Goal: Task Accomplishment & Management: Manage account settings

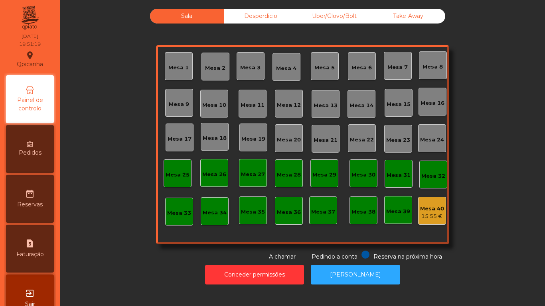
click at [251, 136] on div "Mesa 19" at bounding box center [253, 139] width 24 height 8
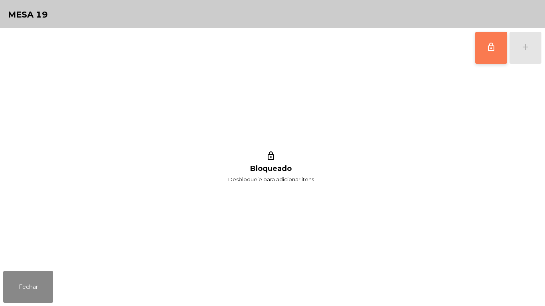
click at [489, 51] on span "lock_outline" at bounding box center [491, 47] width 10 height 10
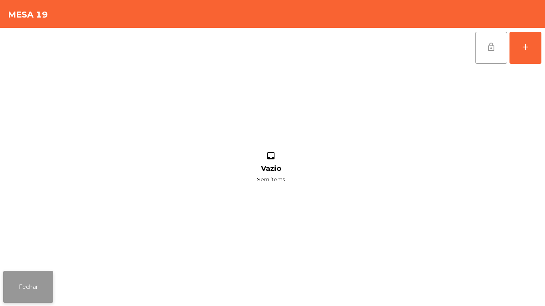
click at [43, 282] on button "Fechar" at bounding box center [28, 287] width 50 height 32
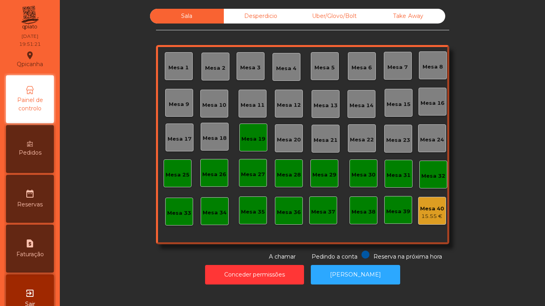
click at [245, 69] on div "Mesa 3" at bounding box center [250, 68] width 20 height 8
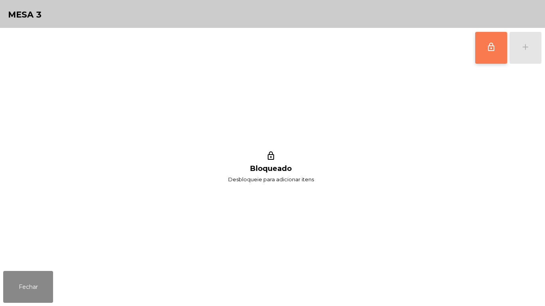
click at [479, 47] on button "lock_outline" at bounding box center [491, 48] width 32 height 32
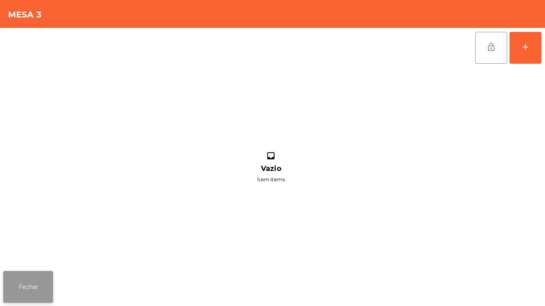
click at [51, 281] on button "Fechar" at bounding box center [28, 287] width 50 height 32
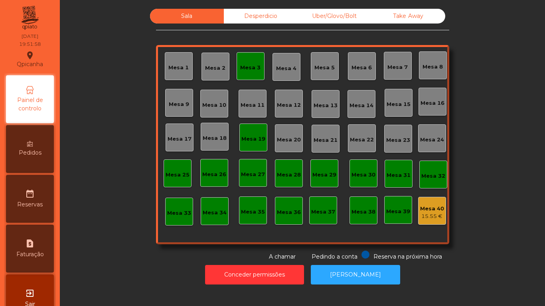
click at [252, 141] on div "Mesa 19" at bounding box center [253, 139] width 24 height 8
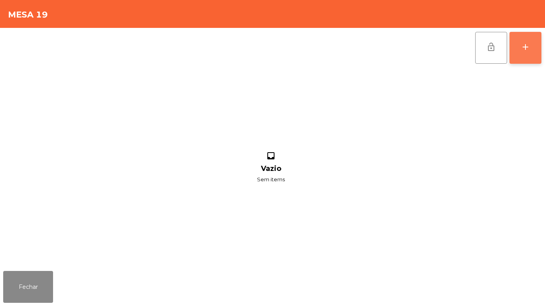
click at [518, 50] on button "add" at bounding box center [525, 48] width 32 height 32
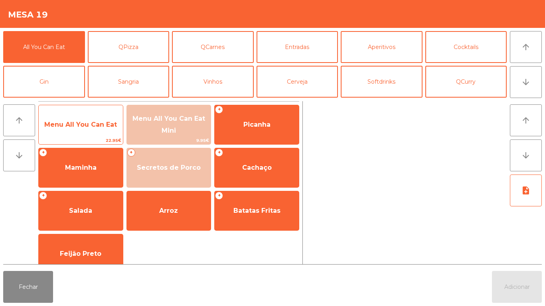
click at [87, 134] on span "Menu All You Can Eat" at bounding box center [81, 125] width 84 height 22
click at [86, 134] on span "Menu All You Can Eat" at bounding box center [81, 125] width 84 height 22
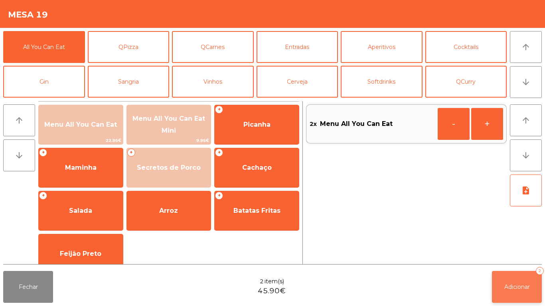
click at [540, 290] on button "Adicionar 2" at bounding box center [517, 287] width 50 height 32
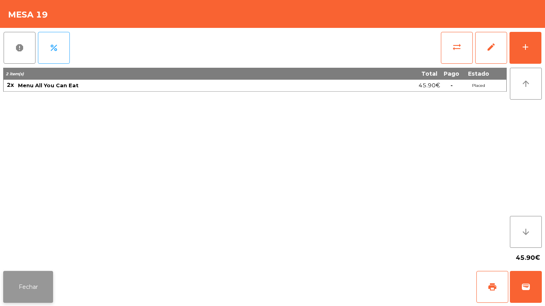
click at [32, 276] on button "Fechar" at bounding box center [28, 287] width 50 height 32
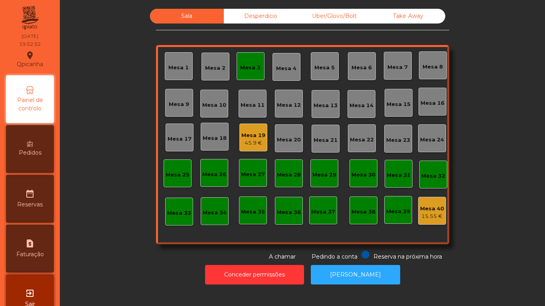
click at [247, 75] on div "Mesa 3" at bounding box center [251, 66] width 28 height 28
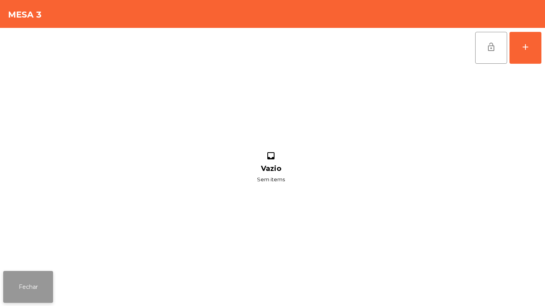
click at [28, 291] on button "Fechar" at bounding box center [28, 287] width 50 height 32
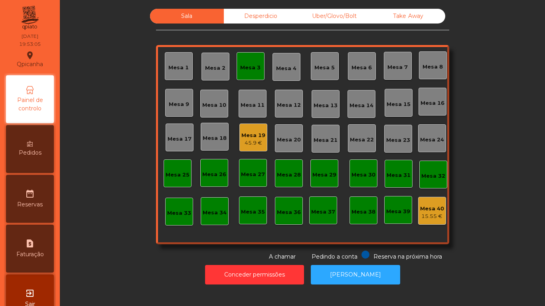
click at [255, 140] on div "45.9 €" at bounding box center [253, 143] width 24 height 8
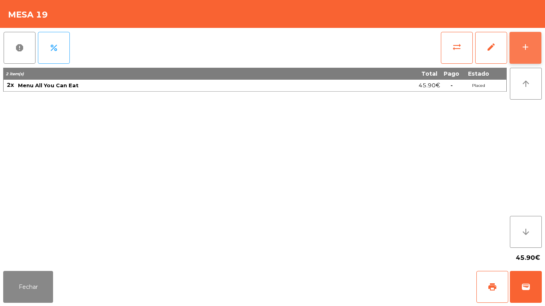
click at [531, 47] on button "add" at bounding box center [525, 48] width 32 height 32
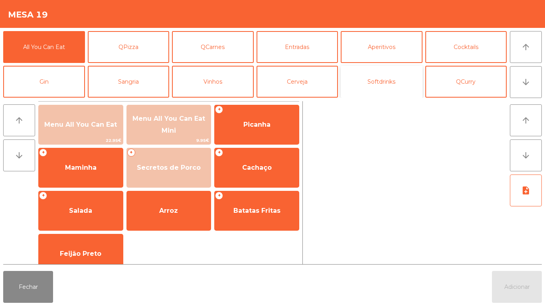
click at [381, 88] on button "Softdrinks" at bounding box center [382, 82] width 82 height 32
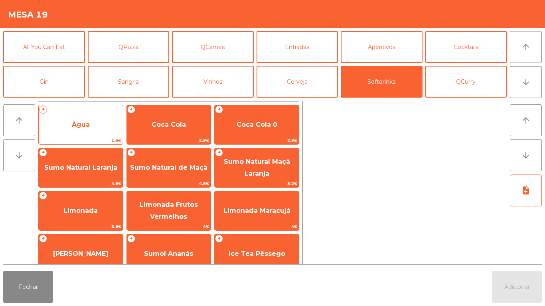
click at [93, 125] on span "Água" at bounding box center [81, 125] width 84 height 22
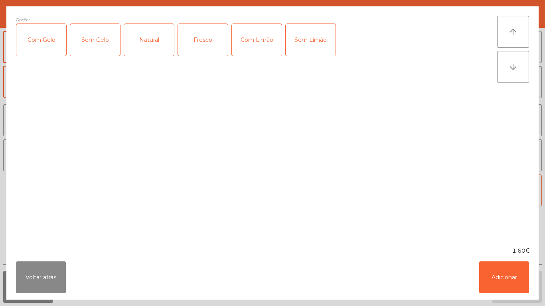
click at [206, 42] on div "Fresco" at bounding box center [203, 40] width 50 height 32
click at [498, 275] on button "Adicionar" at bounding box center [504, 278] width 50 height 32
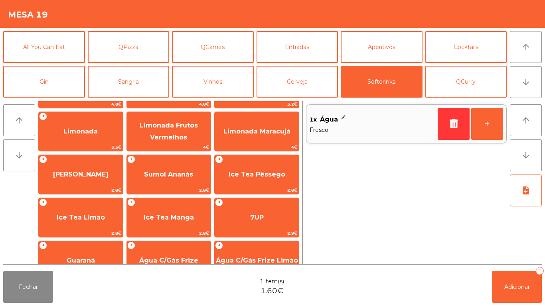
scroll to position [80, 0]
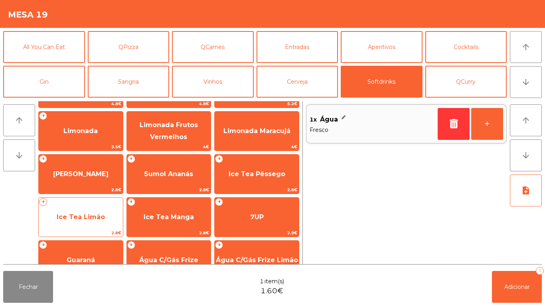
click at [87, 219] on span "Ice Tea Limão" at bounding box center [81, 217] width 48 height 8
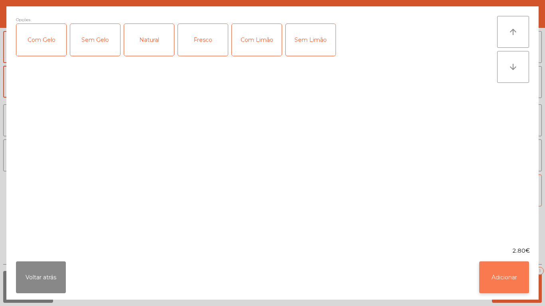
click at [500, 275] on button "Adicionar" at bounding box center [504, 278] width 50 height 32
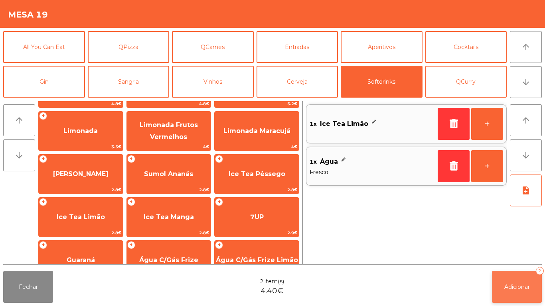
click at [511, 286] on span "Adicionar" at bounding box center [517, 287] width 26 height 7
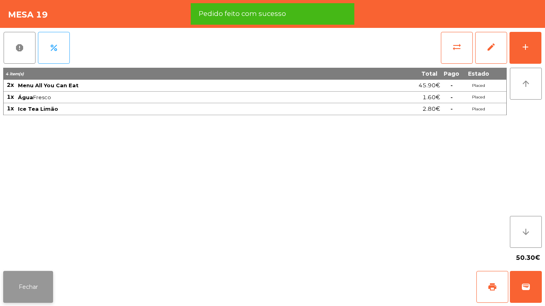
click at [51, 277] on button "Fechar" at bounding box center [28, 287] width 50 height 32
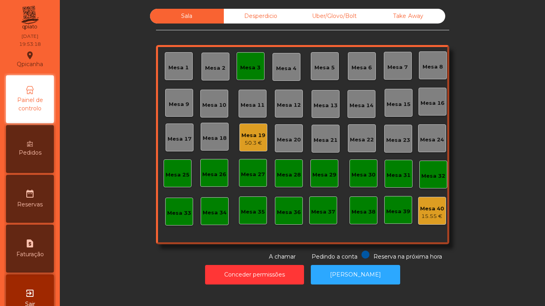
click at [259, 74] on div "Mesa 3" at bounding box center [251, 66] width 28 height 28
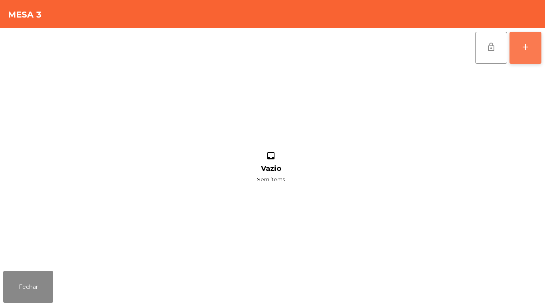
click at [529, 48] on div "add" at bounding box center [526, 47] width 10 height 10
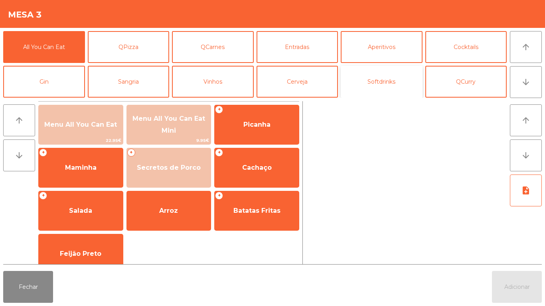
click at [380, 81] on button "Softdrinks" at bounding box center [382, 82] width 82 height 32
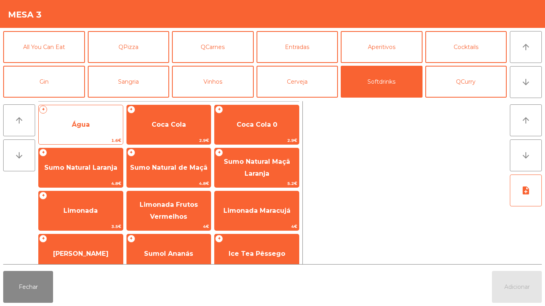
click at [89, 128] on span "Água" at bounding box center [81, 125] width 18 height 8
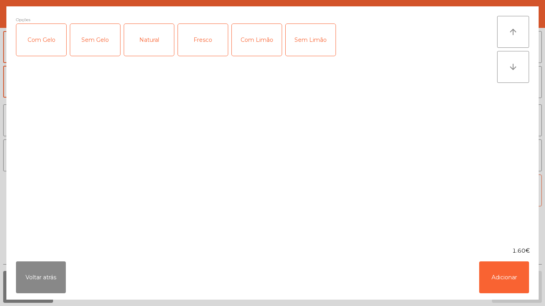
click at [148, 43] on div "Natural" at bounding box center [149, 40] width 50 height 32
click at [496, 271] on button "Adicionar" at bounding box center [504, 278] width 50 height 32
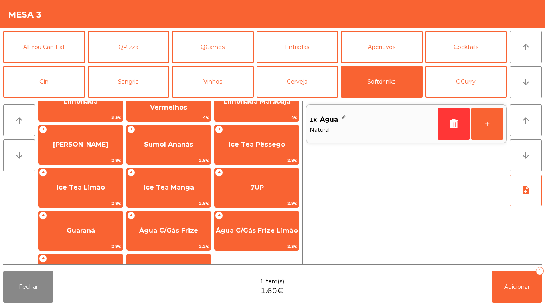
scroll to position [109, 0]
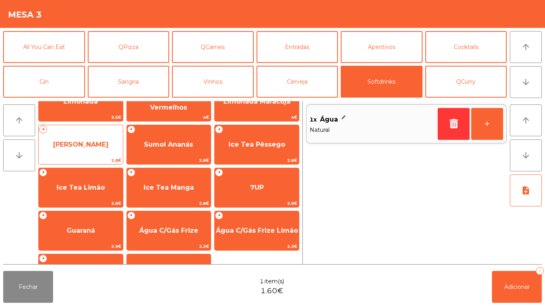
click at [91, 146] on span "[PERSON_NAME]" at bounding box center [80, 145] width 55 height 8
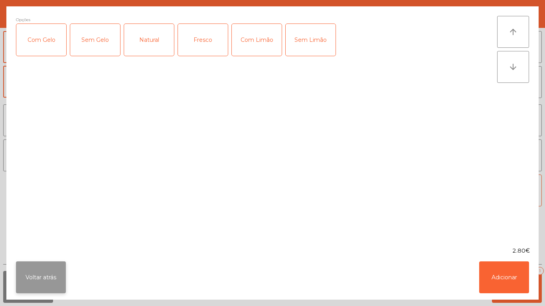
click at [51, 268] on button "Voltar atrás" at bounding box center [41, 278] width 50 height 32
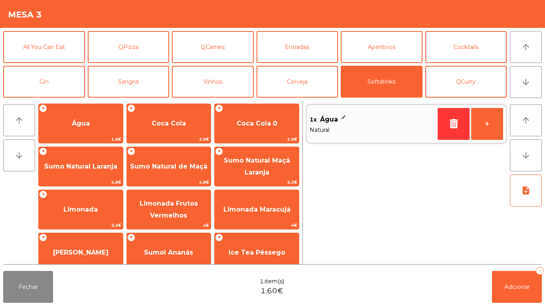
scroll to position [2, 0]
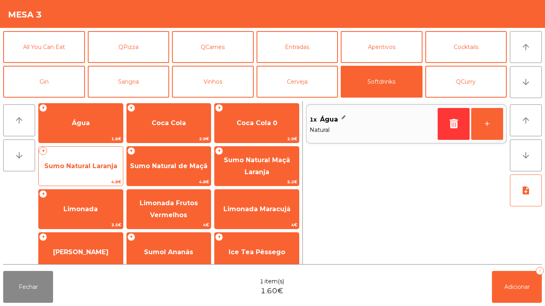
click at [88, 167] on span "Sumo Natural Laranja" at bounding box center [80, 166] width 73 height 8
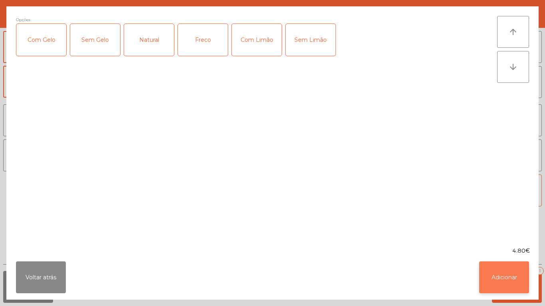
click at [494, 280] on button "Adicionar" at bounding box center [504, 278] width 50 height 32
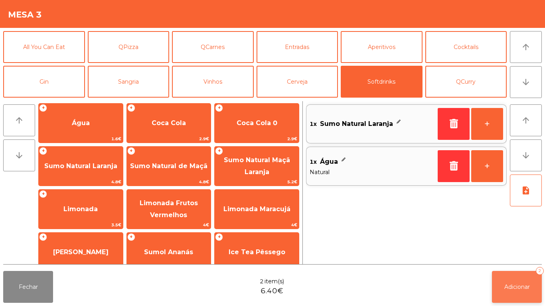
click at [518, 285] on span "Adicionar" at bounding box center [517, 287] width 26 height 7
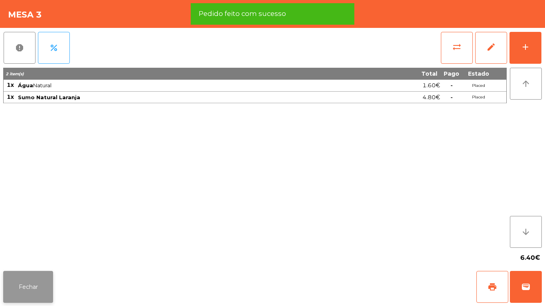
click at [27, 284] on button "Fechar" at bounding box center [28, 287] width 50 height 32
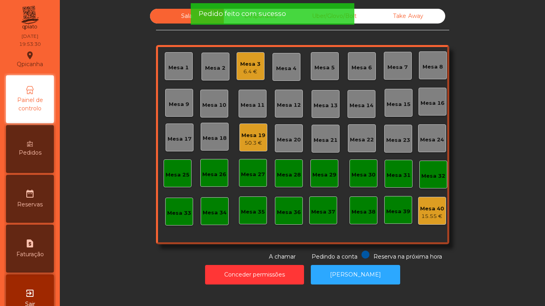
click at [245, 77] on div "Mesa 3 6.4 €" at bounding box center [251, 66] width 28 height 28
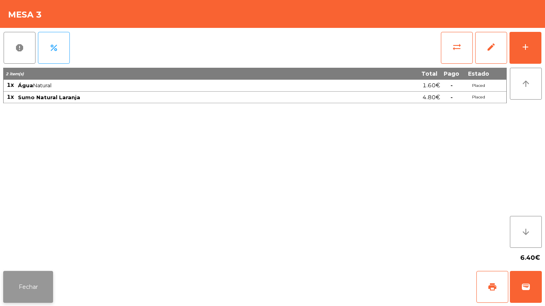
click at [40, 290] on button "Fechar" at bounding box center [28, 287] width 50 height 32
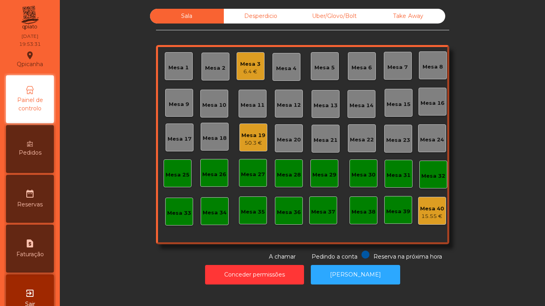
click at [251, 143] on div "50.3 €" at bounding box center [253, 143] width 24 height 8
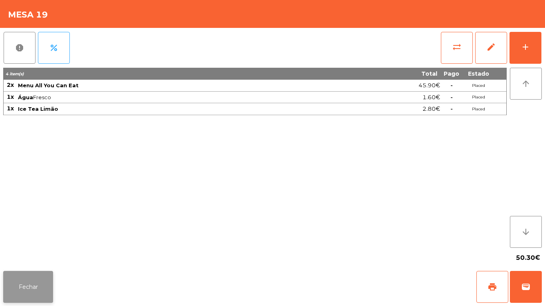
click at [41, 283] on button "Fechar" at bounding box center [28, 287] width 50 height 32
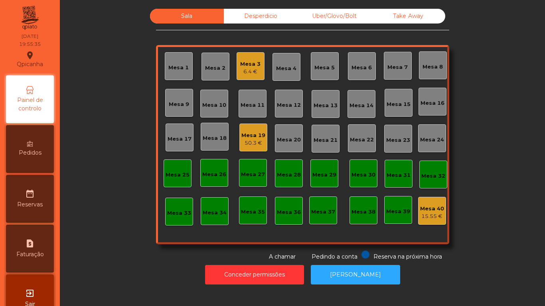
click at [256, 143] on div "50.3 €" at bounding box center [253, 143] width 24 height 8
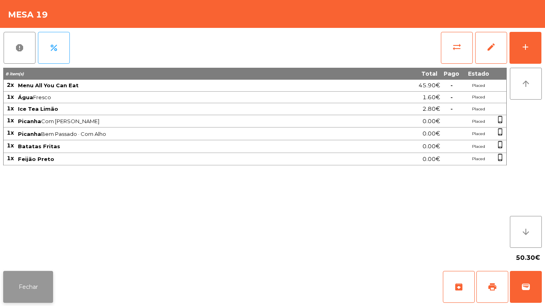
click at [39, 284] on button "Fechar" at bounding box center [28, 287] width 50 height 32
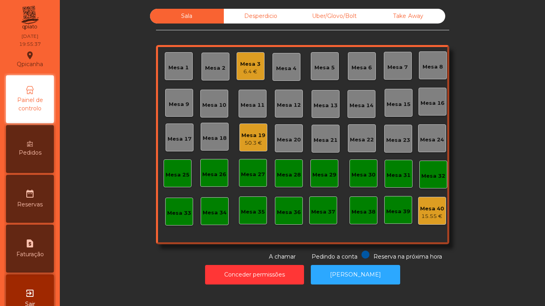
click at [256, 66] on div "Mesa 3" at bounding box center [250, 64] width 20 height 8
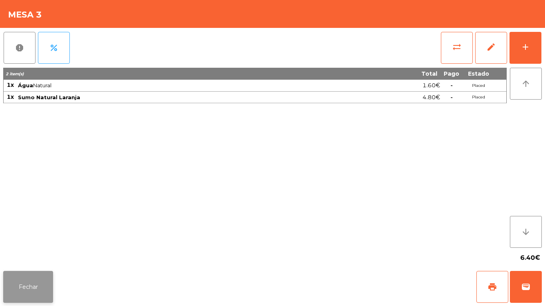
click at [52, 285] on button "Fechar" at bounding box center [28, 287] width 50 height 32
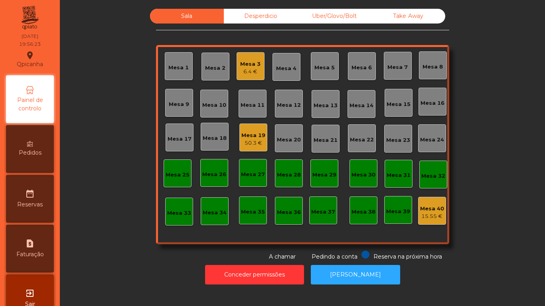
click at [252, 77] on div "Mesa 3 6.4 €" at bounding box center [251, 66] width 28 height 28
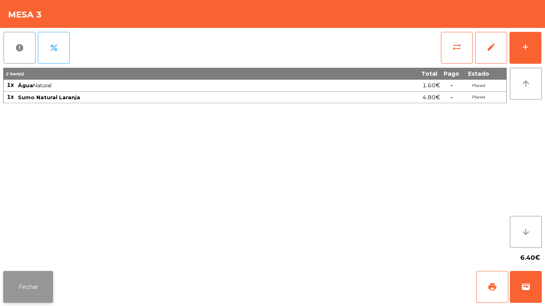
click at [43, 282] on button "Fechar" at bounding box center [28, 287] width 50 height 32
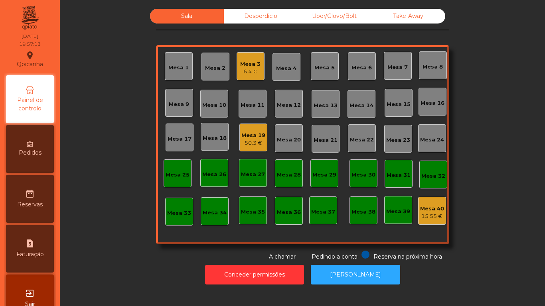
click at [251, 147] on div "Mesa 19 50.3 €" at bounding box center [253, 138] width 28 height 28
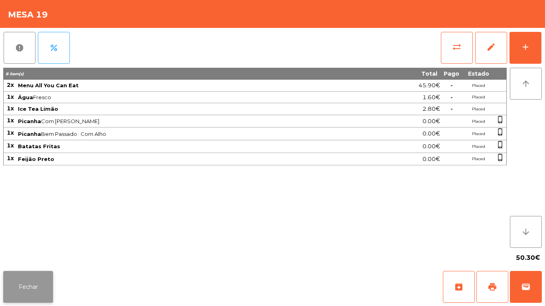
click at [47, 277] on button "Fechar" at bounding box center [28, 287] width 50 height 32
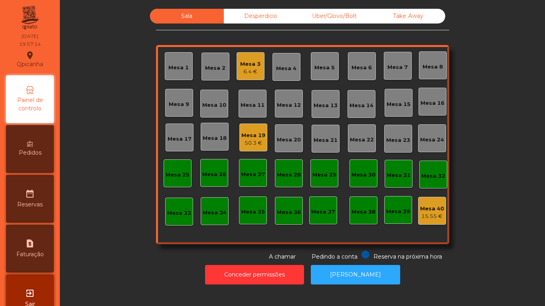
click at [251, 66] on div "Mesa 3" at bounding box center [250, 64] width 20 height 8
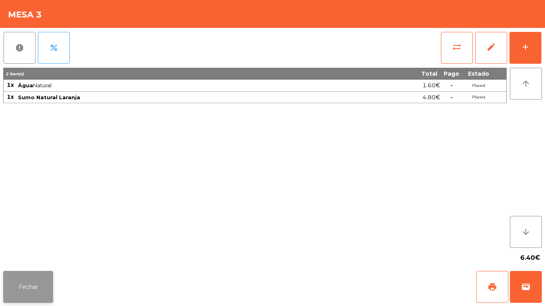
click at [39, 284] on button "Fechar" at bounding box center [28, 287] width 50 height 32
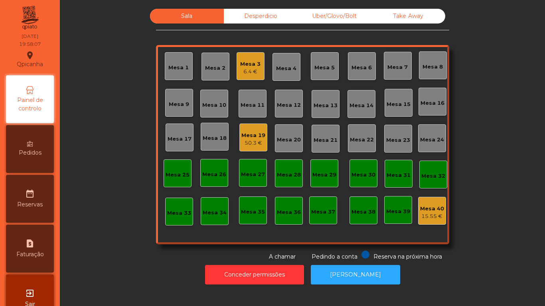
click at [46, 143] on div "Pedidos" at bounding box center [30, 149] width 48 height 48
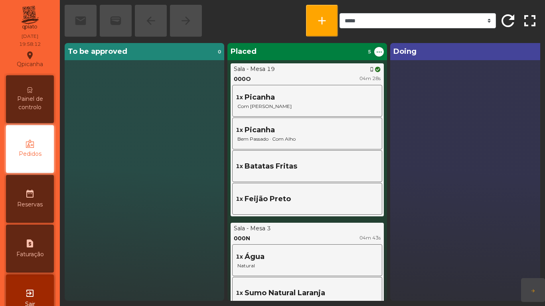
click at [40, 104] on span "Painel de controlo" at bounding box center [30, 103] width 44 height 17
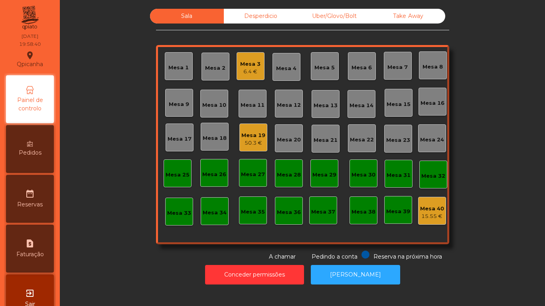
click at [252, 76] on div "Mesa 3 6.4 €" at bounding box center [251, 66] width 28 height 28
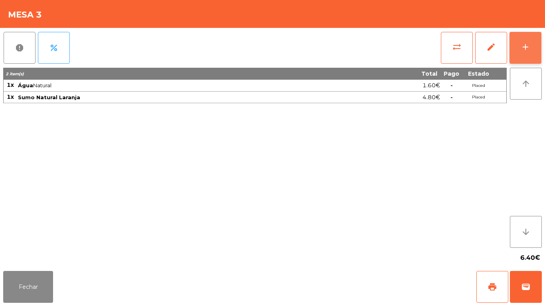
click at [515, 52] on button "add" at bounding box center [525, 48] width 32 height 32
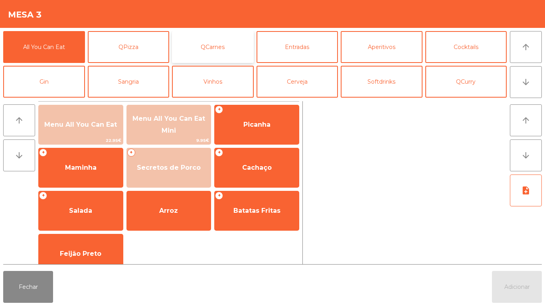
click at [240, 41] on button "QCarnes" at bounding box center [213, 47] width 82 height 32
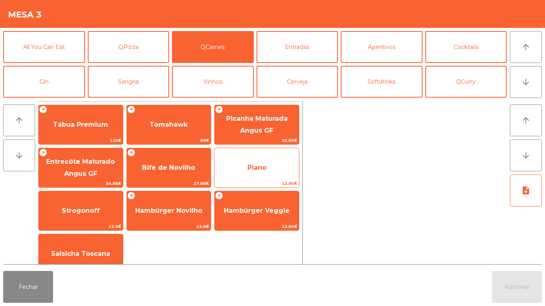
click at [264, 170] on span "Piano" at bounding box center [256, 168] width 19 height 8
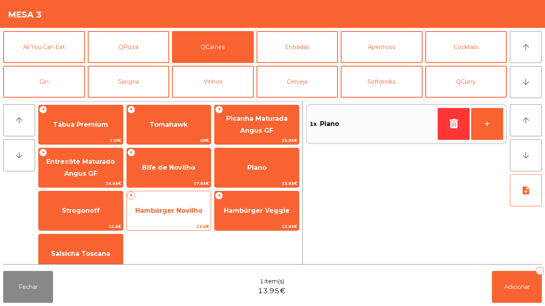
click at [187, 215] on span "Hambúrger Novilho" at bounding box center [169, 211] width 84 height 22
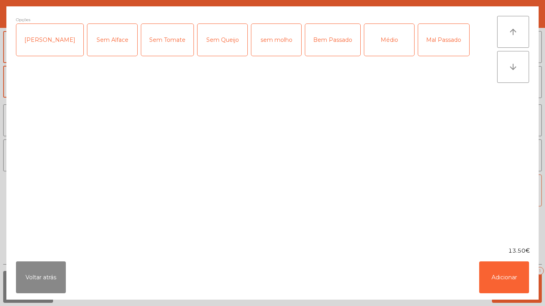
click at [368, 43] on div "Médio" at bounding box center [389, 40] width 50 height 32
click at [323, 48] on div "Bem Passado" at bounding box center [332, 40] width 55 height 32
click at [513, 277] on button "Adicionar" at bounding box center [504, 278] width 50 height 32
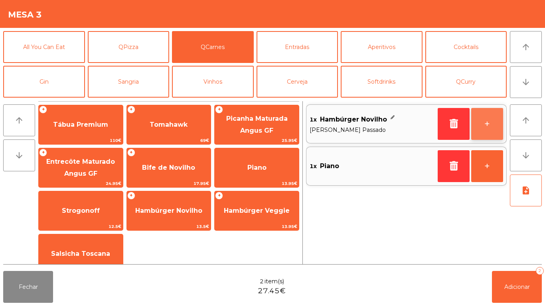
click at [493, 126] on button "+" at bounding box center [487, 124] width 32 height 32
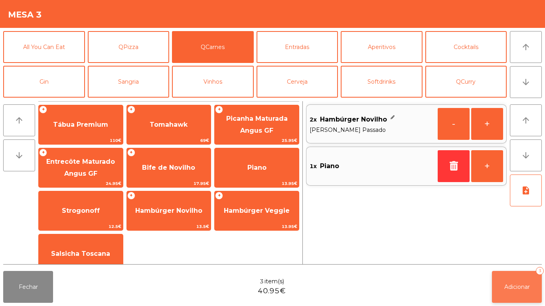
click at [520, 289] on span "Adicionar" at bounding box center [517, 287] width 26 height 7
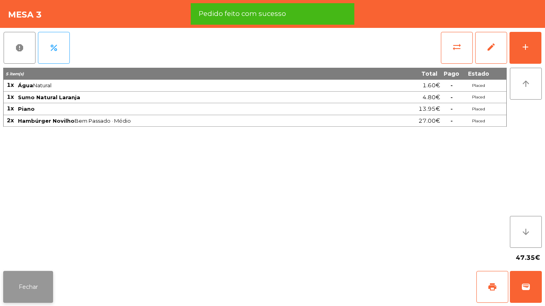
click at [39, 273] on button "Fechar" at bounding box center [28, 287] width 50 height 32
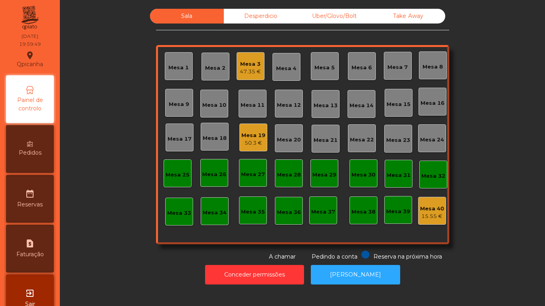
click at [248, 132] on div "Mesa 19" at bounding box center [253, 136] width 24 height 8
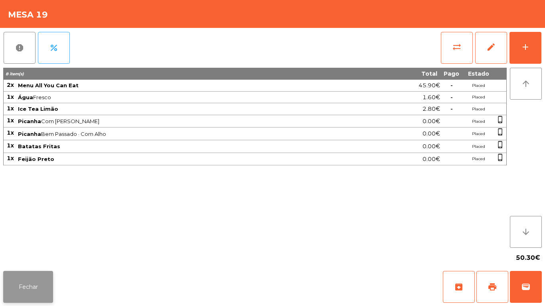
click at [47, 280] on button "Fechar" at bounding box center [28, 287] width 50 height 32
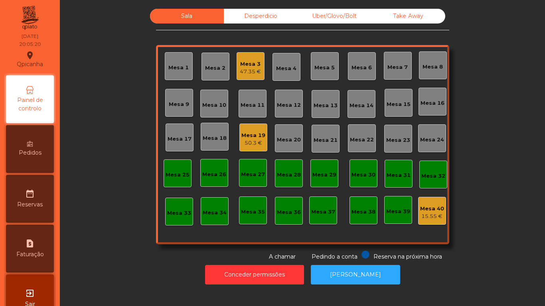
click at [225, 137] on div "Mesa 18" at bounding box center [215, 137] width 28 height 28
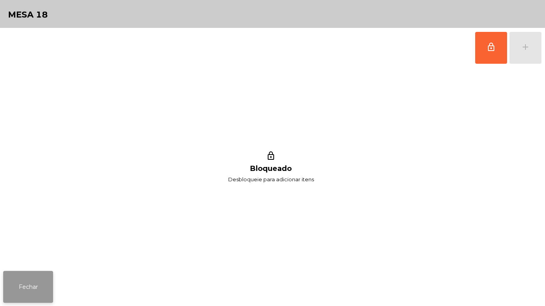
click at [48, 274] on button "Fechar" at bounding box center [28, 287] width 50 height 32
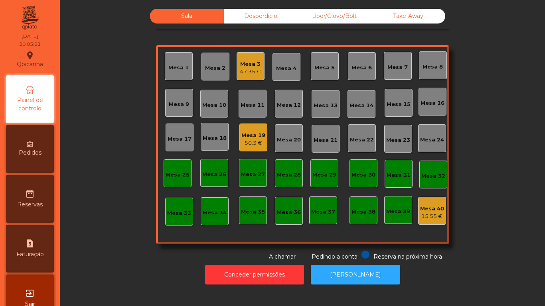
click at [252, 134] on div "Mesa 19" at bounding box center [253, 136] width 24 height 8
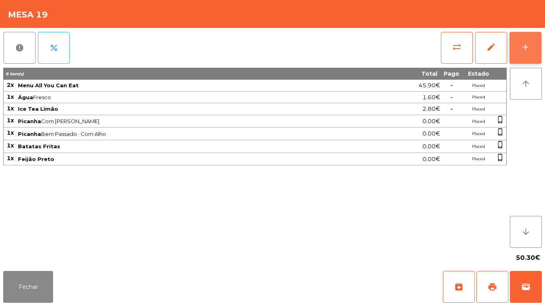
click at [519, 50] on button "add" at bounding box center [525, 48] width 32 height 32
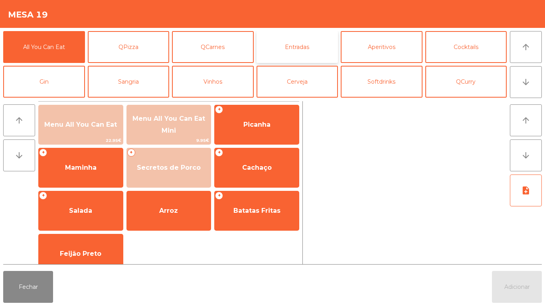
click at [306, 48] on button "Entradas" at bounding box center [297, 47] width 82 height 32
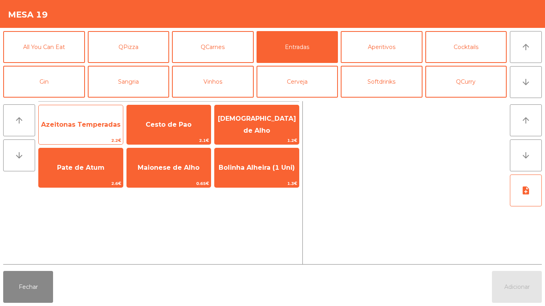
click at [99, 130] on span "Azeitonas Temperadas" at bounding box center [81, 125] width 84 height 22
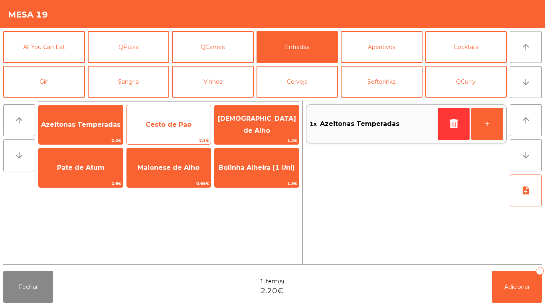
click at [174, 118] on span "Cesto de Pao" at bounding box center [169, 125] width 84 height 22
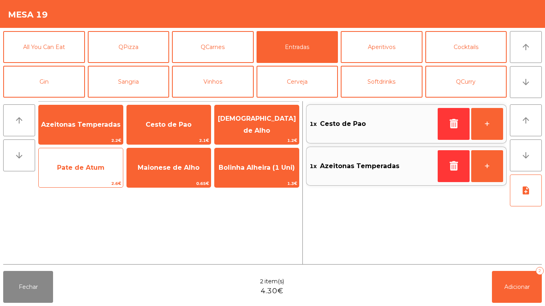
click at [101, 164] on span "Pate de Atum" at bounding box center [80, 168] width 47 height 8
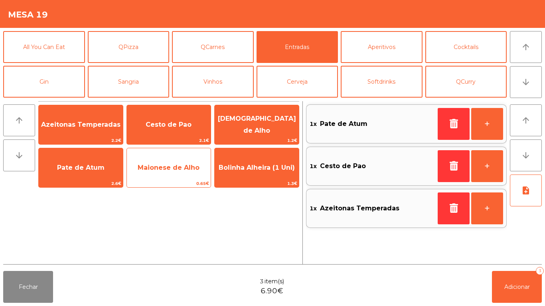
click at [181, 156] on div "Maionese de Alho 0.65€" at bounding box center [168, 168] width 85 height 40
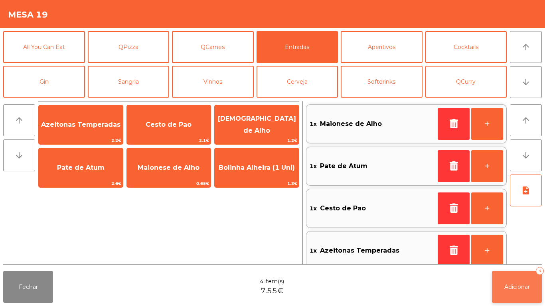
click at [524, 284] on span "Adicionar" at bounding box center [517, 287] width 26 height 7
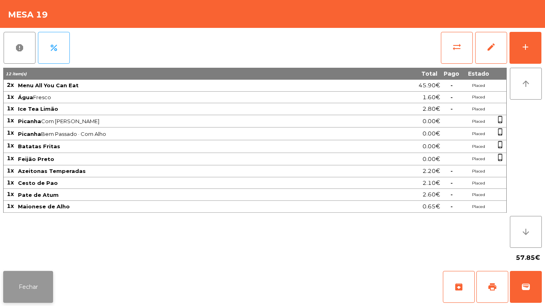
click at [37, 281] on button "Fechar" at bounding box center [28, 287] width 50 height 32
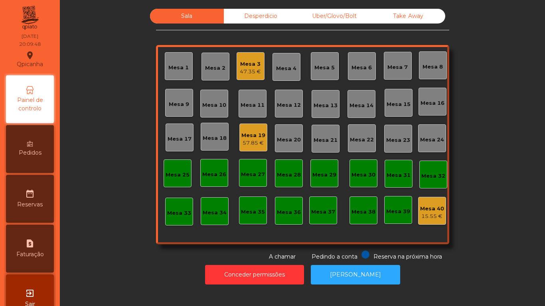
click at [249, 65] on div "Mesa 3" at bounding box center [250, 64] width 21 height 8
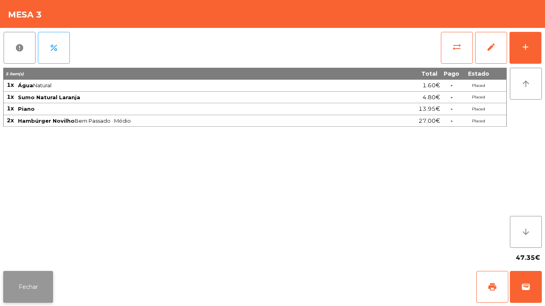
click at [43, 274] on button "Fechar" at bounding box center [28, 287] width 50 height 32
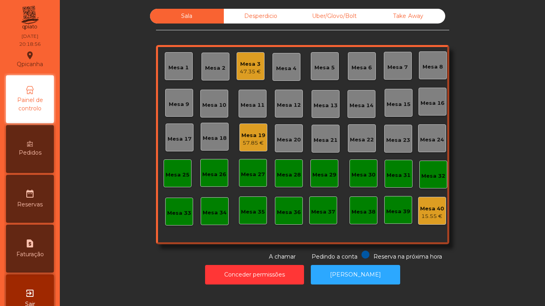
click at [251, 69] on div "47.35 €" at bounding box center [250, 72] width 21 height 8
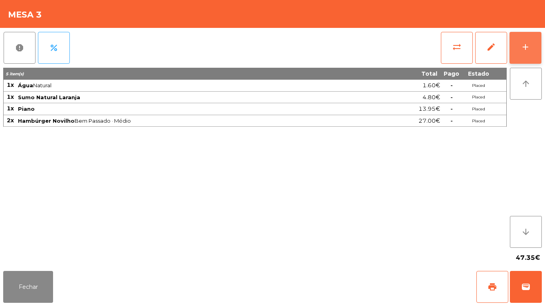
click at [526, 54] on button "add" at bounding box center [525, 48] width 32 height 32
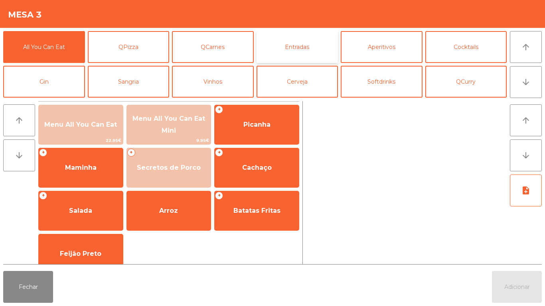
click at [294, 51] on button "Entradas" at bounding box center [297, 47] width 82 height 32
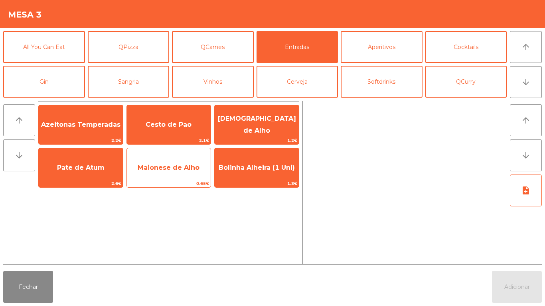
click at [174, 172] on span "Maionese de Alho" at bounding box center [169, 168] width 84 height 22
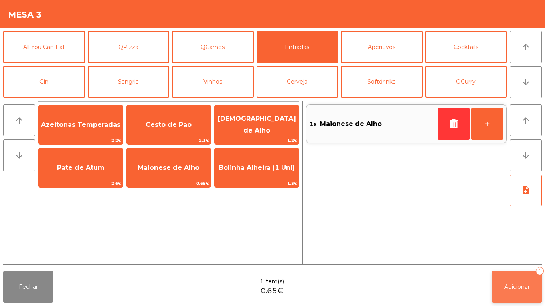
click at [520, 289] on span "Adicionar" at bounding box center [517, 287] width 26 height 7
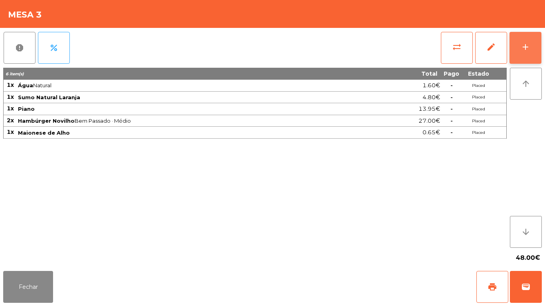
click at [525, 52] on button "add" at bounding box center [525, 48] width 32 height 32
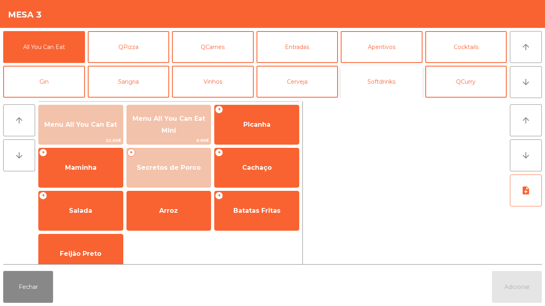
click at [376, 91] on button "Softdrinks" at bounding box center [382, 82] width 82 height 32
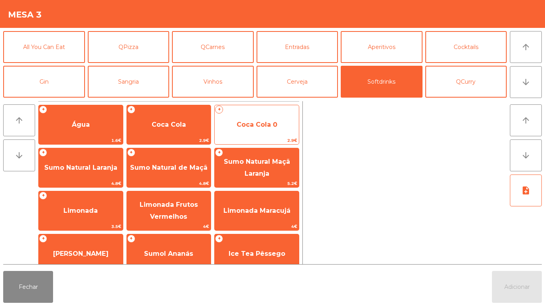
click at [255, 126] on span "Coca Cola 0" at bounding box center [257, 125] width 41 height 8
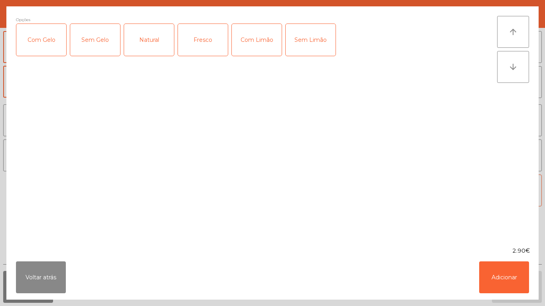
click at [50, 41] on div "Com Gelo" at bounding box center [41, 40] width 50 height 32
click at [260, 46] on div "Com Limão" at bounding box center [257, 40] width 50 height 32
click at [513, 277] on button "Adicionar" at bounding box center [504, 278] width 50 height 32
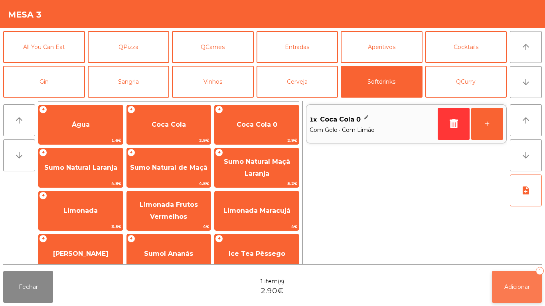
click at [498, 274] on button "Adicionar 1" at bounding box center [517, 287] width 50 height 32
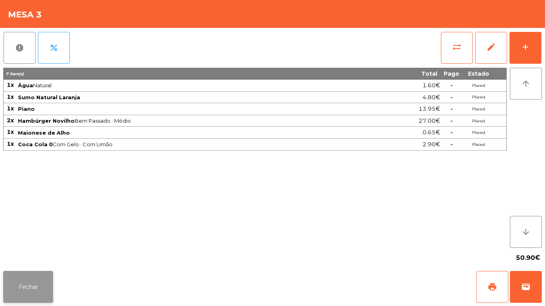
click at [37, 281] on button "Fechar" at bounding box center [28, 287] width 50 height 32
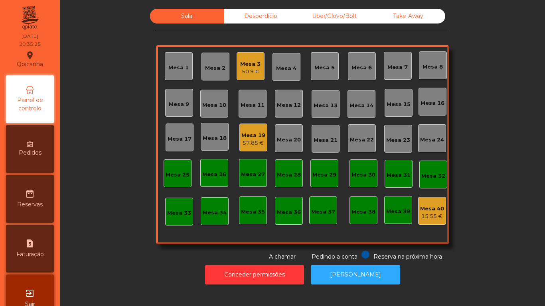
click at [213, 73] on div "Mesa 2" at bounding box center [215, 67] width 28 height 28
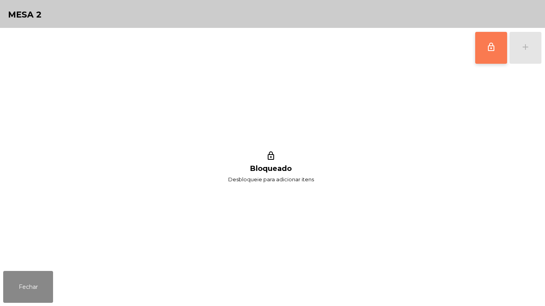
click at [479, 57] on button "lock_outline" at bounding box center [491, 48] width 32 height 32
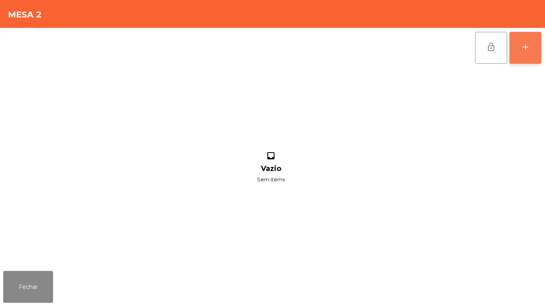
click at [520, 56] on button "add" at bounding box center [525, 48] width 32 height 32
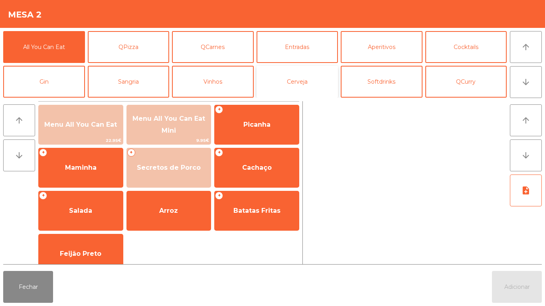
click at [285, 83] on button "Cerveja" at bounding box center [297, 82] width 82 height 32
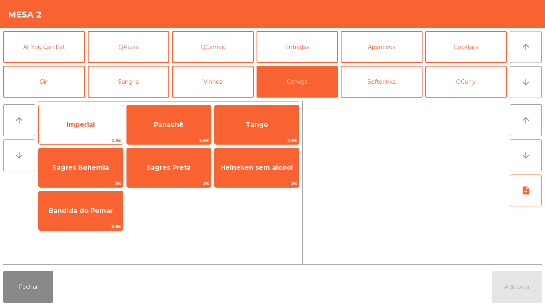
click at [99, 131] on span "Imperial" at bounding box center [81, 125] width 84 height 22
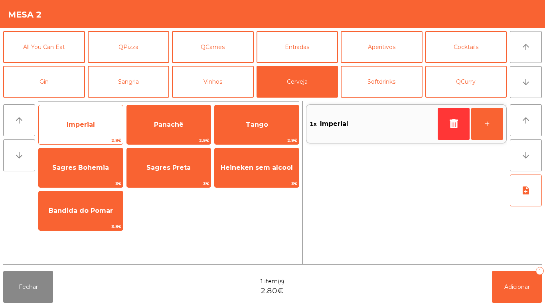
click at [99, 130] on span "Imperial" at bounding box center [81, 125] width 84 height 22
click at [98, 132] on span "Imperial" at bounding box center [81, 125] width 84 height 22
click at [99, 131] on span "Imperial" at bounding box center [81, 125] width 84 height 22
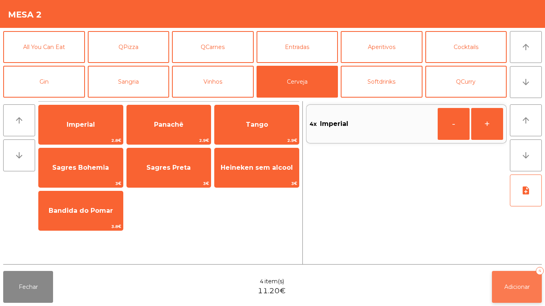
click at [493, 286] on button "Adicionar 4" at bounding box center [517, 287] width 50 height 32
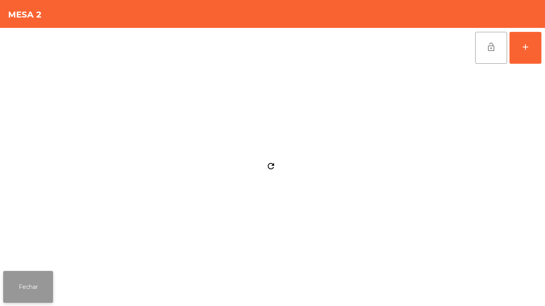
click at [36, 284] on button "Fechar" at bounding box center [28, 287] width 50 height 32
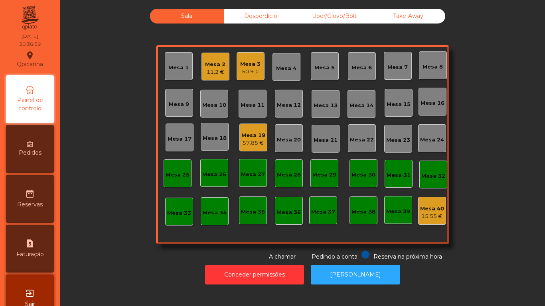
click at [216, 73] on div "11.2 €" at bounding box center [215, 72] width 20 height 8
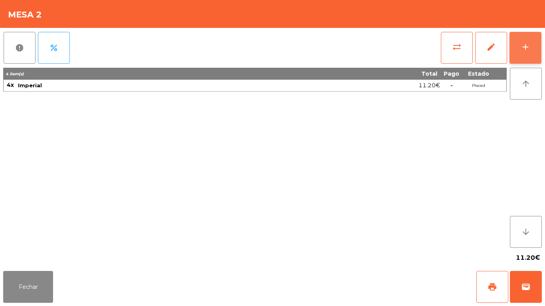
click at [526, 53] on button "add" at bounding box center [525, 48] width 32 height 32
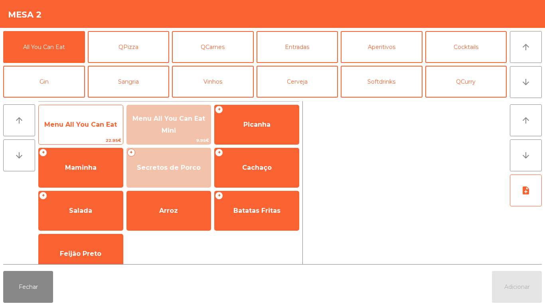
click at [73, 123] on span "Menu All You Can Eat" at bounding box center [80, 125] width 73 height 8
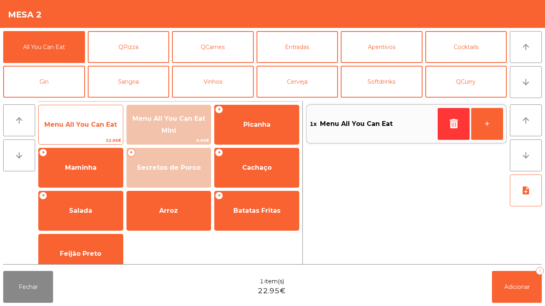
click at [74, 124] on span "Menu All You Can Eat" at bounding box center [80, 125] width 73 height 8
click at [77, 126] on span "Menu All You Can Eat" at bounding box center [80, 125] width 73 height 8
click at [79, 129] on span "Menu All You Can Eat" at bounding box center [81, 125] width 84 height 22
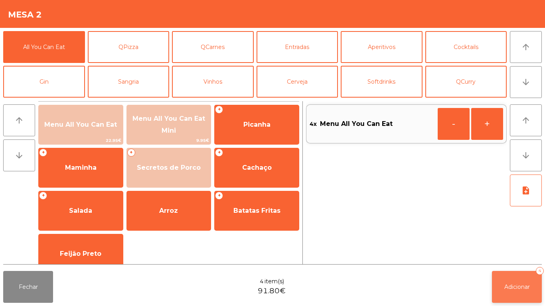
click at [512, 296] on button "Adicionar 4" at bounding box center [517, 287] width 50 height 32
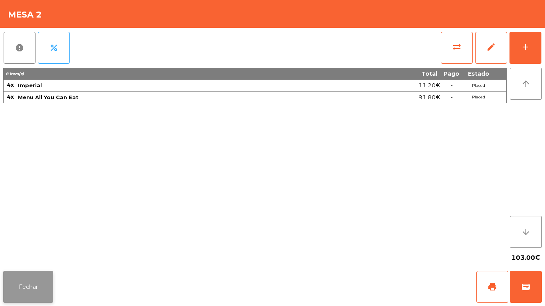
click at [27, 286] on button "Fechar" at bounding box center [28, 287] width 50 height 32
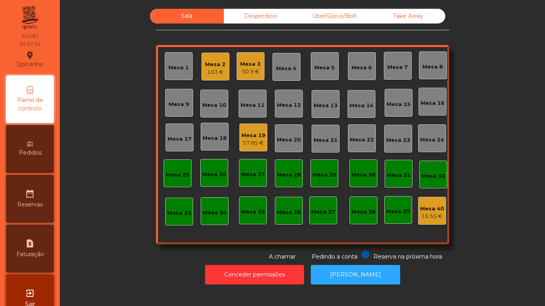
click at [251, 67] on div "Mesa 3" at bounding box center [250, 64] width 20 height 8
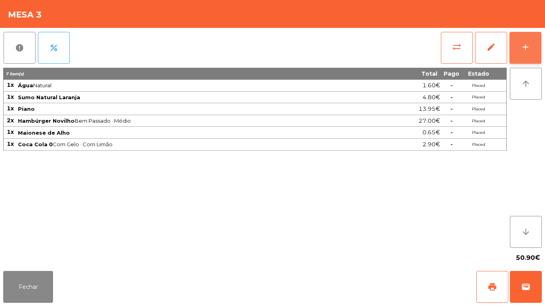
click at [528, 53] on button "add" at bounding box center [525, 48] width 32 height 32
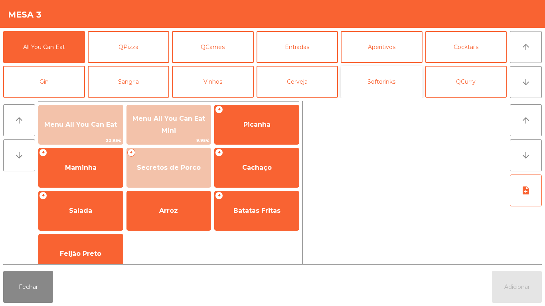
click at [389, 87] on button "Softdrinks" at bounding box center [382, 82] width 82 height 32
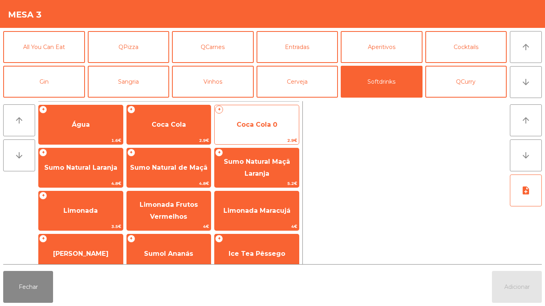
click at [258, 128] on span "Coca Cola 0" at bounding box center [257, 125] width 41 height 8
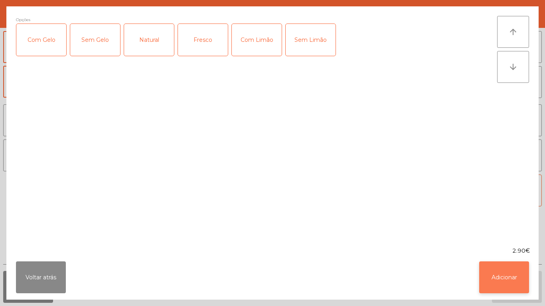
click at [496, 278] on button "Adicionar" at bounding box center [504, 278] width 50 height 32
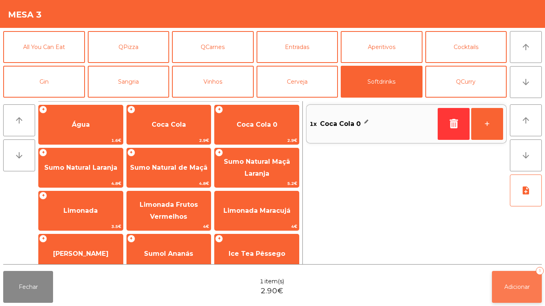
click at [507, 287] on span "Adicionar" at bounding box center [517, 287] width 26 height 7
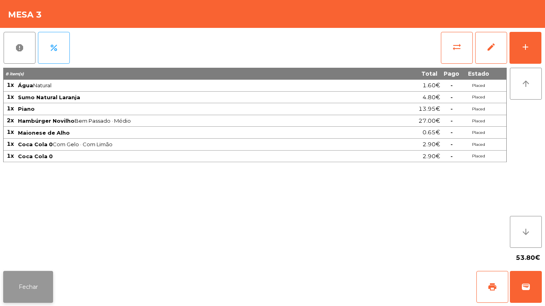
click at [37, 287] on button "Fechar" at bounding box center [28, 287] width 50 height 32
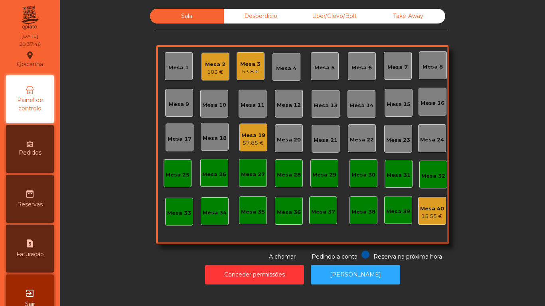
click at [211, 68] on div "103 €" at bounding box center [215, 72] width 20 height 8
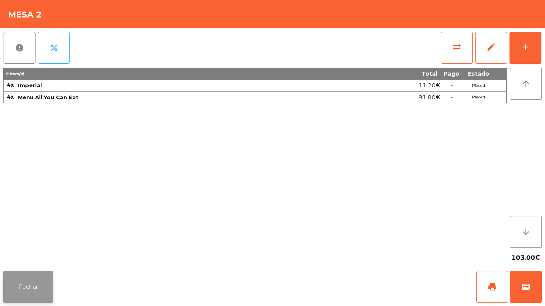
click at [30, 282] on button "Fechar" at bounding box center [28, 287] width 50 height 32
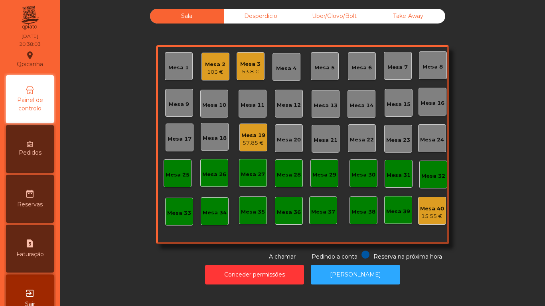
click at [251, 143] on div "57.85 €" at bounding box center [253, 143] width 24 height 8
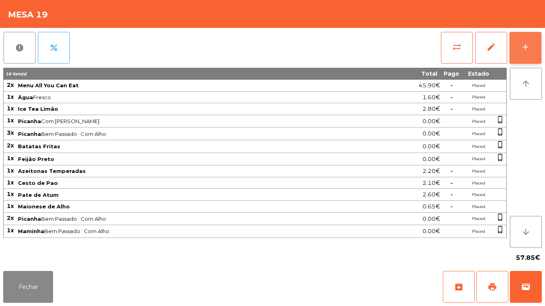
click at [524, 41] on button "add" at bounding box center [525, 48] width 32 height 32
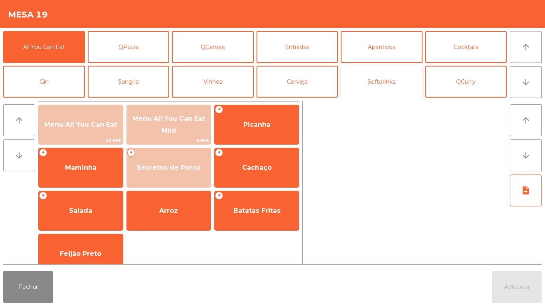
click at [380, 91] on button "Softdrinks" at bounding box center [382, 82] width 82 height 32
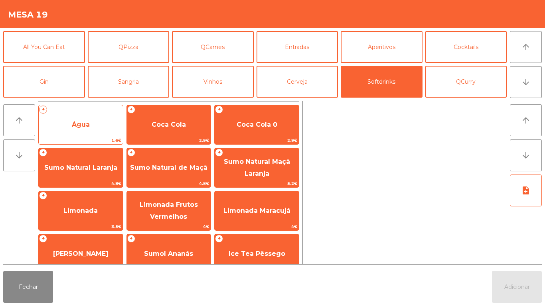
click at [101, 132] on span "Água" at bounding box center [81, 125] width 84 height 22
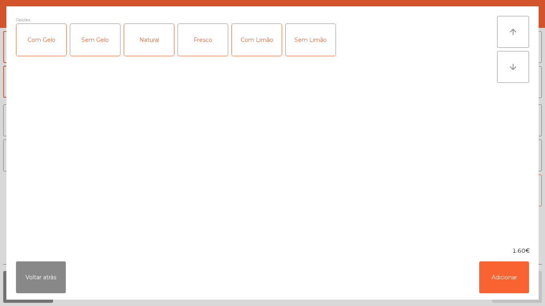
click at [200, 45] on div "Fresco" at bounding box center [203, 40] width 50 height 32
click at [512, 278] on button "Adicionar" at bounding box center [504, 278] width 50 height 32
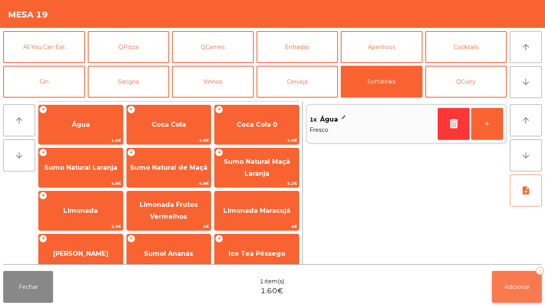
click at [504, 291] on button "Adicionar 1" at bounding box center [517, 287] width 50 height 32
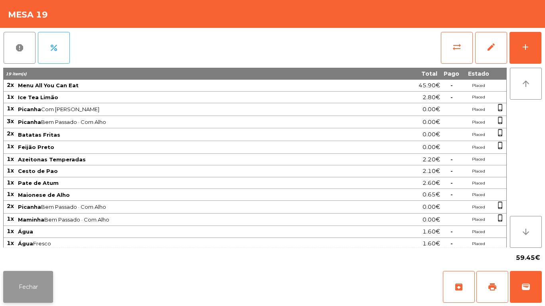
click at [26, 272] on button "Fechar" at bounding box center [28, 287] width 50 height 32
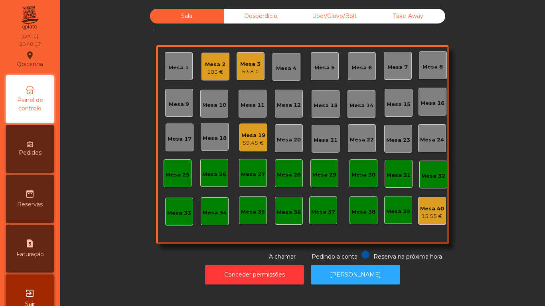
click at [216, 74] on div "103 €" at bounding box center [215, 72] width 20 height 8
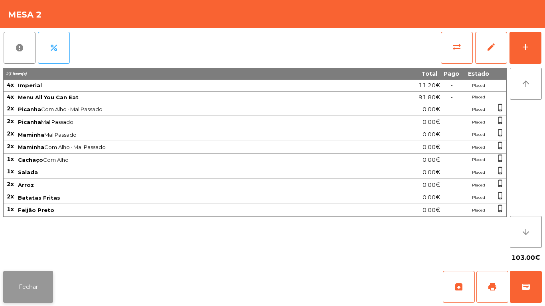
click at [47, 281] on button "Fechar" at bounding box center [28, 287] width 50 height 32
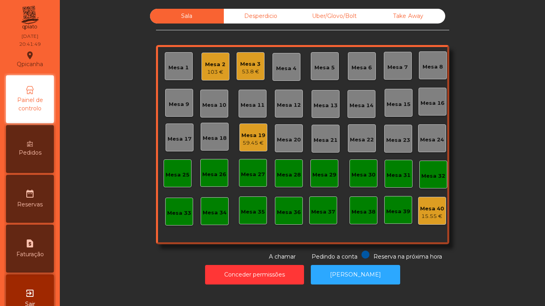
click at [215, 72] on div "103 €" at bounding box center [215, 72] width 20 height 8
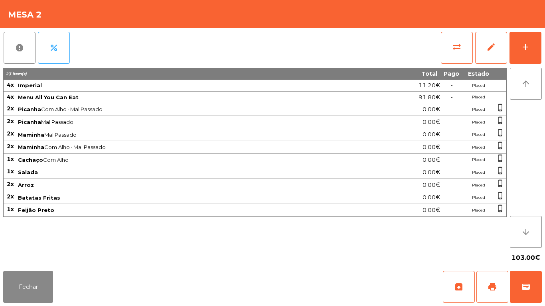
click at [34, 306] on div "Fechar archive print wallet" at bounding box center [272, 287] width 545 height 38
click at [39, 276] on button "Fechar" at bounding box center [28, 287] width 50 height 32
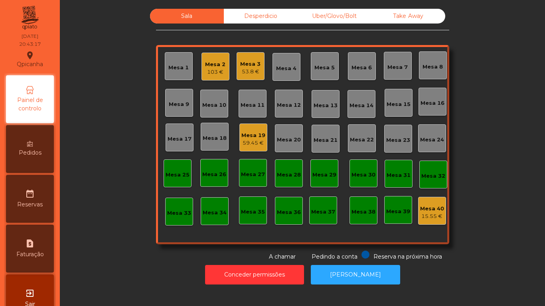
click at [217, 69] on div "103 €" at bounding box center [215, 72] width 20 height 8
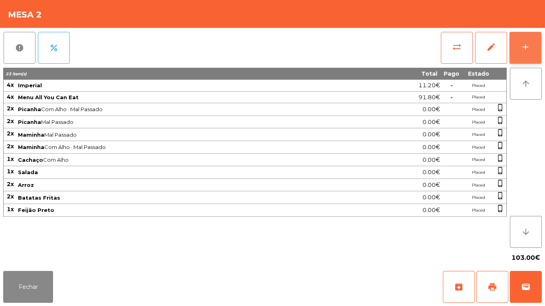
click at [525, 56] on button "add" at bounding box center [525, 48] width 32 height 32
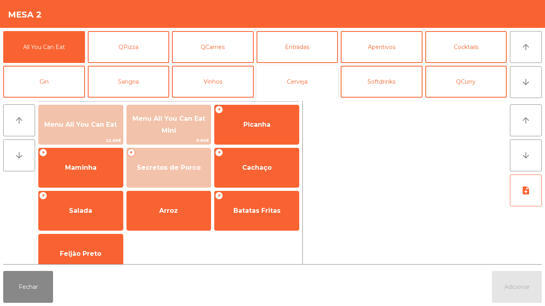
click at [306, 85] on button "Cerveja" at bounding box center [297, 82] width 82 height 32
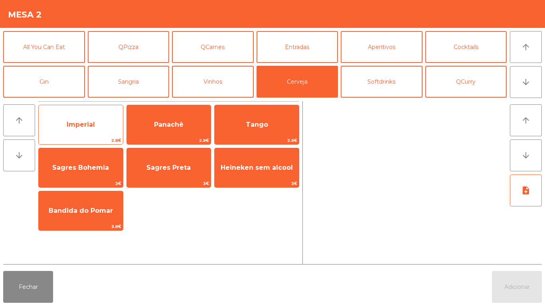
click at [81, 137] on span "2.8€" at bounding box center [81, 141] width 84 height 8
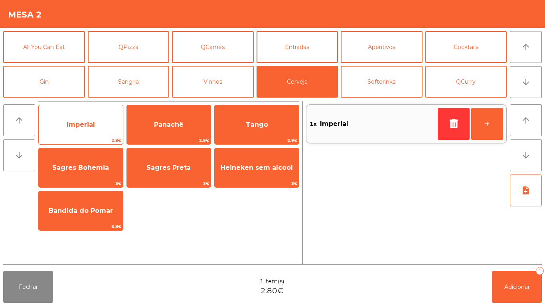
click at [85, 131] on span "Imperial" at bounding box center [81, 125] width 84 height 22
click at [87, 133] on span "Imperial" at bounding box center [81, 125] width 84 height 22
click at [82, 131] on span "Imperial" at bounding box center [81, 125] width 84 height 22
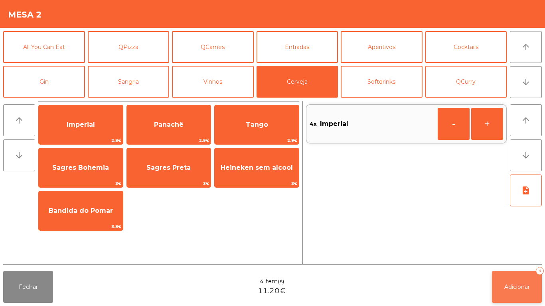
click at [507, 289] on span "Adicionar" at bounding box center [517, 287] width 26 height 7
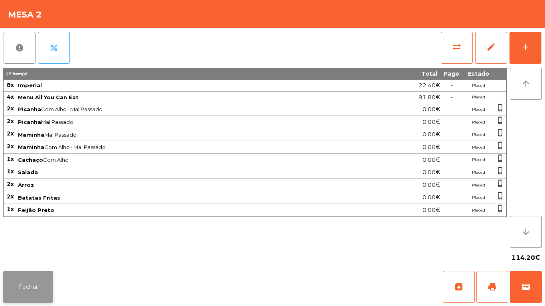
click at [32, 286] on button "Fechar" at bounding box center [28, 287] width 50 height 32
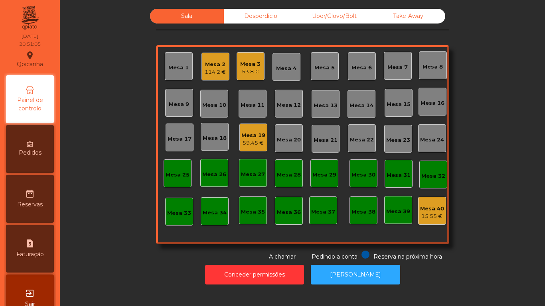
click at [408, 16] on div "Take Away" at bounding box center [408, 16] width 74 height 15
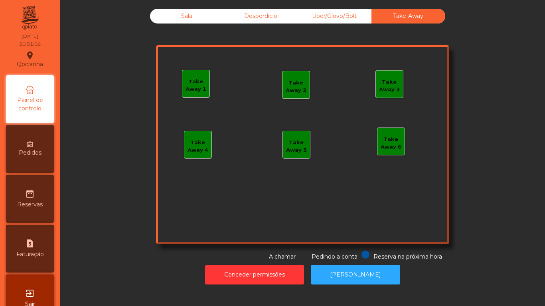
click at [191, 86] on div "Take Away 1" at bounding box center [195, 86] width 27 height 16
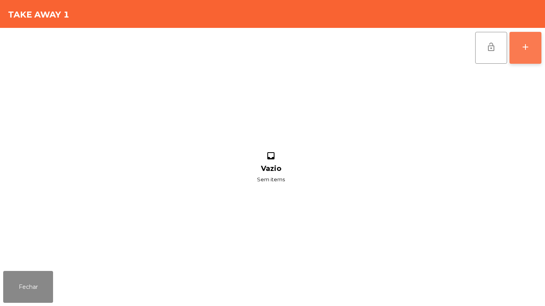
click at [525, 51] on div "add" at bounding box center [526, 47] width 10 height 10
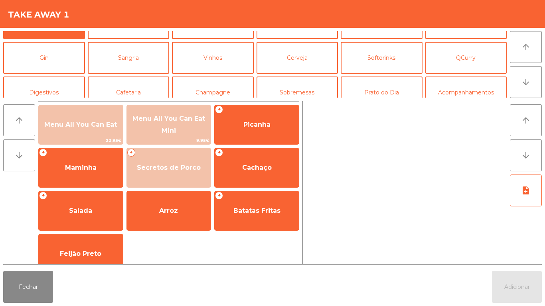
scroll to position [69, 0]
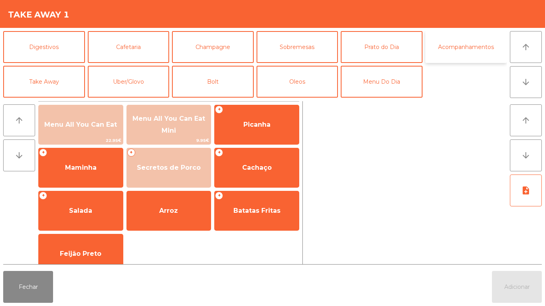
click at [468, 39] on button "Acompanhamentos" at bounding box center [466, 47] width 82 height 32
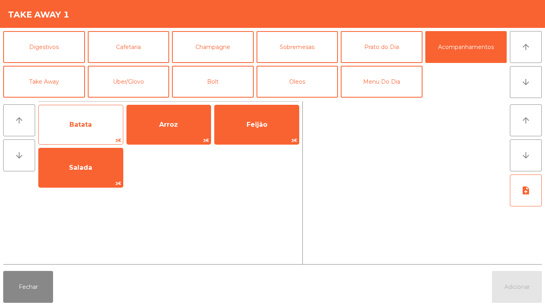
click at [99, 130] on span "Batata" at bounding box center [81, 125] width 84 height 22
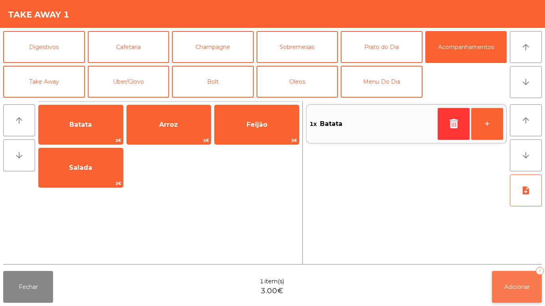
click at [516, 272] on button "Adicionar 1" at bounding box center [517, 287] width 50 height 32
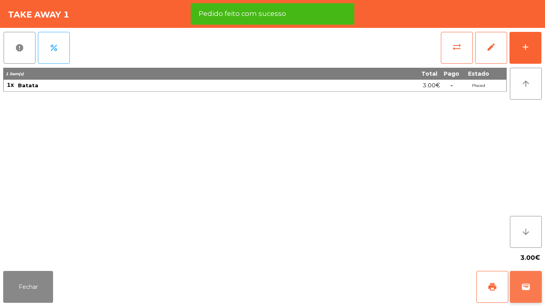
click at [518, 286] on button "wallet" at bounding box center [526, 287] width 32 height 32
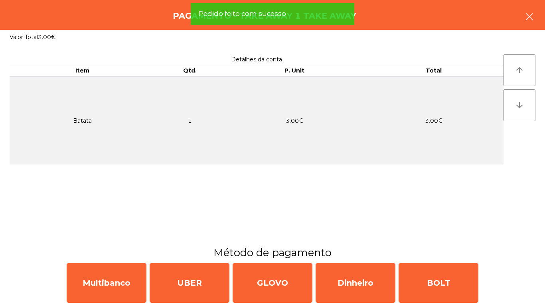
click at [526, 20] on icon "button" at bounding box center [530, 17] width 10 height 10
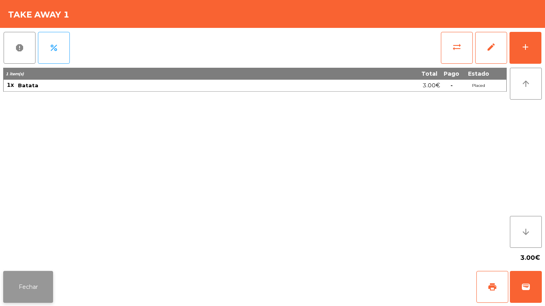
click at [46, 279] on button "Fechar" at bounding box center [28, 287] width 50 height 32
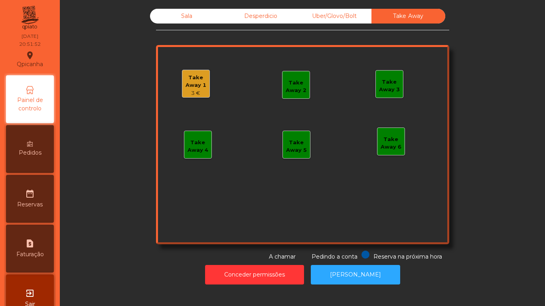
click at [188, 23] on div "Sala" at bounding box center [187, 16] width 74 height 15
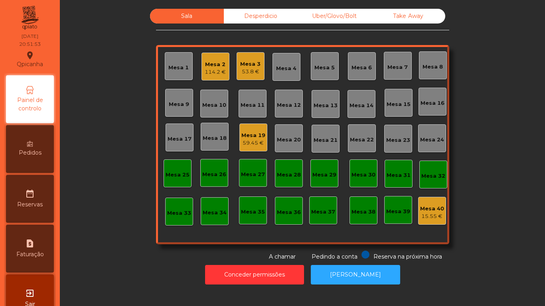
click at [216, 73] on div "114.2 €" at bounding box center [215, 72] width 21 height 8
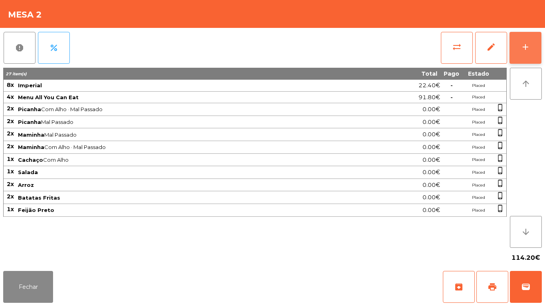
click at [534, 41] on button "add" at bounding box center [525, 48] width 32 height 32
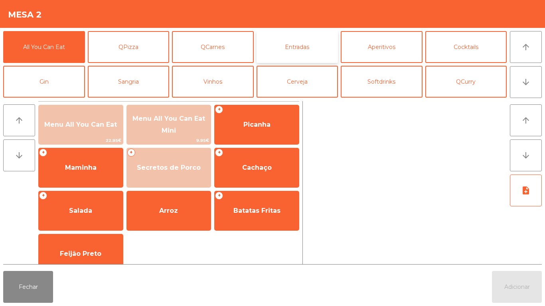
click at [300, 54] on button "Entradas" at bounding box center [297, 47] width 82 height 32
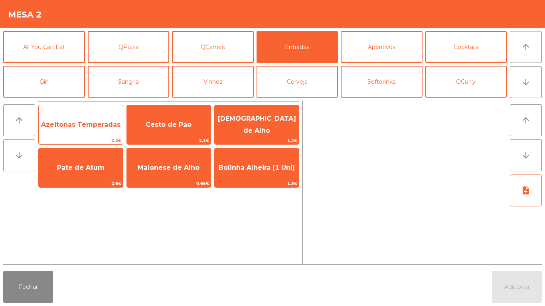
click at [102, 134] on span "Azeitonas Temperadas" at bounding box center [81, 125] width 84 height 22
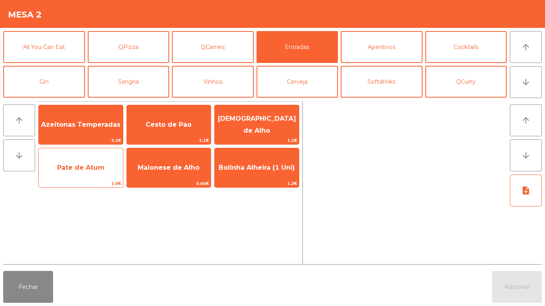
click at [94, 169] on span "Pate de Atum" at bounding box center [80, 168] width 47 height 8
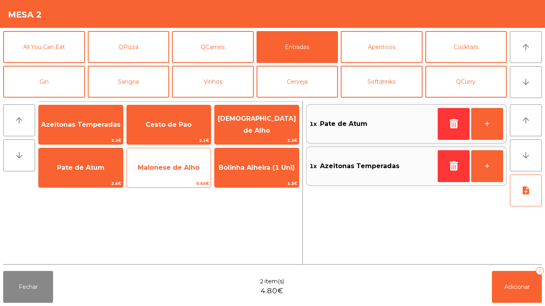
click at [173, 170] on span "Maionese de Alho" at bounding box center [169, 168] width 62 height 8
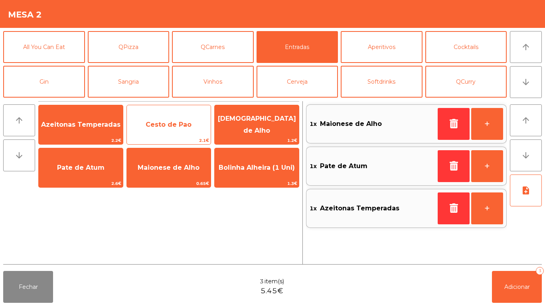
click at [170, 122] on span "Cesto de Pao" at bounding box center [169, 125] width 46 height 8
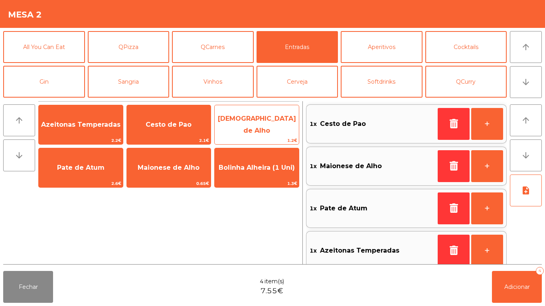
click at [260, 132] on span "[DEMOGRAPHIC_DATA] de Alho" at bounding box center [257, 125] width 84 height 34
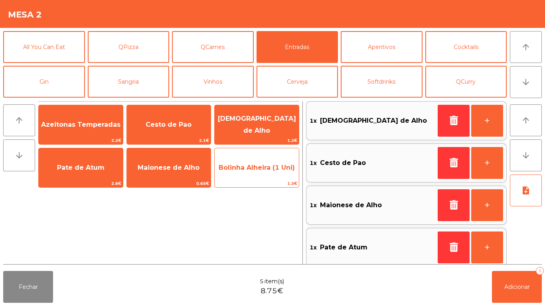
click at [255, 168] on span "Bolinha Alheira (1 Uni)" at bounding box center [257, 168] width 76 height 8
click at [256, 174] on span "Bolinha Alheira (1 Uni)" at bounding box center [257, 168] width 84 height 22
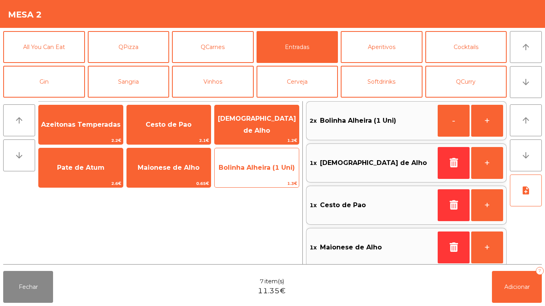
click at [258, 174] on span "Bolinha Alheira (1 Uni)" at bounding box center [257, 168] width 84 height 22
click at [262, 174] on span "Bolinha Alheira (1 Uni)" at bounding box center [257, 168] width 84 height 22
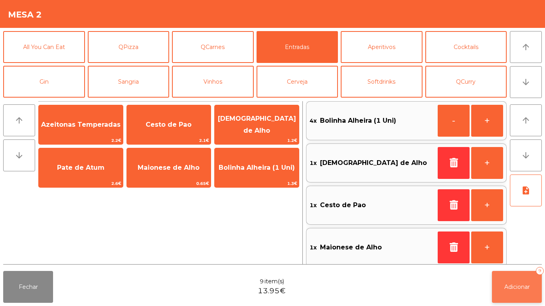
click at [510, 278] on button "Adicionar 9" at bounding box center [517, 287] width 50 height 32
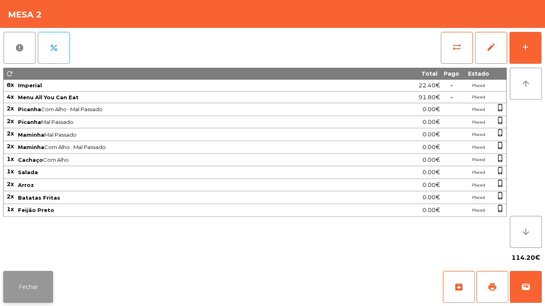
click at [41, 297] on button "Fechar" at bounding box center [28, 287] width 50 height 32
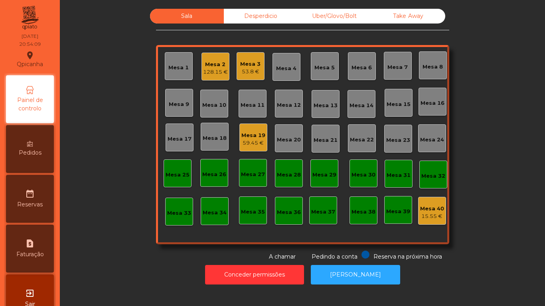
click at [178, 109] on div "Mesa 9" at bounding box center [179, 103] width 28 height 28
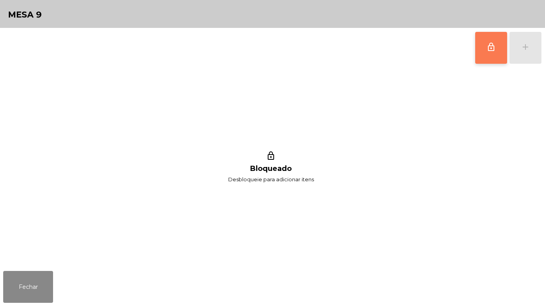
click at [484, 58] on button "lock_outline" at bounding box center [491, 48] width 32 height 32
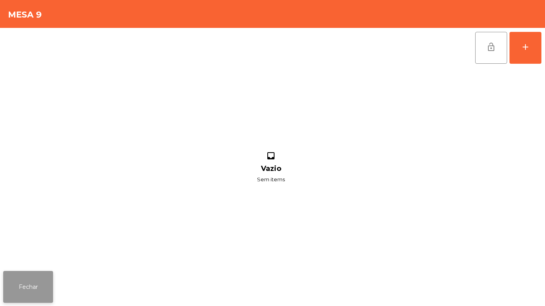
click at [45, 283] on button "Fechar" at bounding box center [28, 287] width 50 height 32
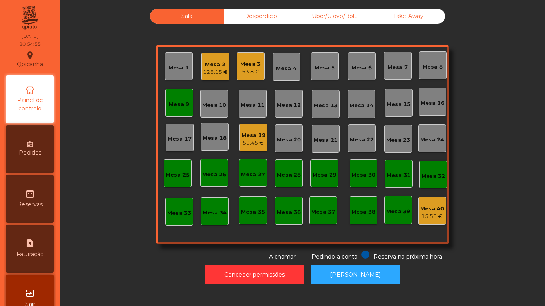
click at [181, 103] on div "Mesa 9" at bounding box center [179, 105] width 20 height 8
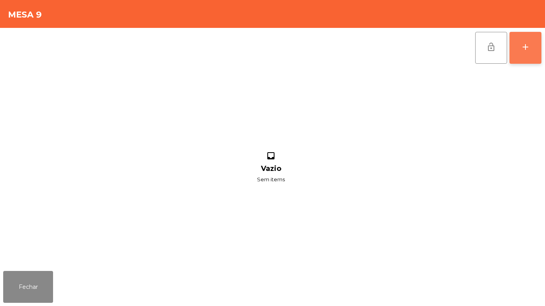
click at [526, 56] on button "add" at bounding box center [525, 48] width 32 height 32
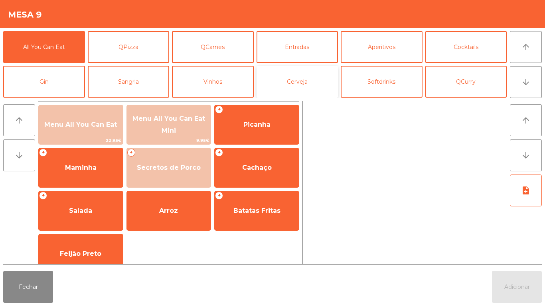
click at [305, 82] on button "Cerveja" at bounding box center [297, 82] width 82 height 32
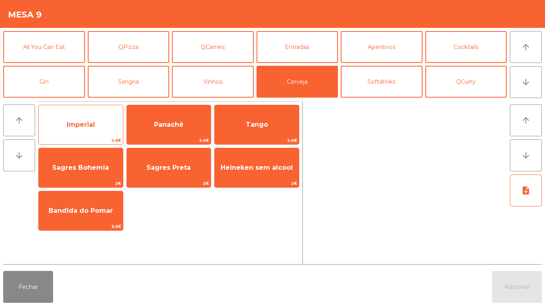
click at [81, 129] on span "Imperial" at bounding box center [81, 125] width 84 height 22
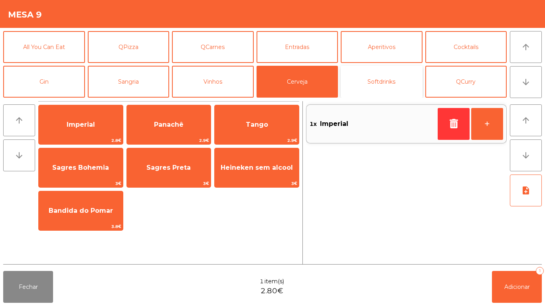
click at [386, 83] on button "Softdrinks" at bounding box center [382, 82] width 82 height 32
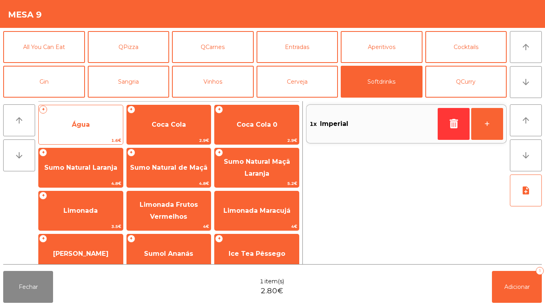
click at [85, 133] on span "Água" at bounding box center [81, 125] width 84 height 22
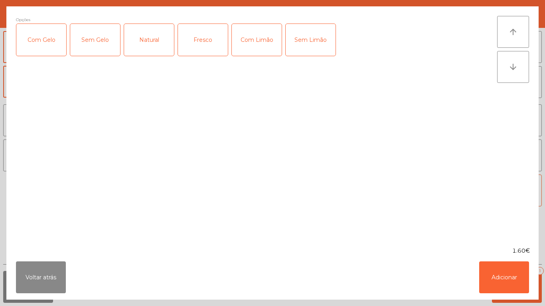
click at [207, 47] on div "Fresco" at bounding box center [203, 40] width 50 height 32
click at [494, 278] on button "Adicionar" at bounding box center [504, 278] width 50 height 32
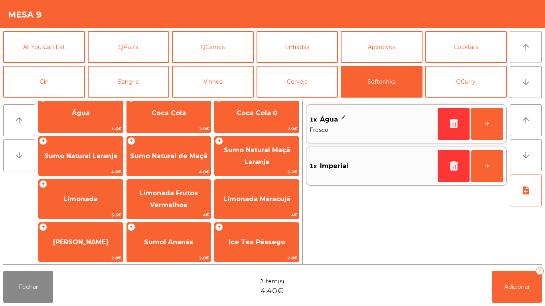
scroll to position [12, 0]
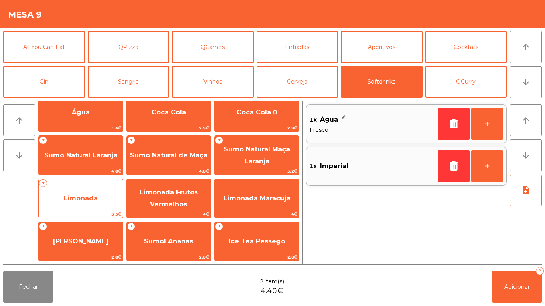
click at [83, 195] on span "Limonada" at bounding box center [80, 199] width 34 height 8
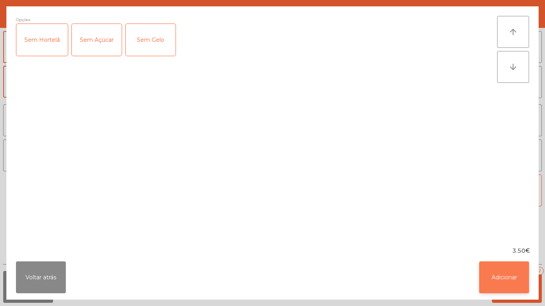
click at [494, 278] on button "Adicionar" at bounding box center [504, 278] width 50 height 32
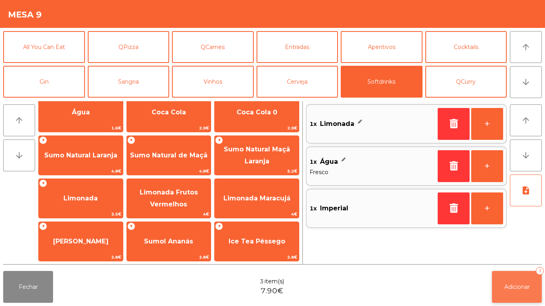
click at [503, 297] on button "Adicionar 3" at bounding box center [517, 287] width 50 height 32
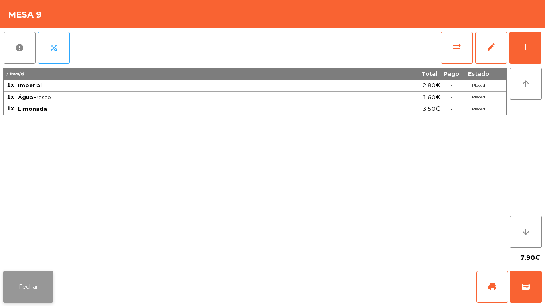
click at [38, 277] on button "Fechar" at bounding box center [28, 287] width 50 height 32
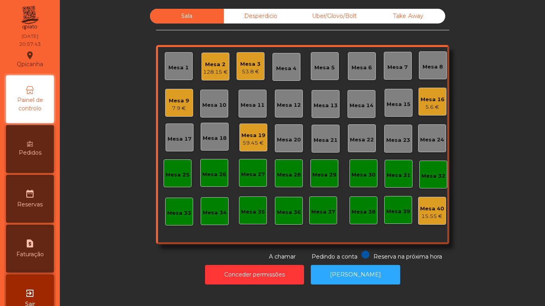
click at [218, 71] on div "128.15 €" at bounding box center [215, 72] width 25 height 8
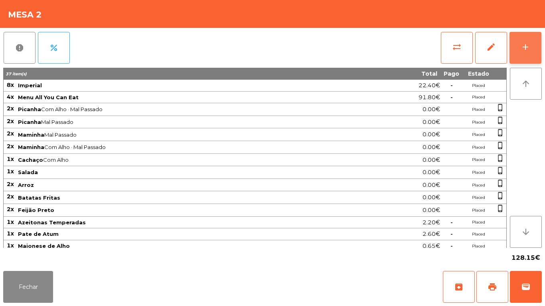
click at [519, 42] on button "add" at bounding box center [525, 48] width 32 height 32
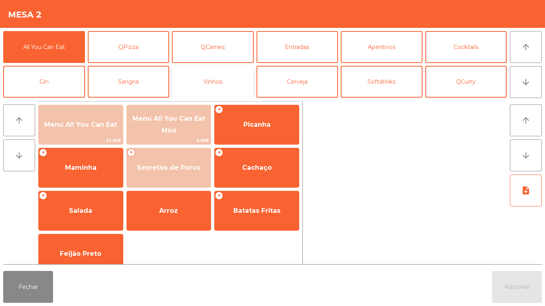
click at [225, 83] on button "Vinhos" at bounding box center [213, 82] width 82 height 32
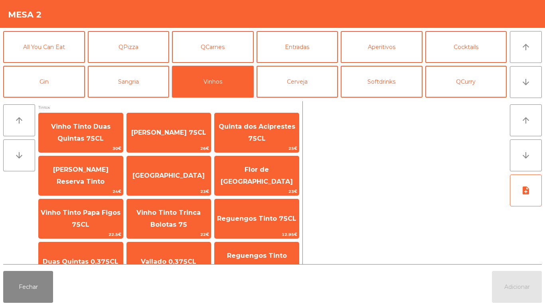
scroll to position [1, 0]
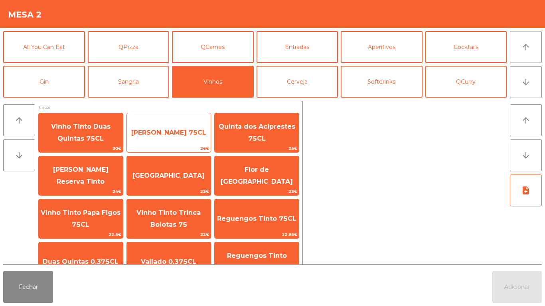
click at [187, 132] on span "[PERSON_NAME] 75CL" at bounding box center [169, 133] width 84 height 22
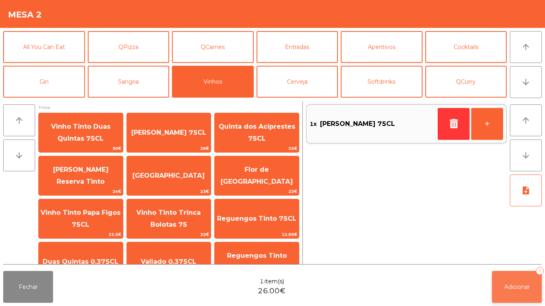
click at [513, 282] on button "Adicionar 1" at bounding box center [517, 287] width 50 height 32
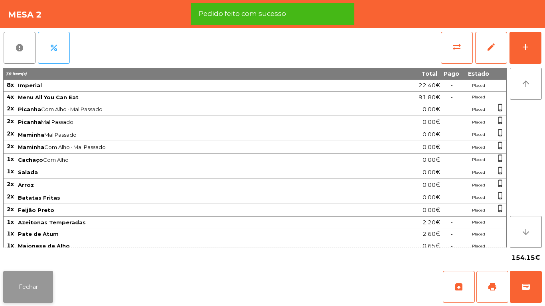
click at [43, 283] on button "Fechar" at bounding box center [28, 287] width 50 height 32
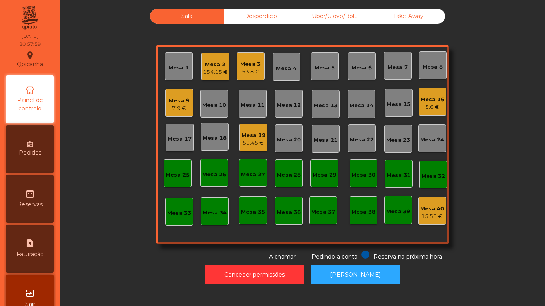
click at [176, 107] on div "7.9 €" at bounding box center [179, 109] width 20 height 8
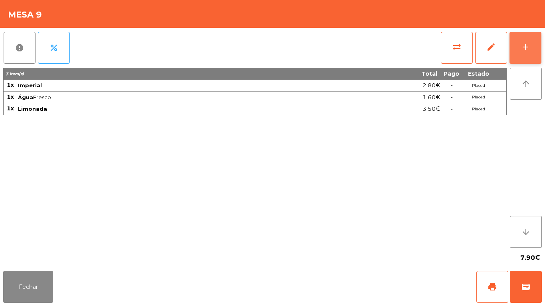
click at [519, 54] on button "add" at bounding box center [525, 48] width 32 height 32
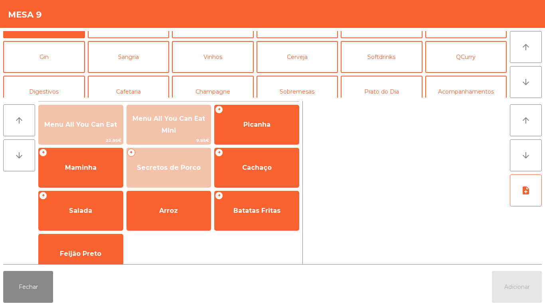
scroll to position [0, 0]
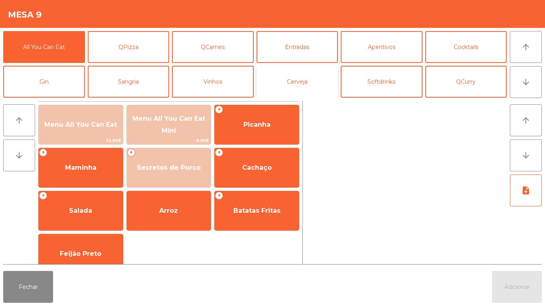
click at [300, 82] on button "Cerveja" at bounding box center [297, 82] width 82 height 32
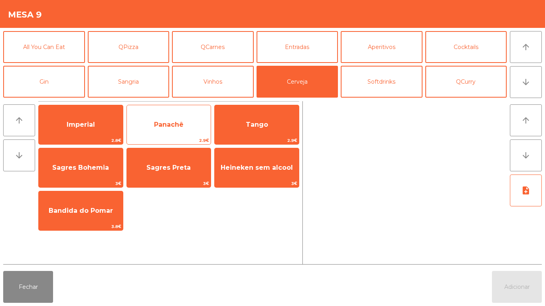
click at [181, 128] on span "Panachê" at bounding box center [169, 125] width 84 height 22
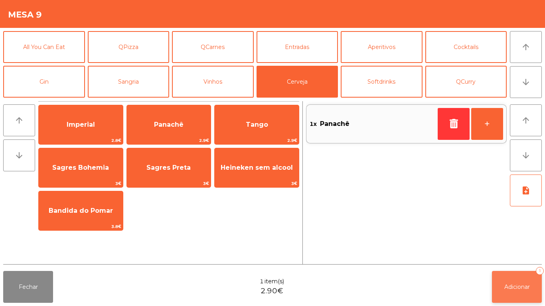
click at [515, 287] on span "Adicionar" at bounding box center [517, 287] width 26 height 7
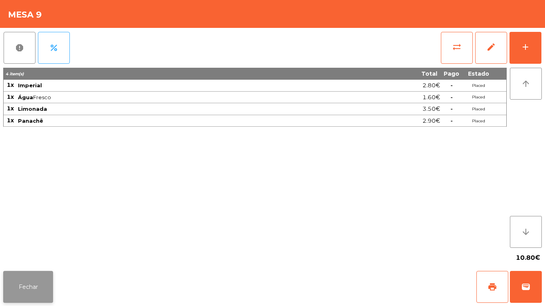
click at [36, 289] on button "Fechar" at bounding box center [28, 287] width 50 height 32
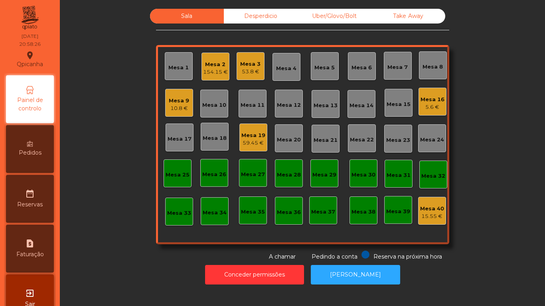
click at [250, 72] on div "53.8 €" at bounding box center [250, 72] width 20 height 8
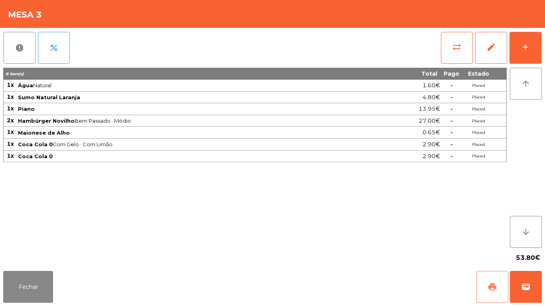
click at [490, 291] on span "print" at bounding box center [492, 287] width 10 height 10
click at [35, 285] on button "Fechar" at bounding box center [28, 287] width 50 height 32
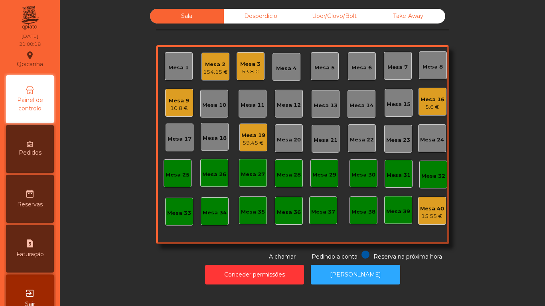
click at [177, 103] on div "Mesa 9" at bounding box center [179, 101] width 20 height 8
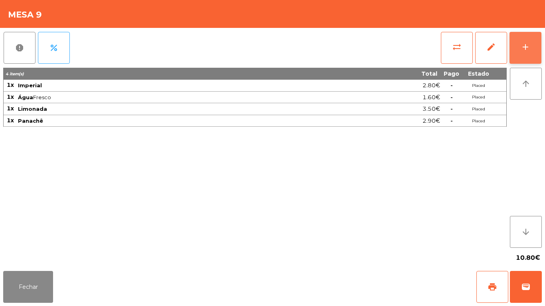
click at [519, 50] on button "add" at bounding box center [525, 48] width 32 height 32
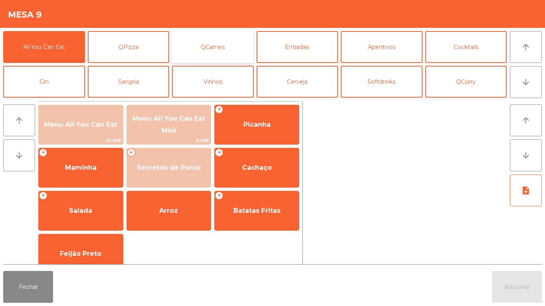
click at [229, 52] on button "QCarnes" at bounding box center [213, 47] width 82 height 32
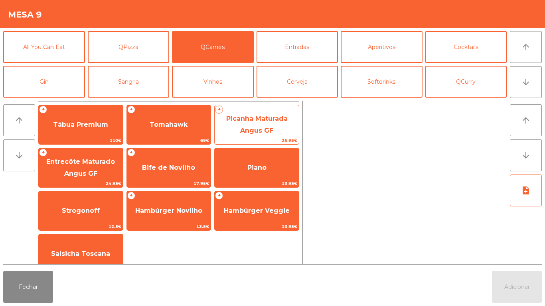
click at [272, 122] on span "Picanha Maturada Angus GF" at bounding box center [257, 125] width 84 height 34
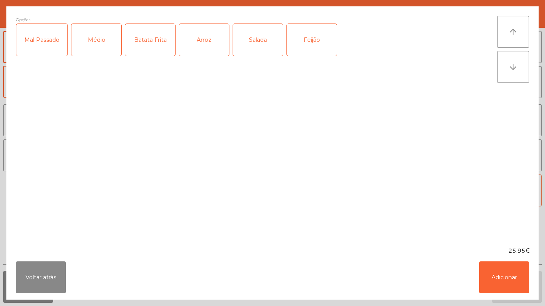
click at [101, 45] on div "Médio" at bounding box center [96, 40] width 50 height 32
click at [258, 42] on div "Salada" at bounding box center [258, 40] width 50 height 32
click at [157, 49] on div "Batata Frita" at bounding box center [150, 40] width 50 height 32
click at [502, 274] on button "Adicionar" at bounding box center [504, 278] width 50 height 32
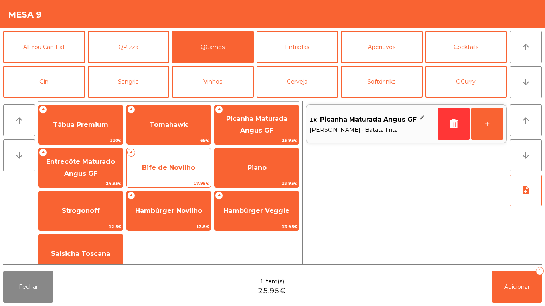
click at [182, 167] on span "Bife de Novilho" at bounding box center [168, 168] width 53 height 8
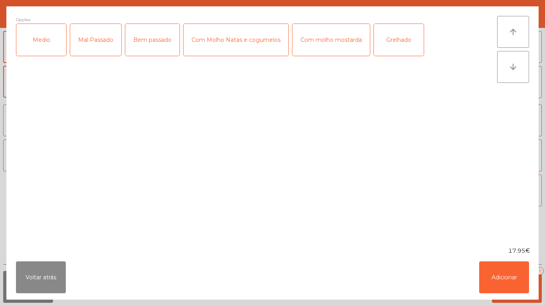
click at [55, 44] on div "Medio" at bounding box center [41, 40] width 50 height 32
click at [335, 40] on div "Com molho mostarda" at bounding box center [330, 40] width 77 height 32
click at [491, 272] on button "Adicionar" at bounding box center [504, 278] width 50 height 32
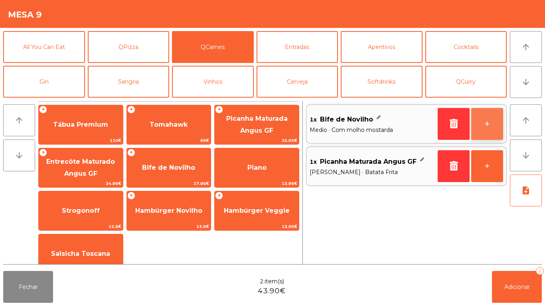
click at [488, 130] on button "+" at bounding box center [487, 124] width 32 height 32
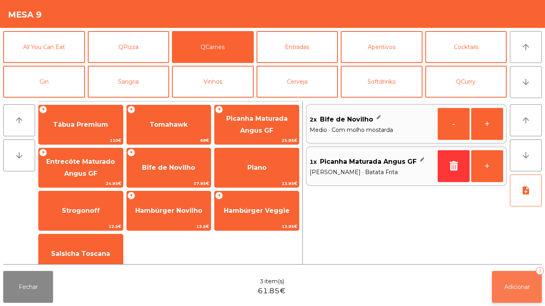
click at [506, 273] on button "Adicionar 3" at bounding box center [517, 287] width 50 height 32
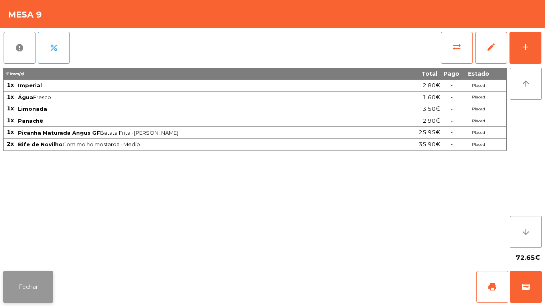
click at [34, 281] on button "Fechar" at bounding box center [28, 287] width 50 height 32
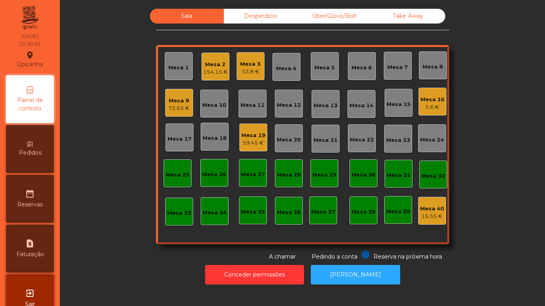
click at [430, 101] on div "Mesa 16" at bounding box center [432, 100] width 24 height 8
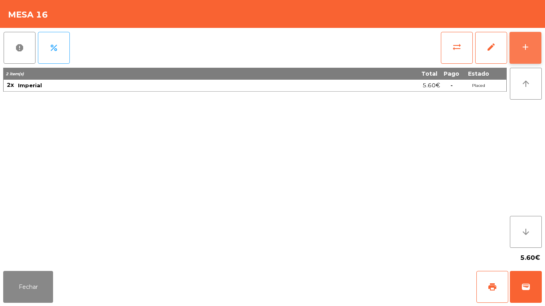
click at [524, 54] on button "add" at bounding box center [525, 48] width 32 height 32
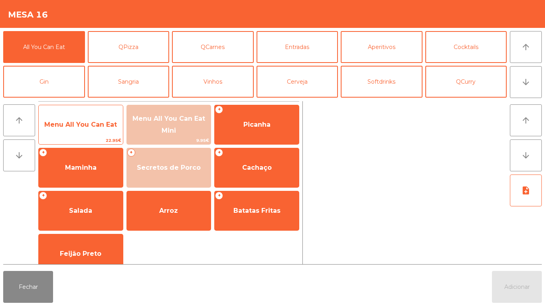
click at [83, 132] on span "Menu All You Can Eat" at bounding box center [81, 125] width 84 height 22
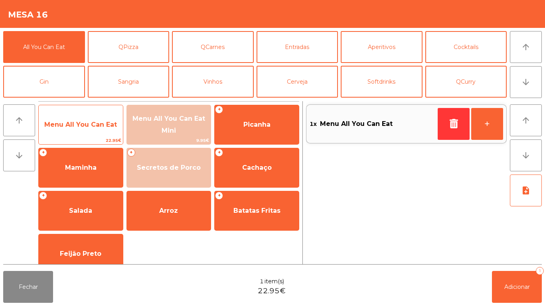
click at [82, 129] on span "Menu All You Can Eat" at bounding box center [81, 125] width 84 height 22
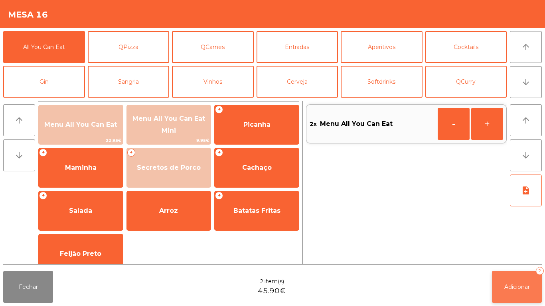
click at [503, 286] on button "Adicionar 2" at bounding box center [517, 287] width 50 height 32
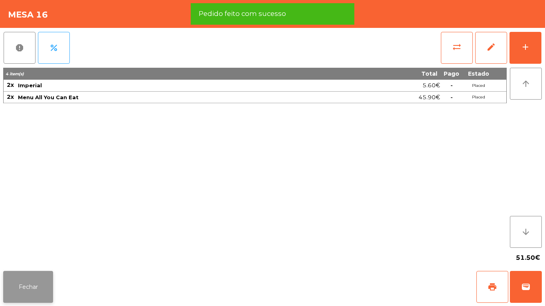
click at [26, 286] on button "Fechar" at bounding box center [28, 287] width 50 height 32
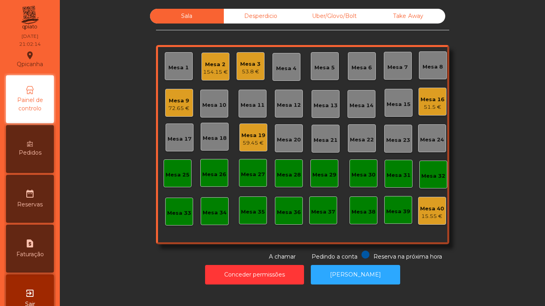
click at [421, 105] on div "51.5 €" at bounding box center [432, 107] width 24 height 8
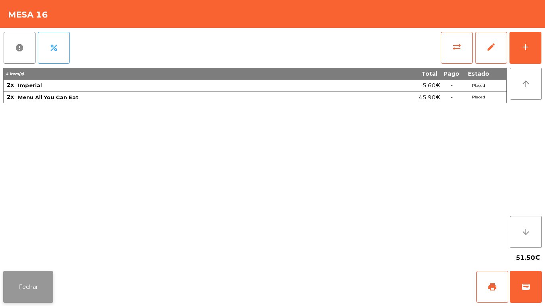
click at [51, 276] on button "Fechar" at bounding box center [28, 287] width 50 height 32
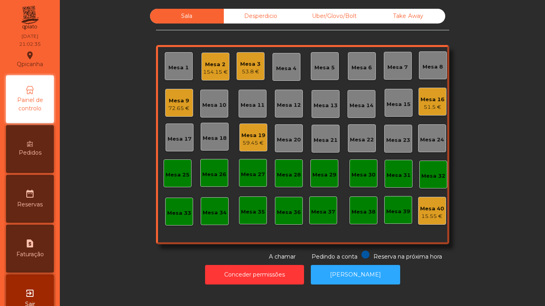
click at [420, 101] on div "Mesa 16" at bounding box center [432, 100] width 24 height 8
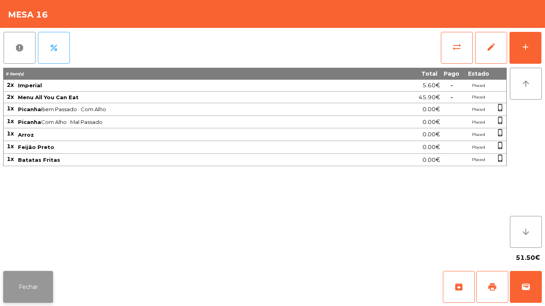
click at [39, 285] on button "Fechar" at bounding box center [28, 287] width 50 height 32
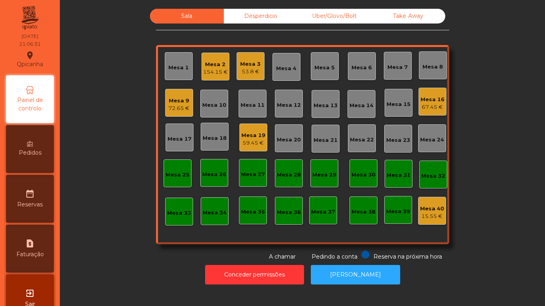
click at [178, 77] on div "Mesa 1" at bounding box center [179, 66] width 28 height 28
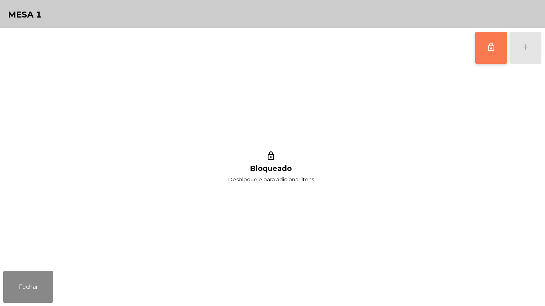
click at [484, 54] on button "lock_outline" at bounding box center [491, 48] width 32 height 32
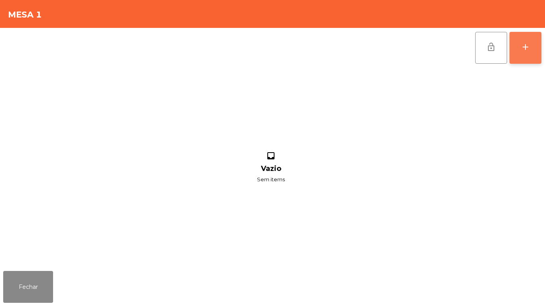
click at [527, 58] on button "add" at bounding box center [525, 48] width 32 height 32
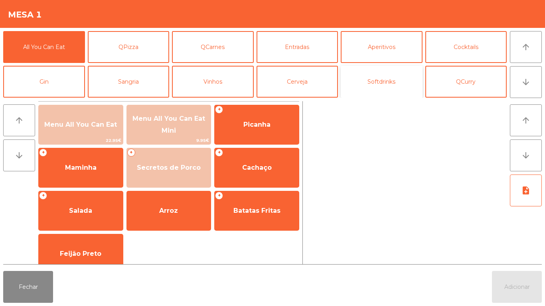
click at [370, 91] on button "Softdrinks" at bounding box center [382, 82] width 82 height 32
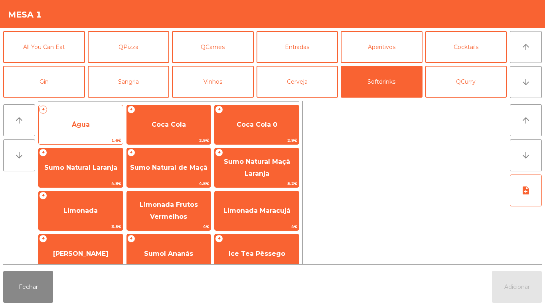
click at [87, 123] on span "Água" at bounding box center [81, 125] width 18 height 8
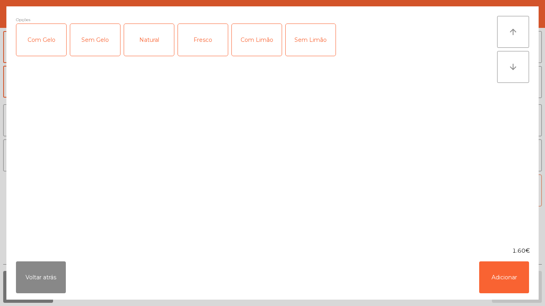
click at [210, 51] on div "Fresco" at bounding box center [203, 40] width 50 height 32
click at [485, 279] on button "Adicionar" at bounding box center [504, 278] width 50 height 32
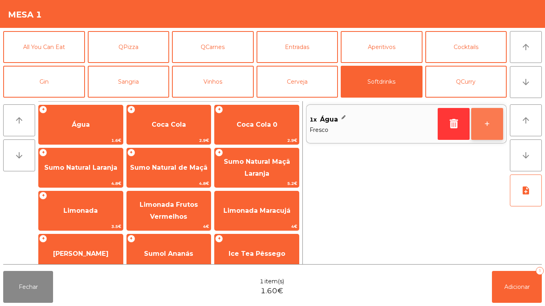
click at [482, 130] on button "+" at bounding box center [487, 124] width 32 height 32
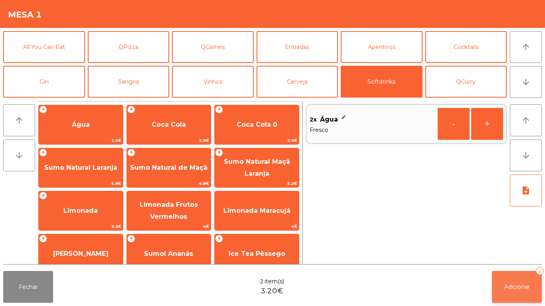
click at [515, 279] on button "Adicionar 2" at bounding box center [517, 287] width 50 height 32
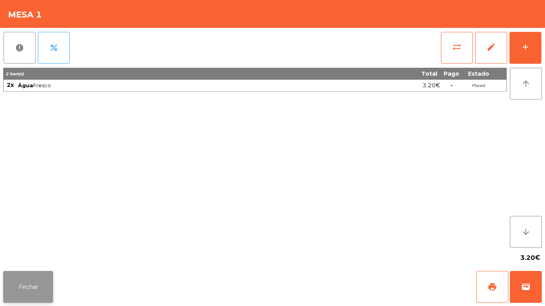
click at [42, 286] on button "Fechar" at bounding box center [28, 287] width 50 height 32
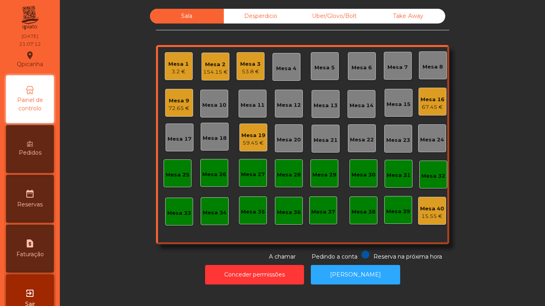
click at [183, 108] on div "72.65 €" at bounding box center [178, 109] width 21 height 8
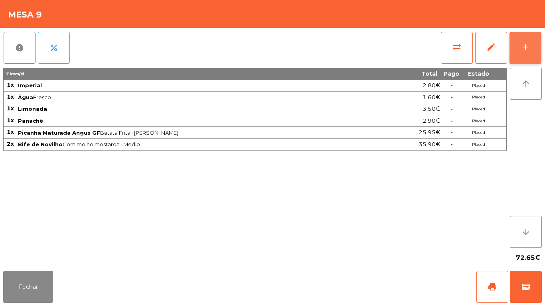
click at [529, 45] on div "add" at bounding box center [526, 47] width 10 height 10
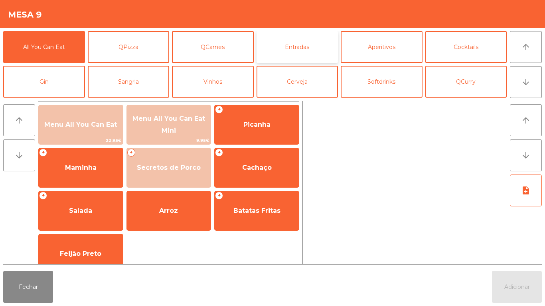
click at [314, 49] on button "Entradas" at bounding box center [297, 47] width 82 height 32
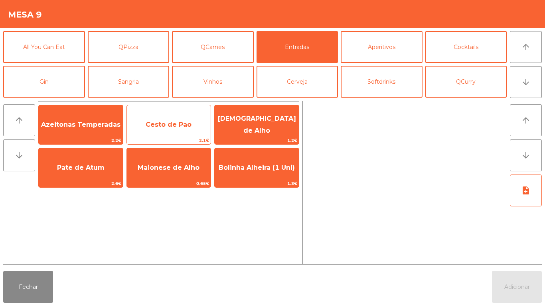
click at [185, 125] on span "Cesto de Pao" at bounding box center [169, 125] width 46 height 8
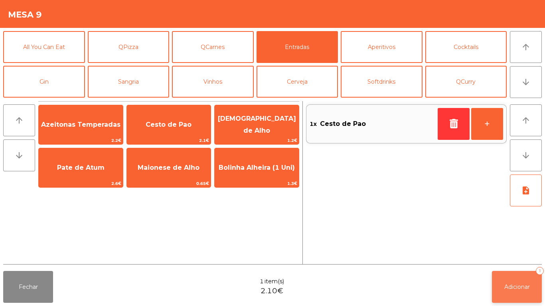
click at [517, 283] on button "Adicionar 1" at bounding box center [517, 287] width 50 height 32
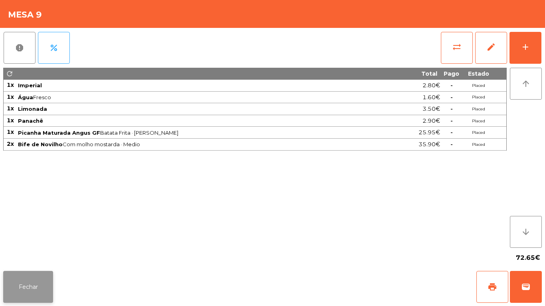
click at [50, 284] on button "Fechar" at bounding box center [28, 287] width 50 height 32
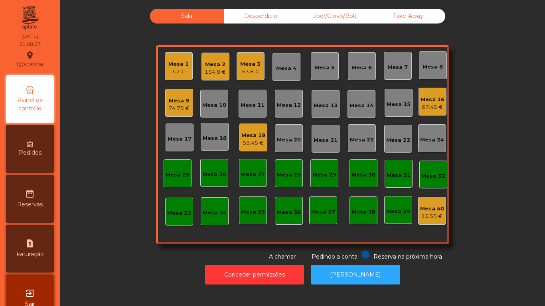
click at [176, 67] on div "Mesa 1" at bounding box center [178, 64] width 20 height 8
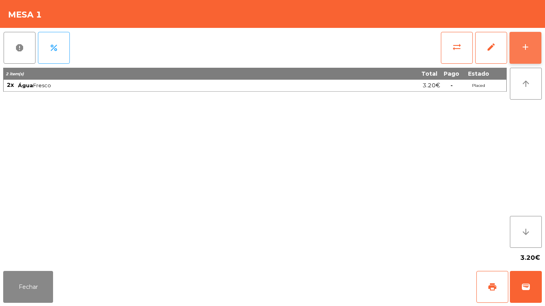
click at [524, 48] on div "add" at bounding box center [526, 47] width 10 height 10
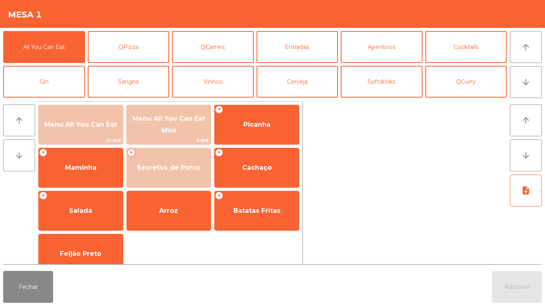
scroll to position [1, 0]
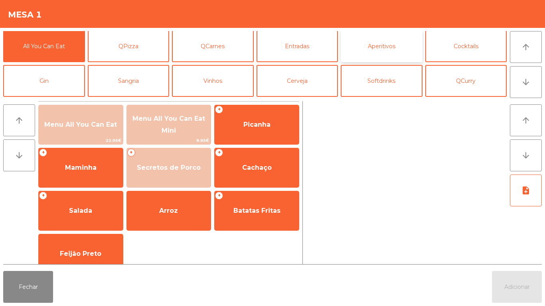
click at [383, 49] on button "Aperitivos" at bounding box center [382, 46] width 82 height 32
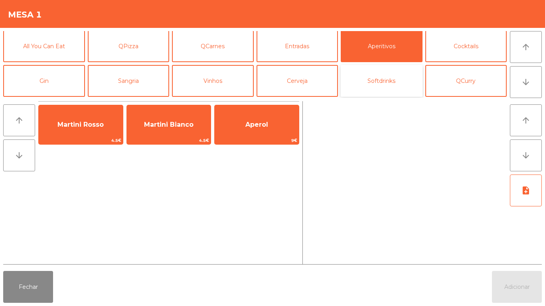
click at [382, 86] on button "Softdrinks" at bounding box center [382, 81] width 82 height 32
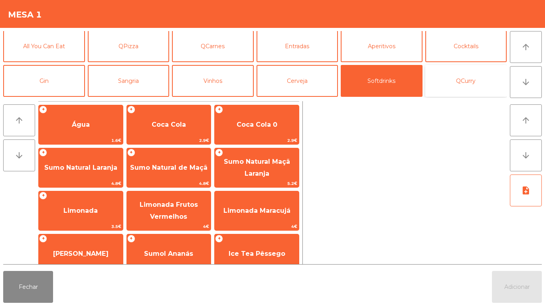
click at [452, 88] on button "QCurry" at bounding box center [466, 81] width 82 height 32
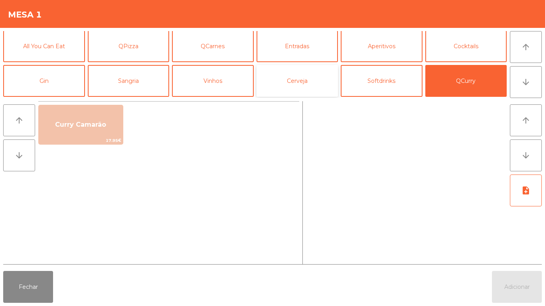
click at [318, 89] on button "Cerveja" at bounding box center [297, 81] width 82 height 32
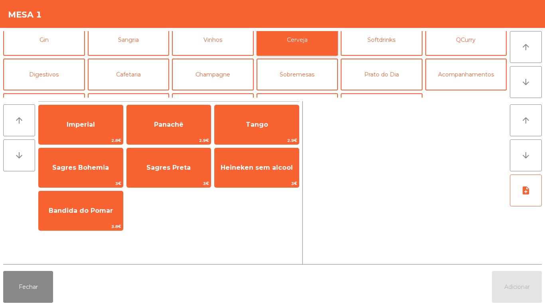
scroll to position [43, 0]
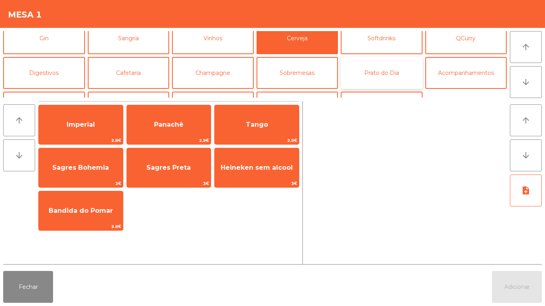
click at [382, 81] on button "Prato do Dia" at bounding box center [382, 73] width 82 height 32
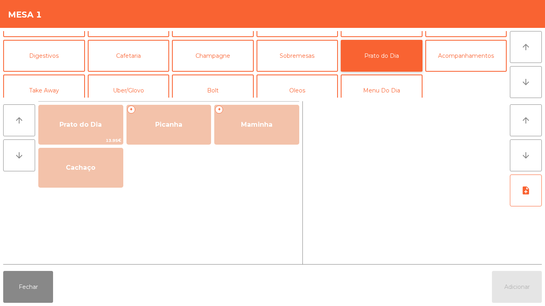
scroll to position [69, 0]
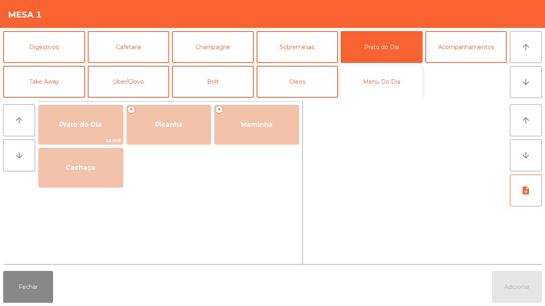
click at [385, 91] on button "Menu Do Dia" at bounding box center [382, 82] width 82 height 32
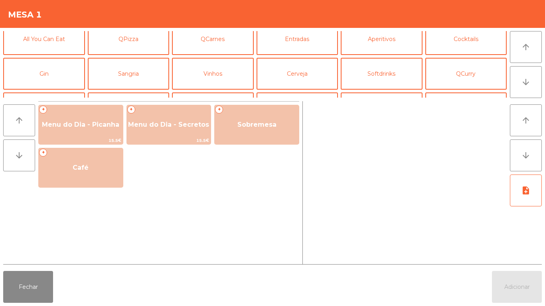
scroll to position [0, 0]
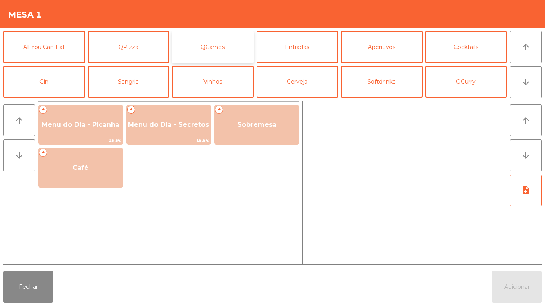
click at [204, 48] on button "QCarnes" at bounding box center [213, 47] width 82 height 32
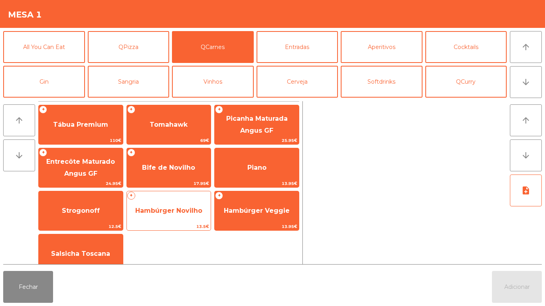
click at [167, 214] on span "Hambúrger Novilho" at bounding box center [168, 211] width 67 height 8
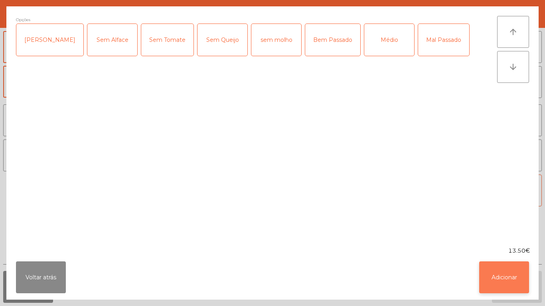
click at [499, 278] on button "Adicionar" at bounding box center [504, 278] width 50 height 32
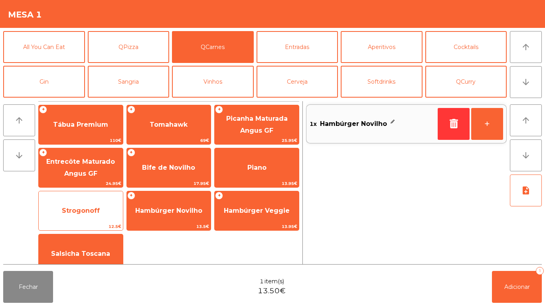
click at [83, 213] on span "Strogonoff" at bounding box center [81, 211] width 38 height 8
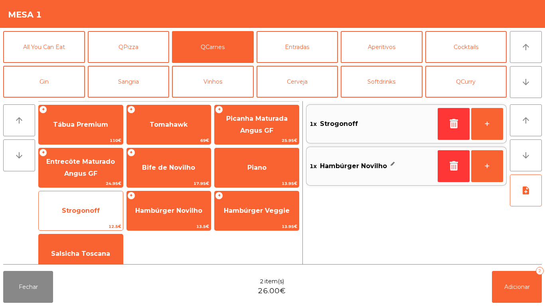
scroll to position [13, 0]
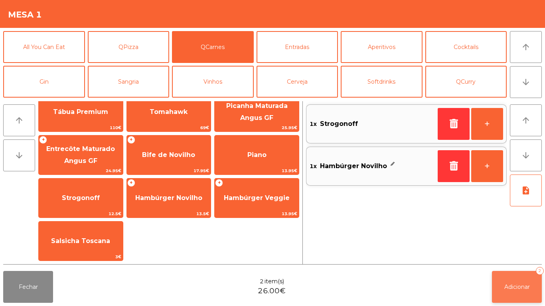
click at [508, 297] on button "Adicionar 2" at bounding box center [517, 287] width 50 height 32
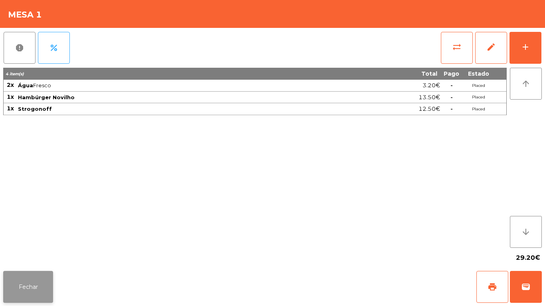
click at [45, 276] on button "Fechar" at bounding box center [28, 287] width 50 height 32
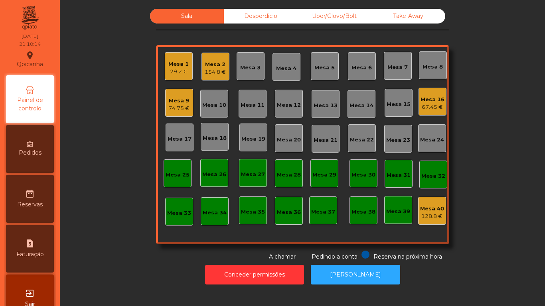
click at [178, 71] on div "29.2 €" at bounding box center [178, 72] width 20 height 8
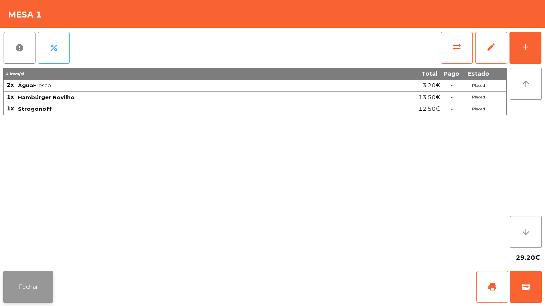
click at [40, 274] on button "Fechar" at bounding box center [28, 287] width 50 height 32
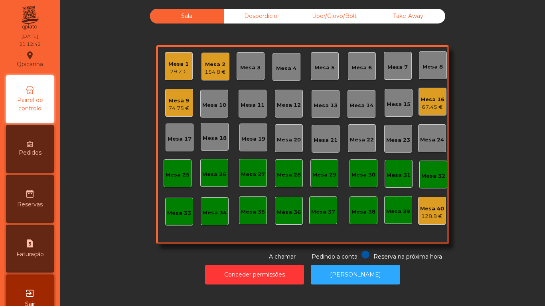
click at [179, 111] on div "74.75 €" at bounding box center [178, 109] width 21 height 8
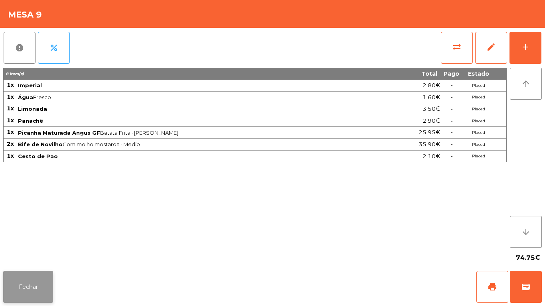
click at [39, 276] on button "Fechar" at bounding box center [28, 287] width 50 height 32
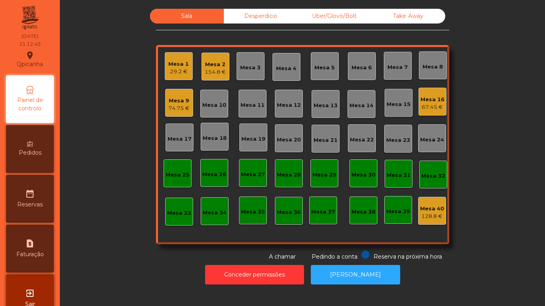
click at [424, 107] on div "67.45 €" at bounding box center [432, 107] width 24 height 8
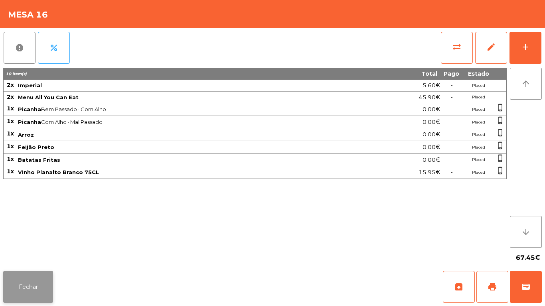
click at [32, 298] on button "Fechar" at bounding box center [28, 287] width 50 height 32
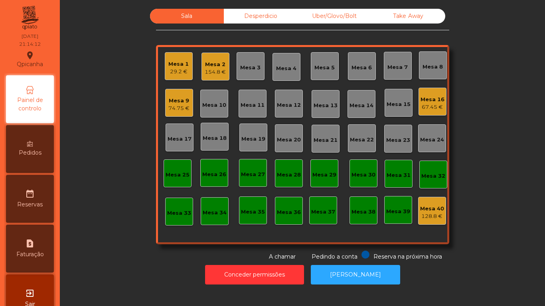
click at [176, 106] on div "74.75 €" at bounding box center [178, 109] width 21 height 8
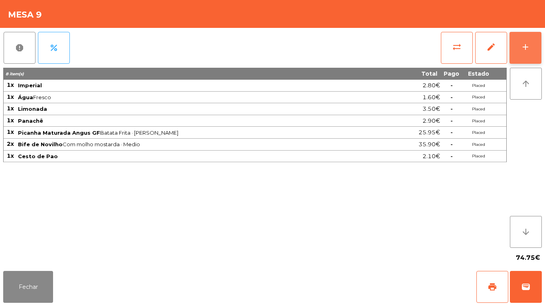
click at [534, 43] on button "add" at bounding box center [525, 48] width 32 height 32
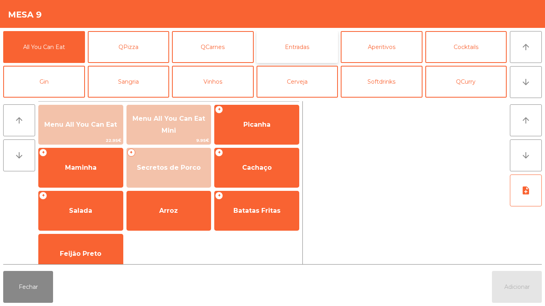
click at [300, 49] on button "Entradas" at bounding box center [297, 47] width 82 height 32
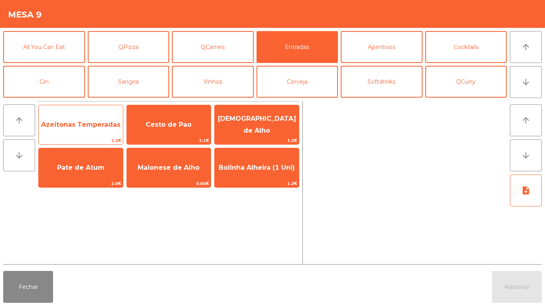
click at [87, 129] on span "Azeitonas Temperadas" at bounding box center [81, 125] width 84 height 22
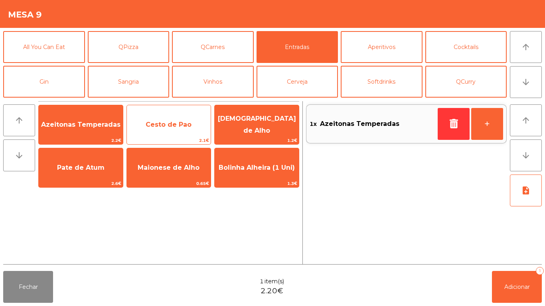
click at [176, 131] on span "Cesto de Pao" at bounding box center [169, 125] width 84 height 22
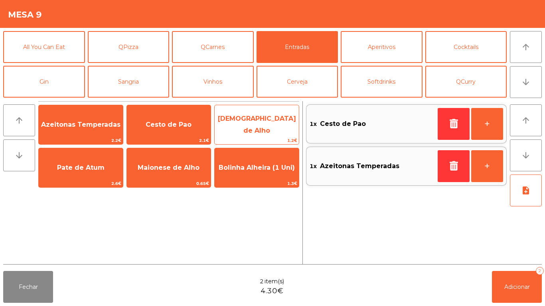
click at [262, 128] on span "[DEMOGRAPHIC_DATA] de Alho" at bounding box center [257, 125] width 84 height 34
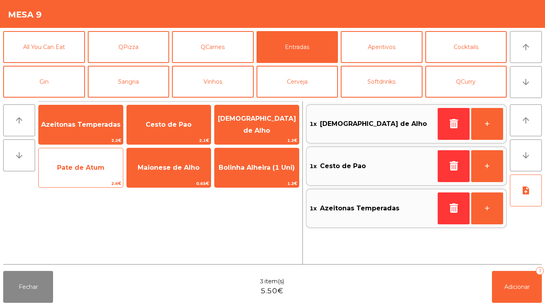
click at [83, 172] on span "Pate de Atum" at bounding box center [81, 168] width 84 height 22
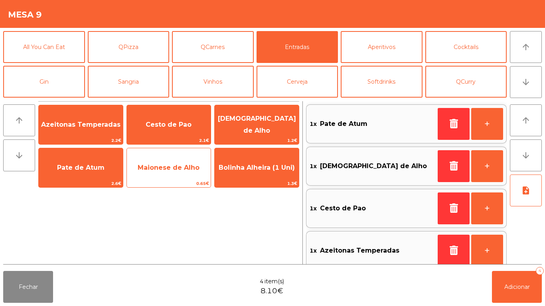
click at [176, 172] on span "Maionese de Alho" at bounding box center [169, 168] width 84 height 22
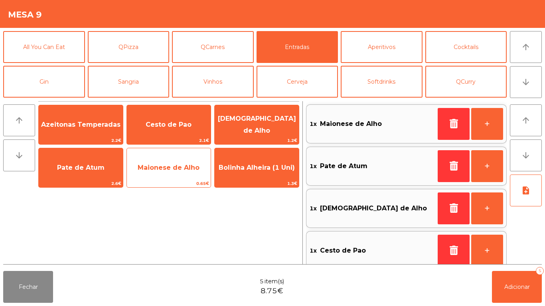
scroll to position [3, 0]
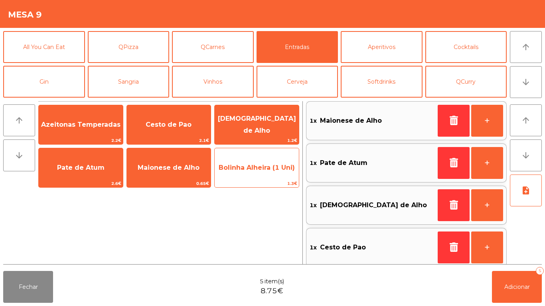
click at [253, 172] on span "Bolinha Alheira (1 Uni)" at bounding box center [257, 168] width 84 height 22
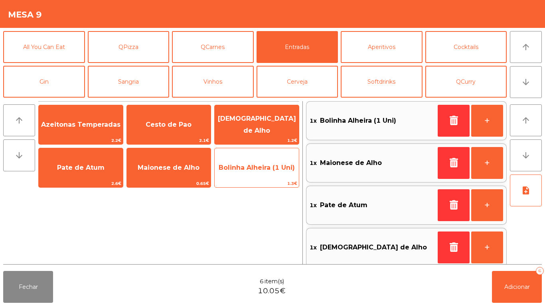
click at [254, 170] on span "Bolinha Alheira (1 Uni)" at bounding box center [257, 168] width 76 height 8
click at [254, 171] on span "Bolinha Alheira (1 Uni)" at bounding box center [257, 168] width 76 height 8
click at [252, 170] on span "Bolinha Alheira (1 Uni)" at bounding box center [257, 168] width 76 height 8
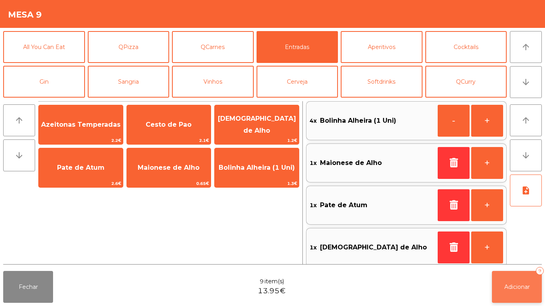
click at [501, 293] on button "Adicionar 9" at bounding box center [517, 287] width 50 height 32
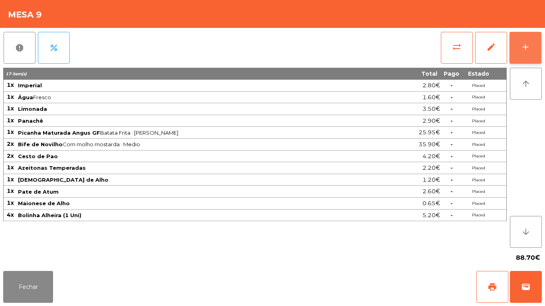
click at [520, 53] on button "add" at bounding box center [525, 48] width 32 height 32
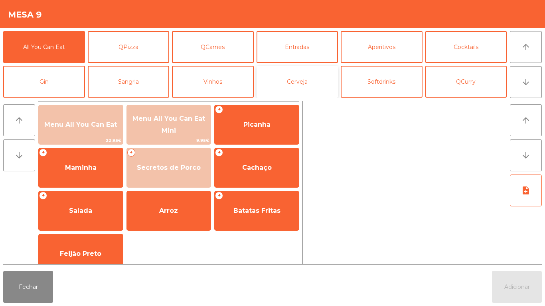
click at [302, 84] on button "Cerveja" at bounding box center [297, 82] width 82 height 32
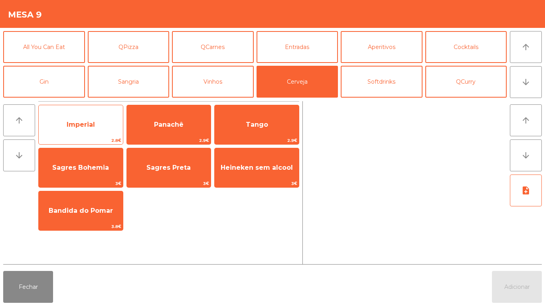
click at [91, 132] on span "Imperial" at bounding box center [81, 125] width 84 height 22
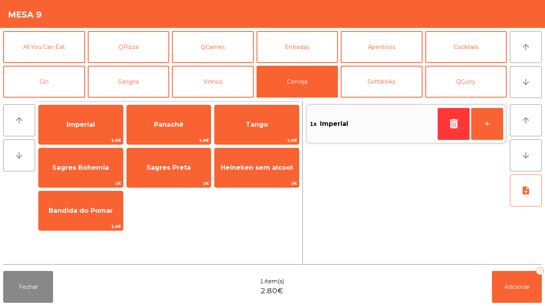
click at [521, 306] on div "Fechar 1 item(s) 2.80€ Adicionar 1" at bounding box center [272, 287] width 545 height 38
click at [505, 292] on button "Adicionar 1" at bounding box center [517, 287] width 50 height 32
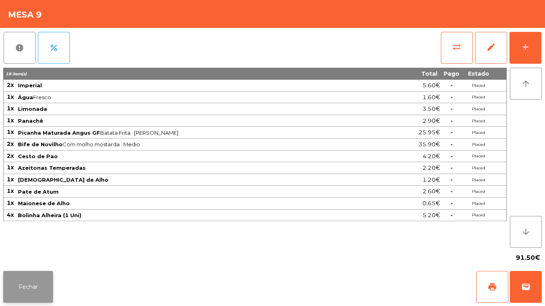
click at [39, 284] on button "Fechar" at bounding box center [28, 287] width 50 height 32
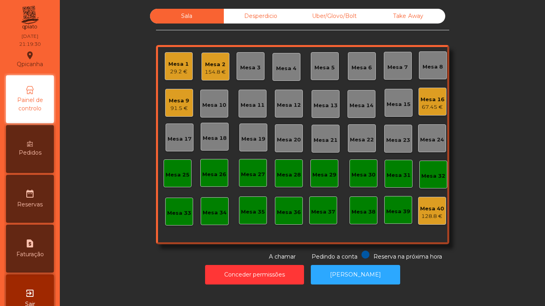
click at [41, 150] on span "Pedidos" at bounding box center [30, 153] width 23 height 8
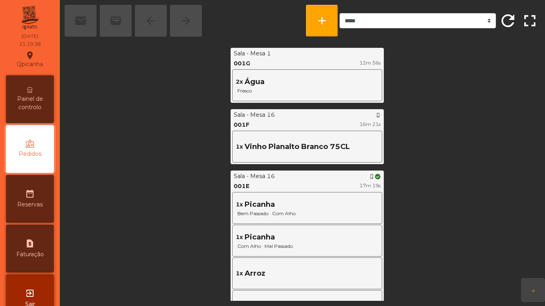
scroll to position [650, 0]
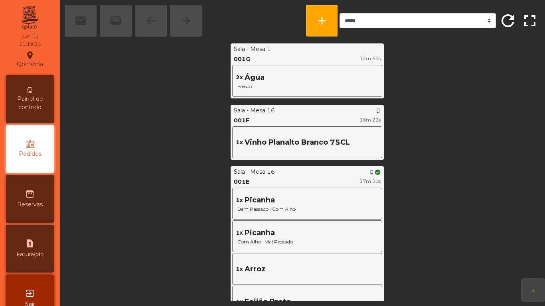
click at [39, 97] on span "Painel de controlo" at bounding box center [30, 103] width 44 height 17
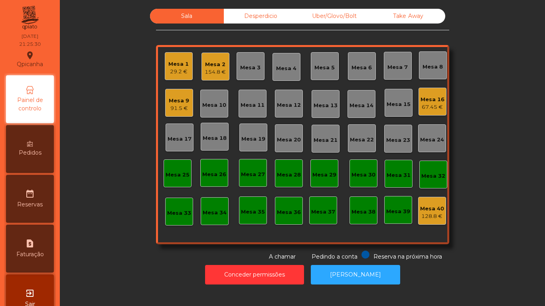
click at [175, 65] on div "Mesa 1" at bounding box center [178, 64] width 20 height 8
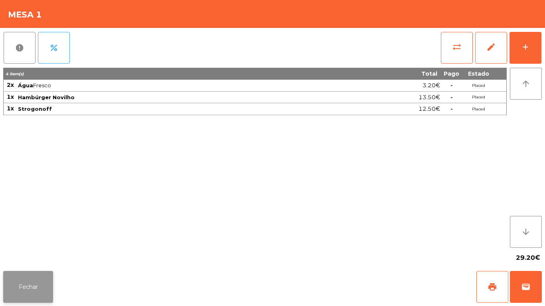
click at [38, 276] on button "Fechar" at bounding box center [28, 287] width 50 height 32
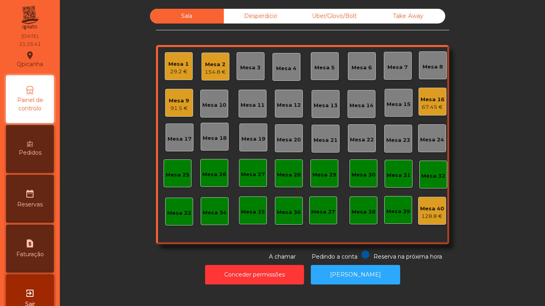
click at [170, 62] on div "Mesa 1" at bounding box center [178, 64] width 20 height 8
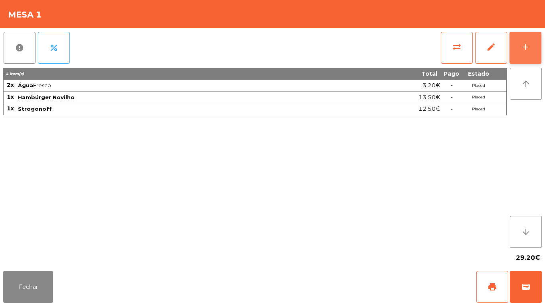
click at [524, 51] on div "add" at bounding box center [526, 47] width 10 height 10
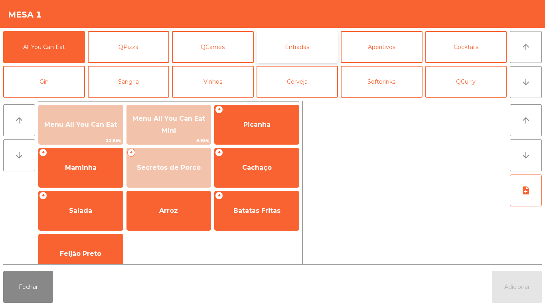
click at [304, 54] on button "Entradas" at bounding box center [297, 47] width 82 height 32
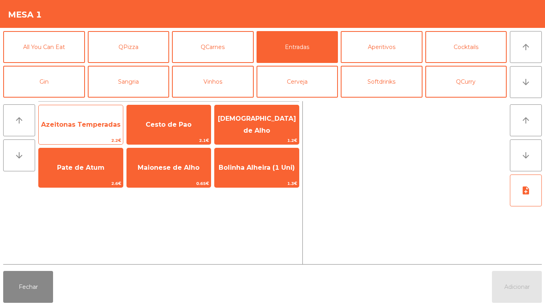
click at [87, 123] on span "Azeitonas Temperadas" at bounding box center [80, 125] width 79 height 8
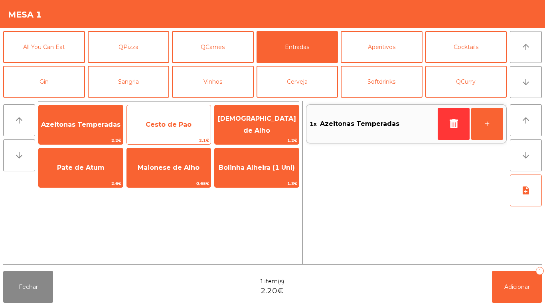
click at [176, 128] on span "Cesto de Pao" at bounding box center [169, 125] width 84 height 22
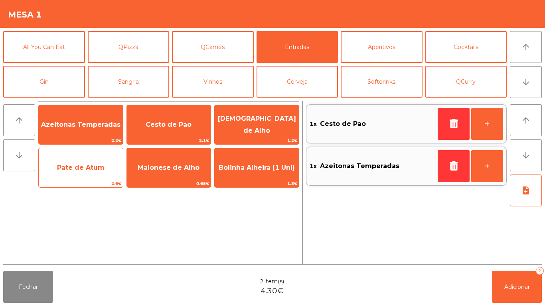
click at [83, 168] on span "Pate de Atum" at bounding box center [80, 168] width 47 height 8
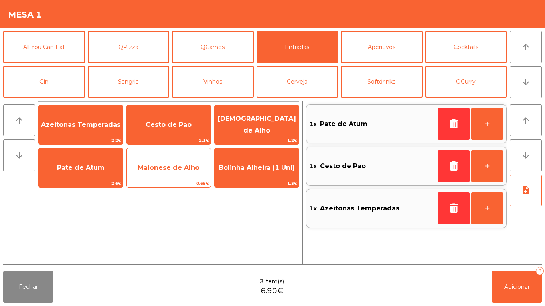
click at [176, 175] on span "Maionese de Alho" at bounding box center [169, 168] width 84 height 22
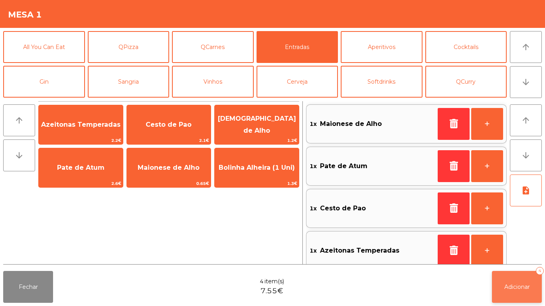
click at [516, 284] on span "Adicionar" at bounding box center [517, 287] width 26 height 7
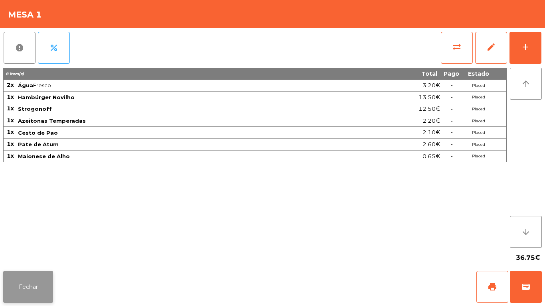
click at [31, 288] on button "Fechar" at bounding box center [28, 287] width 50 height 32
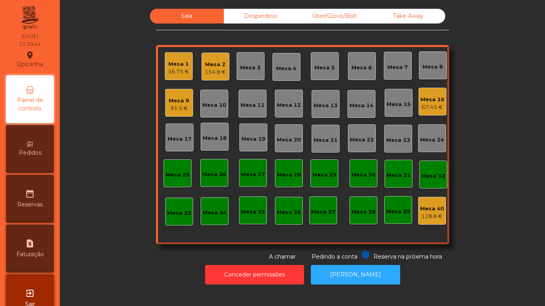
click at [179, 107] on div "91.5 €" at bounding box center [179, 109] width 20 height 8
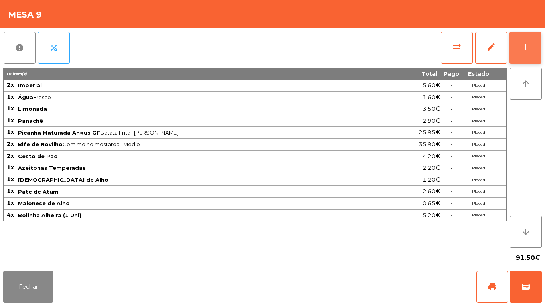
click at [526, 52] on button "add" at bounding box center [525, 48] width 32 height 32
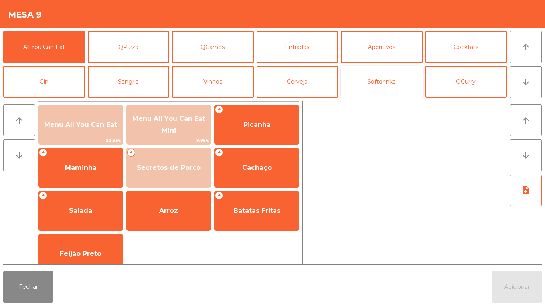
click at [373, 91] on button "Softdrinks" at bounding box center [382, 82] width 82 height 32
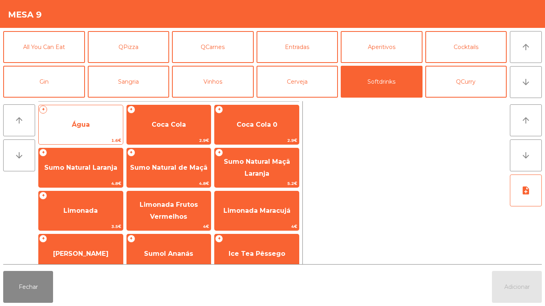
click at [85, 130] on span "Água" at bounding box center [81, 125] width 84 height 22
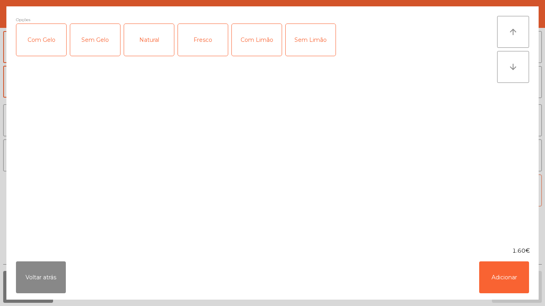
click at [211, 43] on div "Fresco" at bounding box center [203, 40] width 50 height 32
click at [495, 274] on button "Adicionar" at bounding box center [504, 278] width 50 height 32
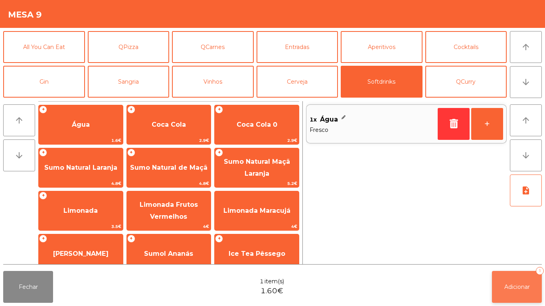
click at [493, 280] on button "Adicionar 1" at bounding box center [517, 287] width 50 height 32
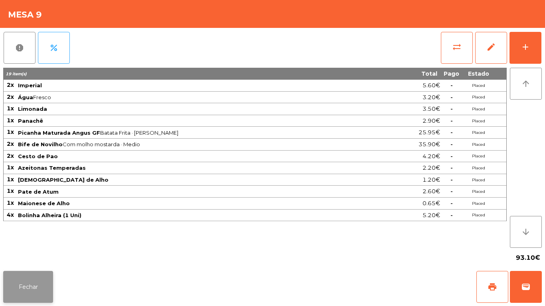
click at [35, 278] on button "Fechar" at bounding box center [28, 287] width 50 height 32
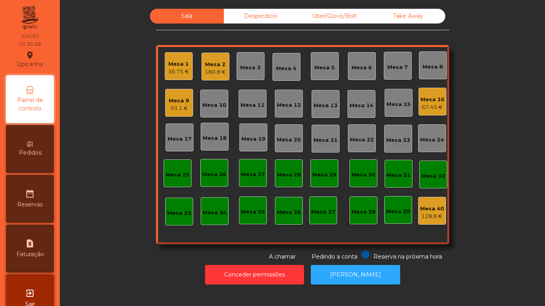
click at [178, 67] on div "Mesa 1" at bounding box center [178, 64] width 21 height 8
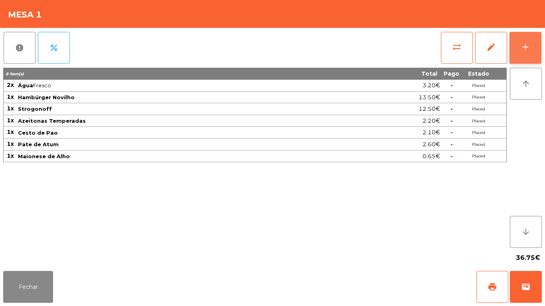
click at [533, 50] on button "add" at bounding box center [525, 48] width 32 height 32
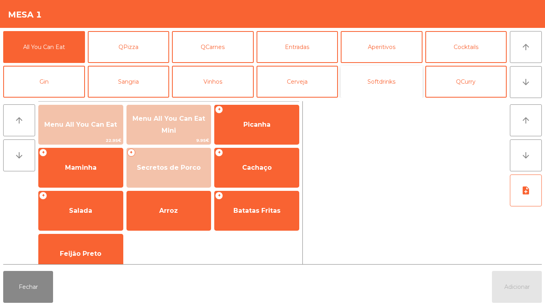
click at [360, 87] on button "Softdrinks" at bounding box center [382, 82] width 82 height 32
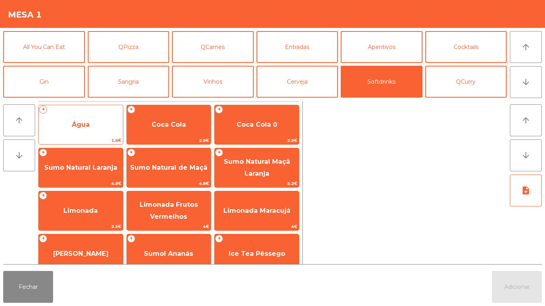
click at [101, 138] on span "1.6€" at bounding box center [81, 141] width 84 height 8
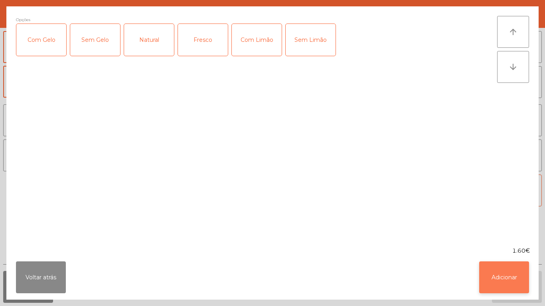
click at [492, 271] on button "Adicionar" at bounding box center [504, 278] width 50 height 32
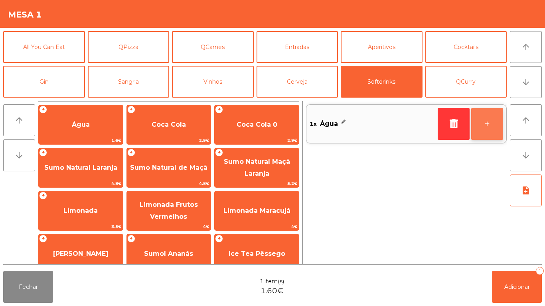
click at [477, 127] on button "+" at bounding box center [487, 124] width 32 height 32
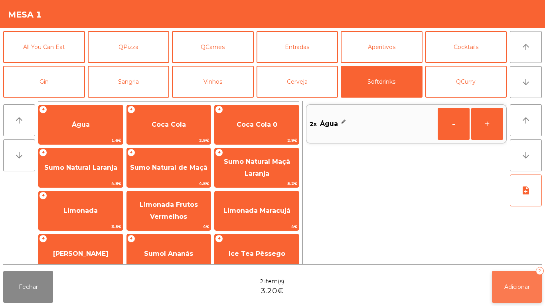
click at [500, 286] on button "Adicionar 2" at bounding box center [517, 287] width 50 height 32
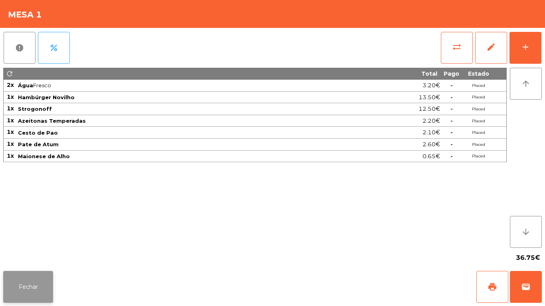
click at [26, 274] on button "Fechar" at bounding box center [28, 287] width 50 height 32
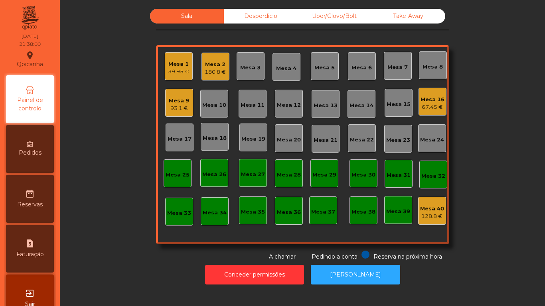
click at [174, 105] on div "93.1 €" at bounding box center [179, 109] width 20 height 8
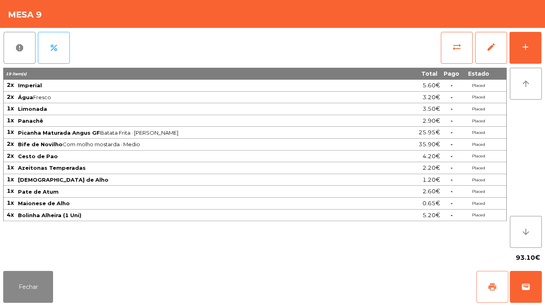
click at [493, 278] on button "print" at bounding box center [492, 287] width 32 height 32
click at [40, 279] on button "Fechar" at bounding box center [28, 287] width 50 height 32
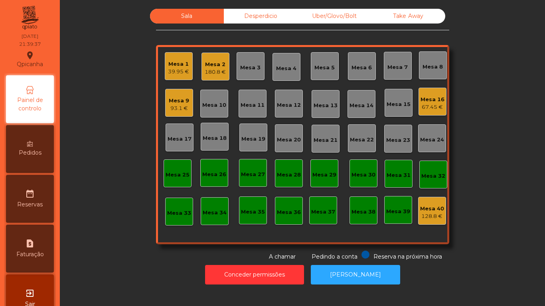
click at [36, 148] on div "Pedidos" at bounding box center [30, 149] width 48 height 48
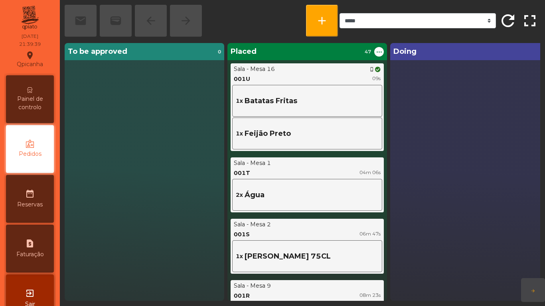
click at [32, 100] on span "Painel de controlo" at bounding box center [30, 103] width 44 height 17
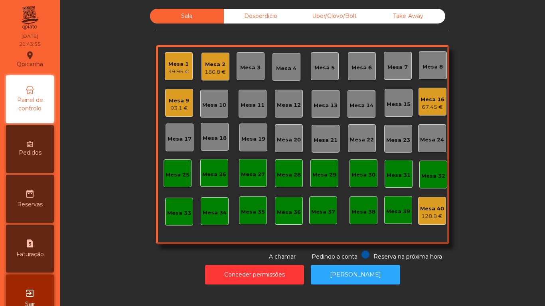
click at [252, 65] on div "Mesa 3" at bounding box center [250, 68] width 20 height 8
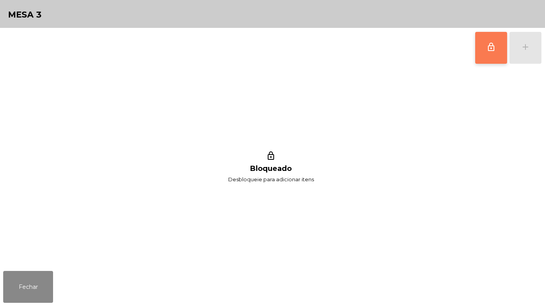
click at [484, 46] on button "lock_outline" at bounding box center [491, 48] width 32 height 32
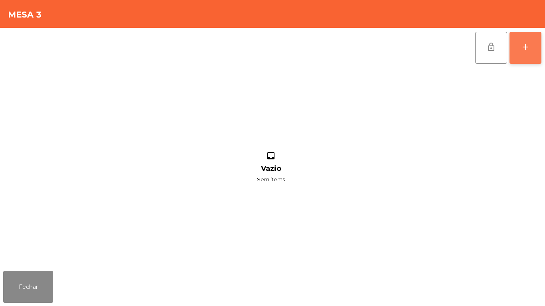
click at [525, 50] on div "add" at bounding box center [526, 47] width 10 height 10
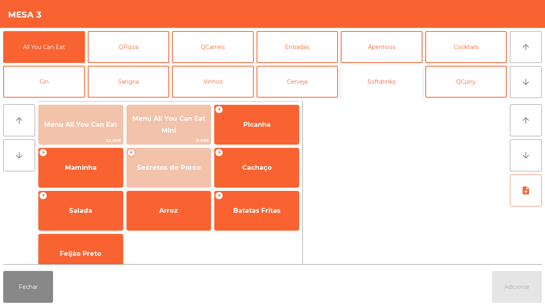
click at [363, 85] on button "Softdrinks" at bounding box center [382, 82] width 82 height 32
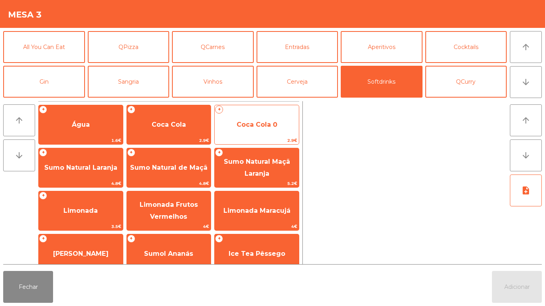
click at [266, 125] on span "Coca Cola 0" at bounding box center [257, 125] width 41 height 8
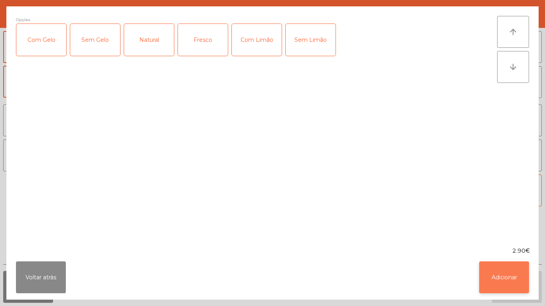
click at [499, 270] on button "Adicionar" at bounding box center [504, 278] width 50 height 32
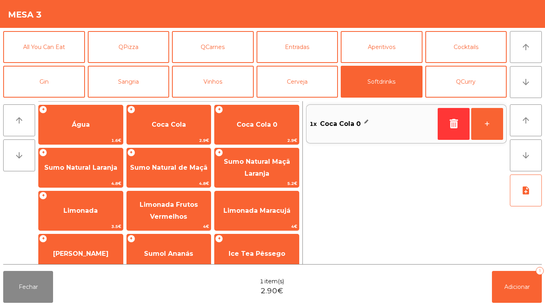
click at [383, 117] on div "1x Coca Cola 0" at bounding box center [372, 124] width 125 height 18
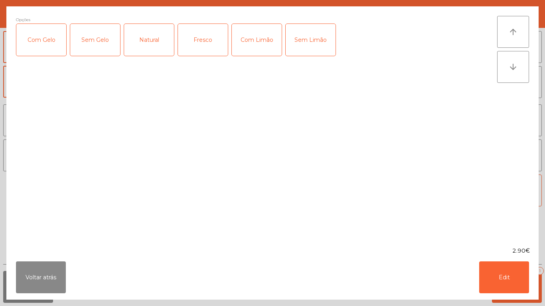
click at [262, 47] on div "Com Limão" at bounding box center [257, 40] width 50 height 32
click at [57, 49] on div "Com Gelo" at bounding box center [41, 40] width 50 height 32
click at [505, 264] on button "Edit" at bounding box center [504, 278] width 50 height 32
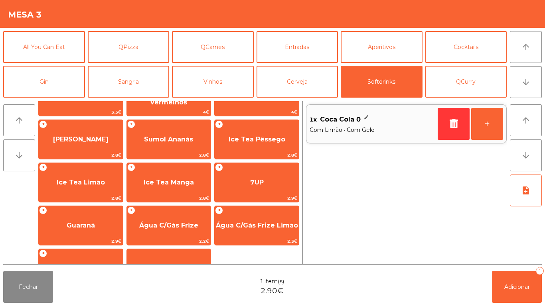
scroll to position [115, 0]
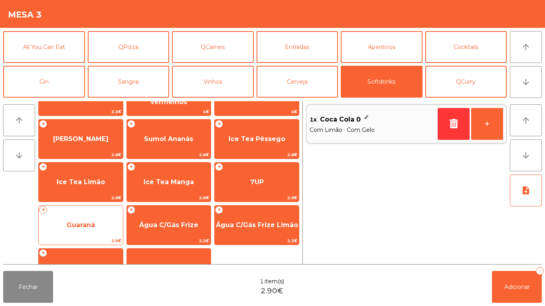
click at [90, 222] on span "Guaraná" at bounding box center [81, 225] width 28 height 8
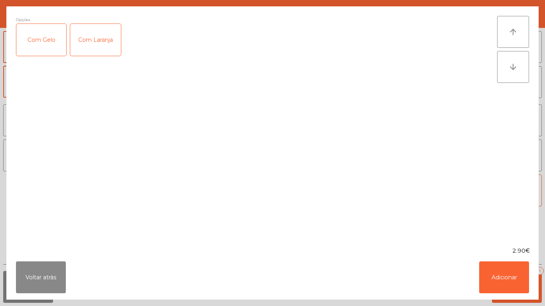
click at [105, 34] on div "Com Laranja" at bounding box center [95, 40] width 51 height 32
click at [503, 273] on button "Adicionar" at bounding box center [504, 278] width 50 height 32
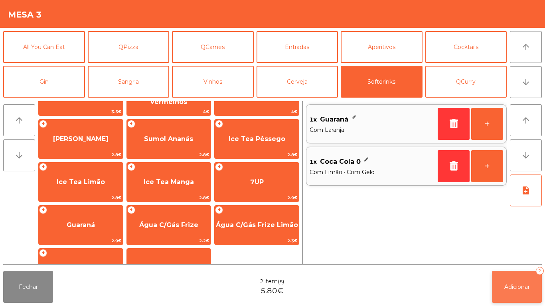
click at [511, 282] on button "Adicionar 2" at bounding box center [517, 287] width 50 height 32
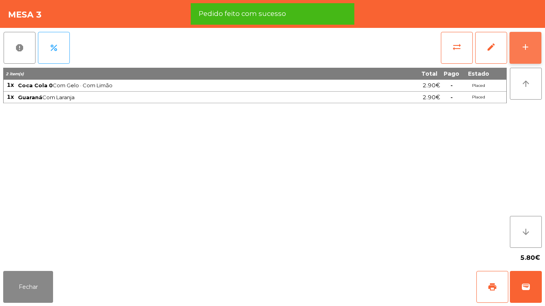
click at [524, 53] on button "add" at bounding box center [525, 48] width 32 height 32
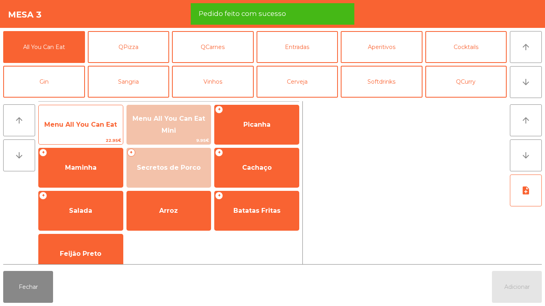
click at [81, 136] on div "Menu All You Can Eat 22.95€" at bounding box center [80, 125] width 85 height 40
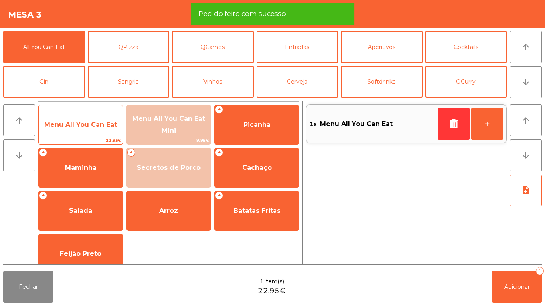
click at [90, 136] on div "Menu All You Can Eat 22.95€" at bounding box center [80, 125] width 85 height 40
click at [99, 133] on span "Menu All You Can Eat" at bounding box center [81, 125] width 84 height 22
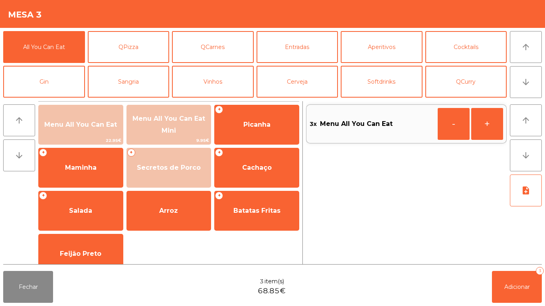
click at [507, 257] on div "arrow_upward arrow_downward note_add" at bounding box center [524, 182] width 35 height 163
click at [516, 272] on button "Adicionar 3" at bounding box center [517, 287] width 50 height 32
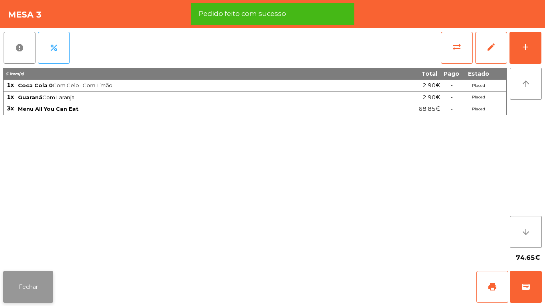
click at [35, 286] on button "Fechar" at bounding box center [28, 287] width 50 height 32
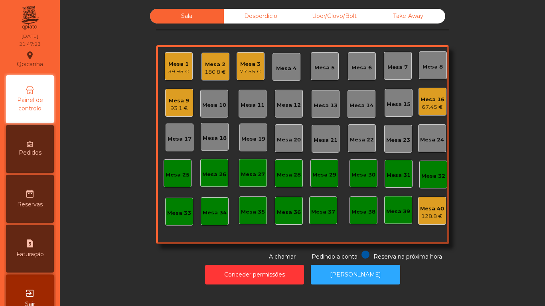
click at [245, 76] on div "Mesa 3 77.55 €" at bounding box center [251, 66] width 28 height 28
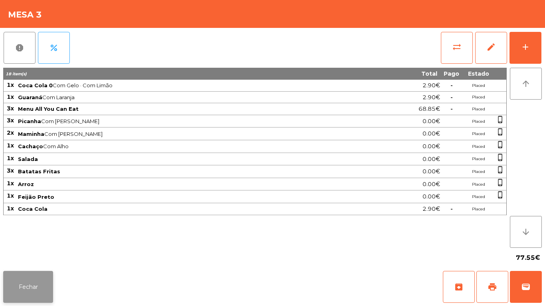
click at [37, 273] on button "Fechar" at bounding box center [28, 287] width 50 height 32
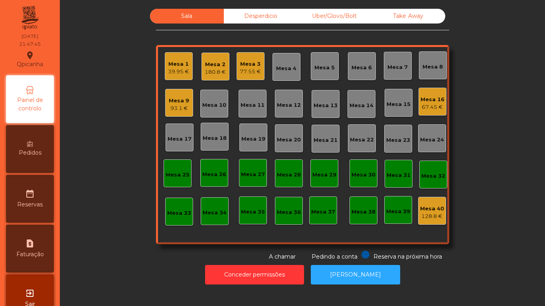
click at [183, 69] on div "39.95 €" at bounding box center [178, 72] width 21 height 8
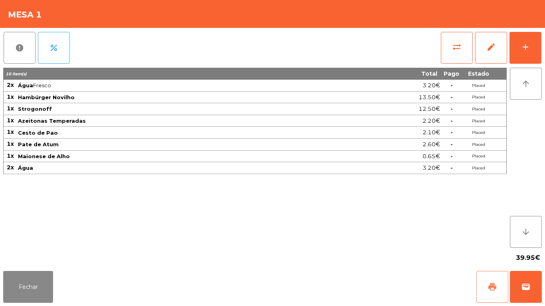
click at [492, 282] on button "print" at bounding box center [492, 287] width 32 height 32
click at [39, 283] on button "Fechar" at bounding box center [28, 287] width 50 height 32
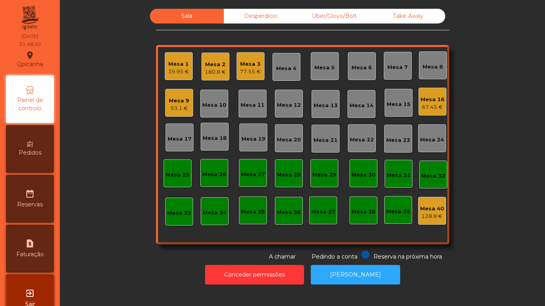
click at [189, 79] on div "Mesa 1 39.95 €" at bounding box center [179, 66] width 28 height 28
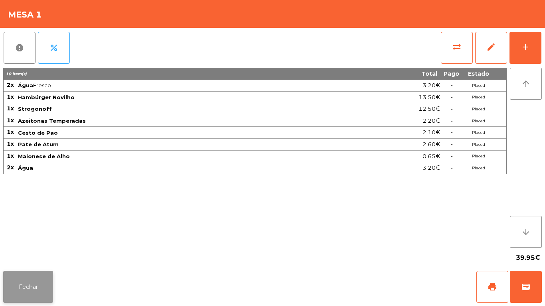
click at [38, 279] on button "Fechar" at bounding box center [28, 287] width 50 height 32
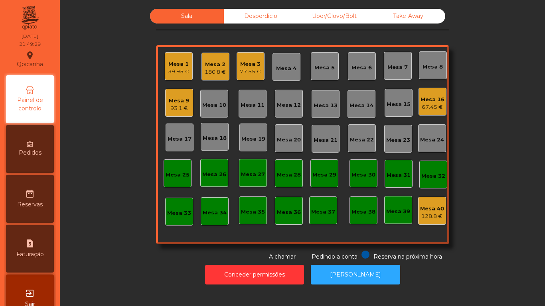
click at [181, 105] on div "93.1 €" at bounding box center [179, 109] width 20 height 8
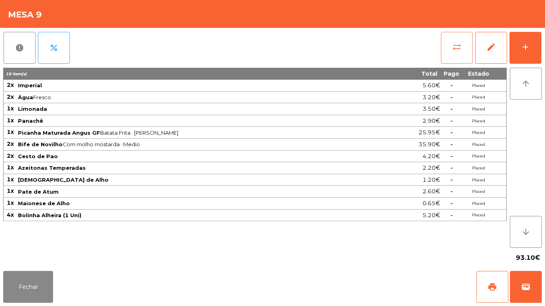
click at [450, 55] on button "sync_alt" at bounding box center [457, 48] width 32 height 32
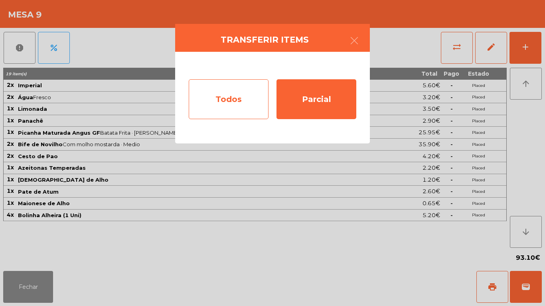
click at [223, 108] on div "Todos" at bounding box center [229, 99] width 80 height 40
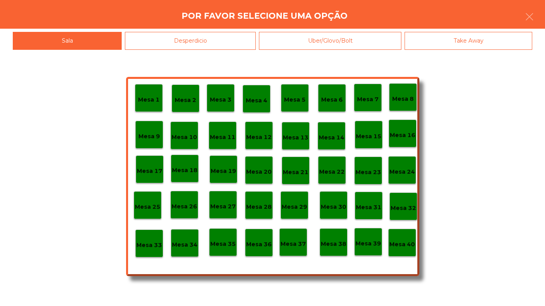
click at [402, 242] on p "Mesa 40" at bounding box center [402, 244] width 26 height 9
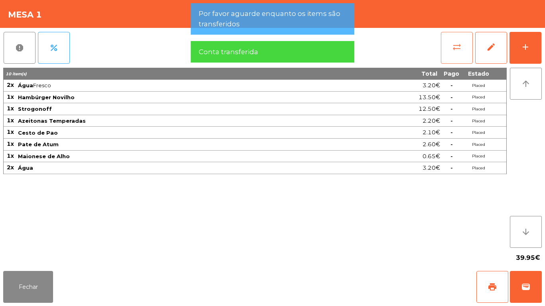
click at [455, 52] on button "sync_alt" at bounding box center [457, 48] width 32 height 32
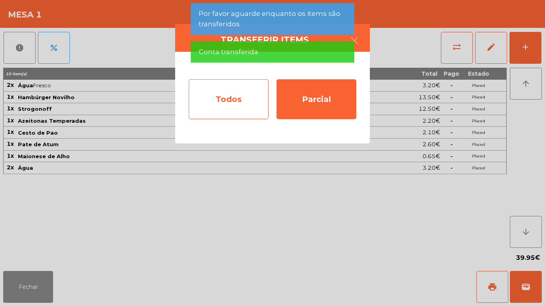
click at [227, 101] on div "Todos" at bounding box center [229, 99] width 80 height 40
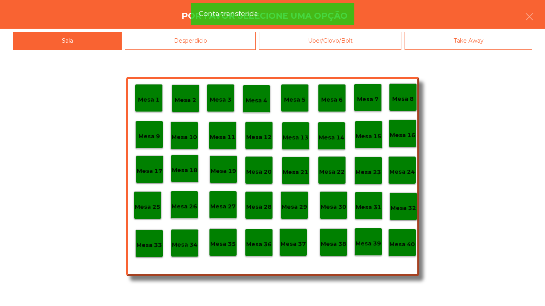
click at [393, 239] on div "Mesa 40" at bounding box center [402, 243] width 26 height 12
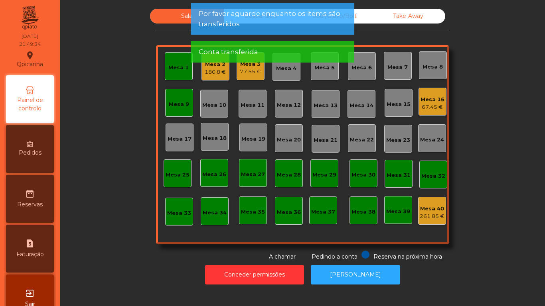
click at [176, 99] on div "Mesa 9" at bounding box center [179, 102] width 20 height 11
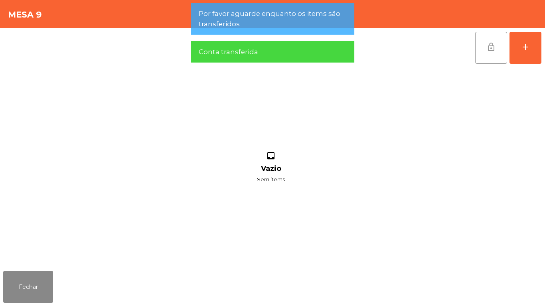
click at [486, 44] on button "lock_open" at bounding box center [491, 48] width 32 height 32
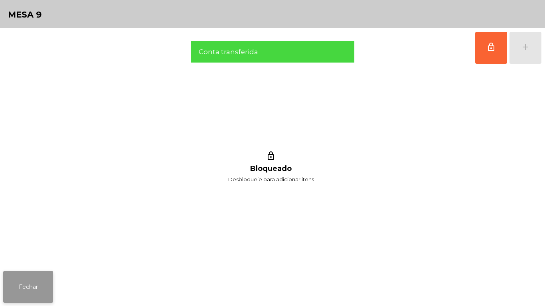
click at [26, 276] on button "Fechar" at bounding box center [28, 287] width 50 height 32
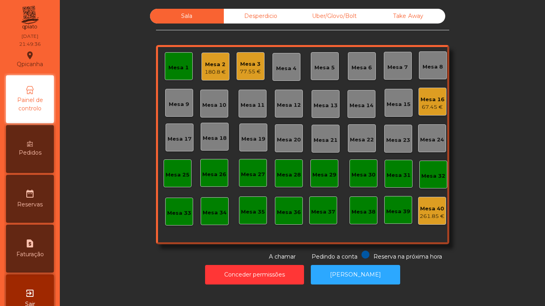
click at [170, 76] on div "Mesa 1" at bounding box center [179, 66] width 28 height 28
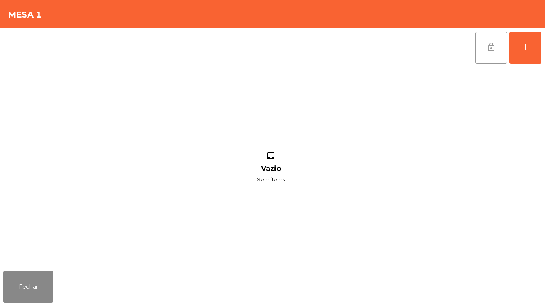
click at [482, 54] on button "lock_open" at bounding box center [491, 48] width 32 height 32
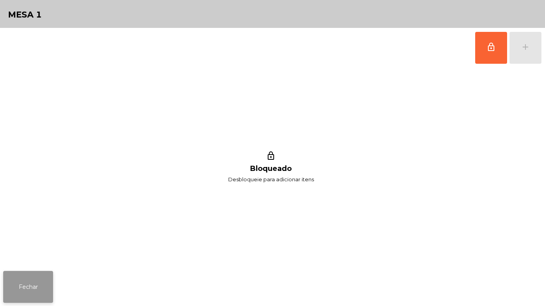
click at [37, 281] on button "Fechar" at bounding box center [28, 287] width 50 height 32
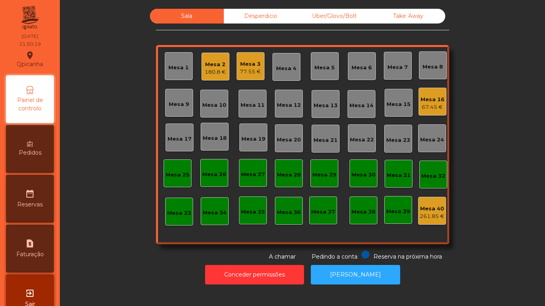
click at [258, 65] on div "Mesa 3 77.55 €" at bounding box center [251, 66] width 28 height 28
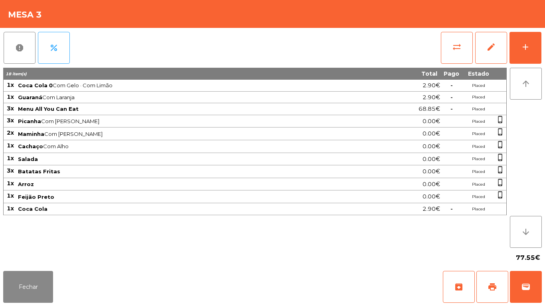
click at [40, 265] on div "77.55€" at bounding box center [272, 258] width 539 height 20
click at [39, 280] on button "Fechar" at bounding box center [28, 287] width 50 height 32
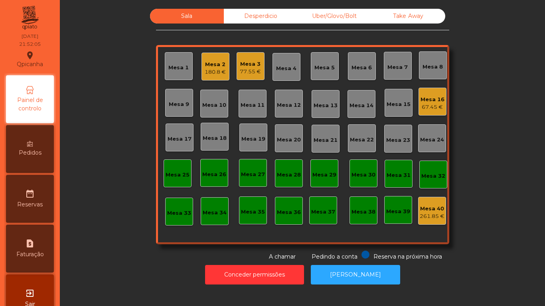
click at [252, 77] on div "Mesa 3 77.55 €" at bounding box center [251, 66] width 28 height 28
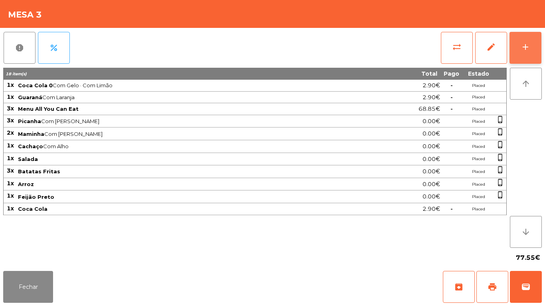
click at [533, 46] on button "add" at bounding box center [525, 48] width 32 height 32
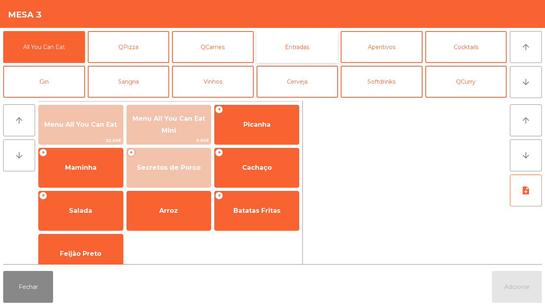
click at [303, 60] on button "Entradas" at bounding box center [297, 47] width 82 height 32
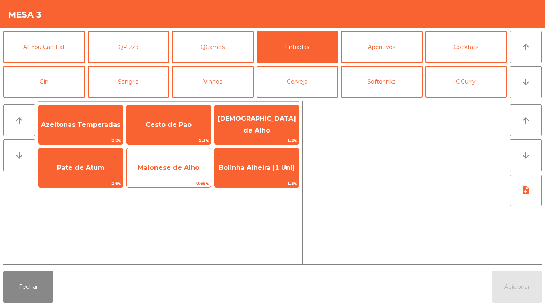
click at [182, 164] on span "Maionese de Alho" at bounding box center [169, 168] width 62 height 8
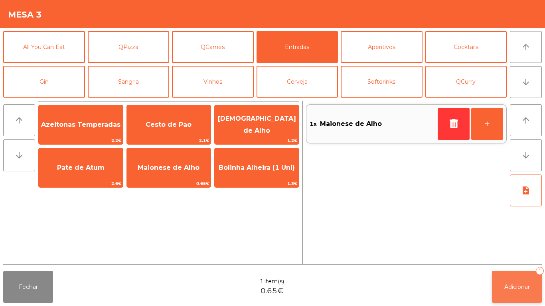
click at [502, 280] on button "Adicionar 1" at bounding box center [517, 287] width 50 height 32
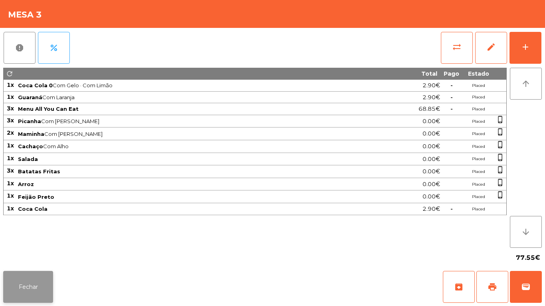
click at [47, 292] on button "Fechar" at bounding box center [28, 287] width 50 height 32
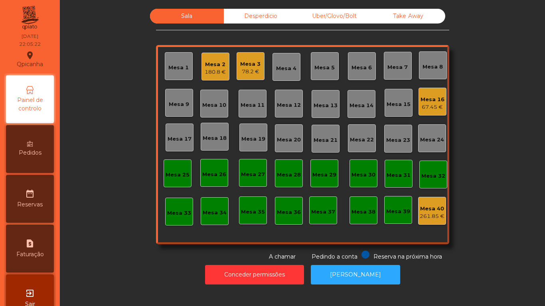
click at [252, 107] on div "Mesa 11" at bounding box center [253, 105] width 24 height 8
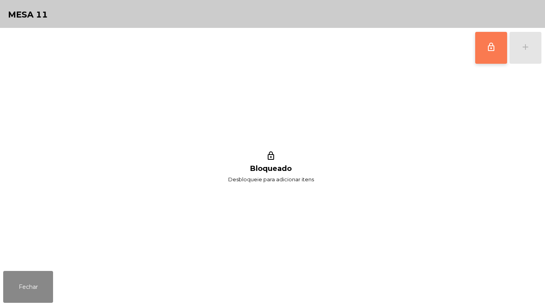
click at [491, 58] on button "lock_outline" at bounding box center [491, 48] width 32 height 32
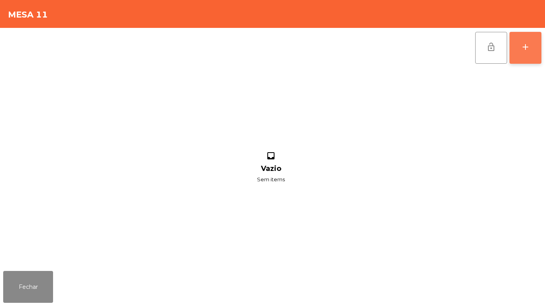
click at [524, 57] on button "add" at bounding box center [525, 48] width 32 height 32
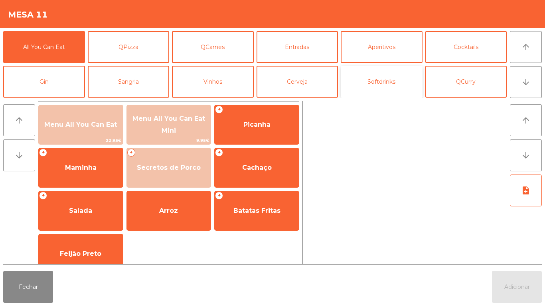
click at [382, 90] on button "Softdrinks" at bounding box center [382, 82] width 82 height 32
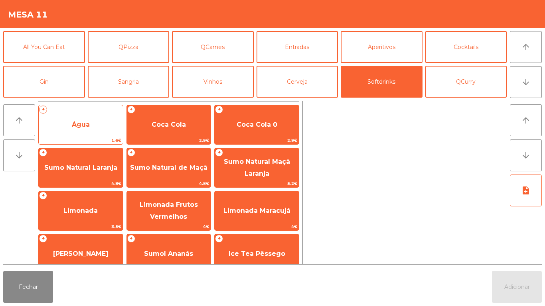
click at [87, 130] on span "Água" at bounding box center [81, 125] width 84 height 22
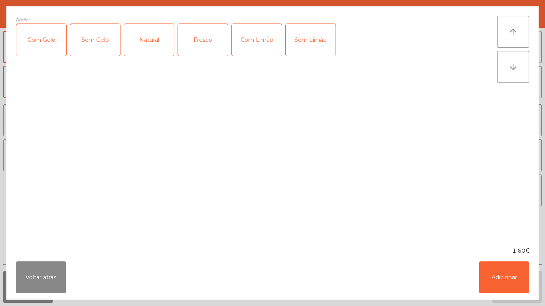
click at [151, 45] on div "Natural" at bounding box center [149, 40] width 50 height 32
click at [492, 280] on button "Adicionar" at bounding box center [504, 278] width 50 height 32
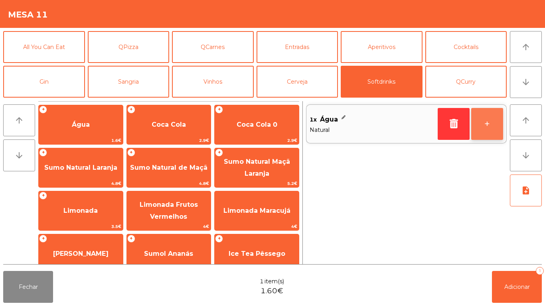
click at [483, 126] on button "+" at bounding box center [487, 124] width 32 height 32
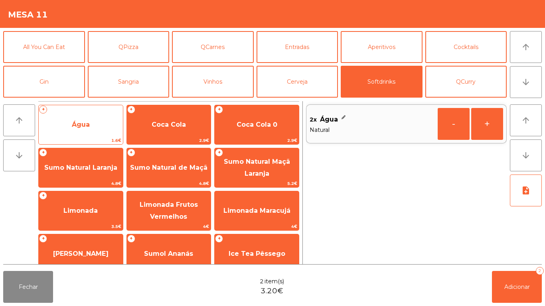
click at [88, 128] on span "Água" at bounding box center [81, 125] width 18 height 8
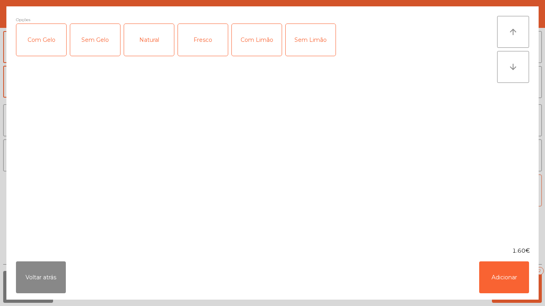
click at [205, 43] on div "Fresco" at bounding box center [203, 40] width 50 height 32
click at [501, 283] on button "Adicionar" at bounding box center [504, 278] width 50 height 32
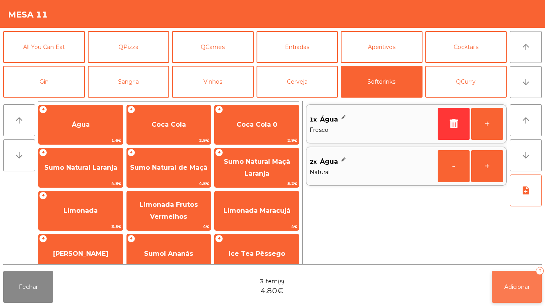
click at [516, 285] on span "Adicionar" at bounding box center [517, 287] width 26 height 7
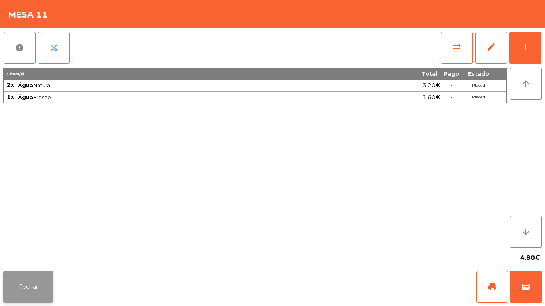
click at [32, 273] on button "Fechar" at bounding box center [28, 287] width 50 height 32
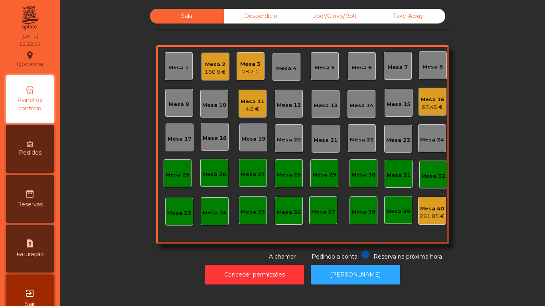
click at [253, 113] on div "4.8 €" at bounding box center [253, 109] width 24 height 8
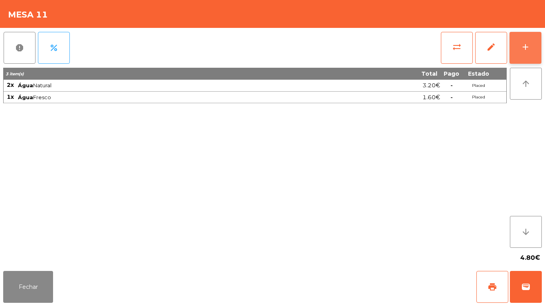
click at [518, 55] on button "add" at bounding box center [525, 48] width 32 height 32
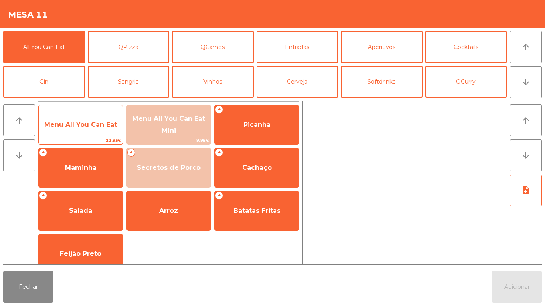
click at [83, 131] on span "Menu All You Can Eat" at bounding box center [81, 125] width 84 height 22
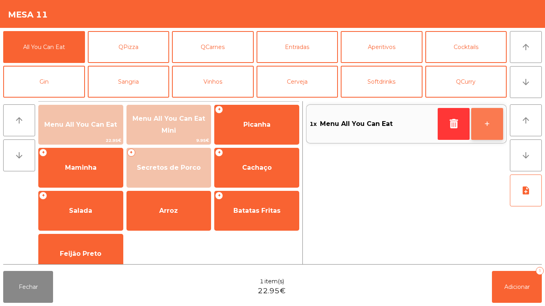
click at [487, 132] on button "+" at bounding box center [487, 124] width 32 height 32
click at [484, 132] on button "+" at bounding box center [487, 124] width 32 height 32
click at [481, 131] on button "+" at bounding box center [487, 124] width 32 height 32
click at [478, 126] on button "+" at bounding box center [487, 124] width 32 height 32
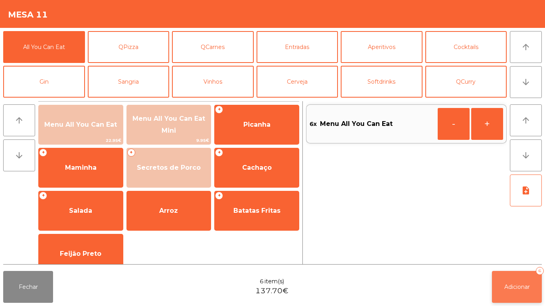
click at [500, 286] on button "Adicionar 6" at bounding box center [517, 287] width 50 height 32
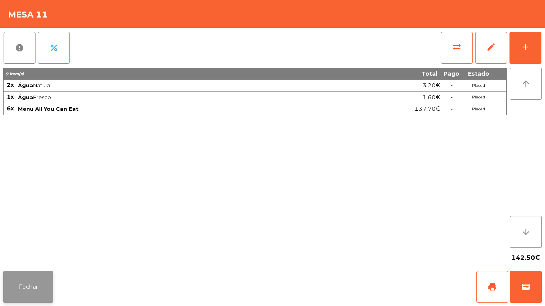
click at [43, 278] on button "Fechar" at bounding box center [28, 287] width 50 height 32
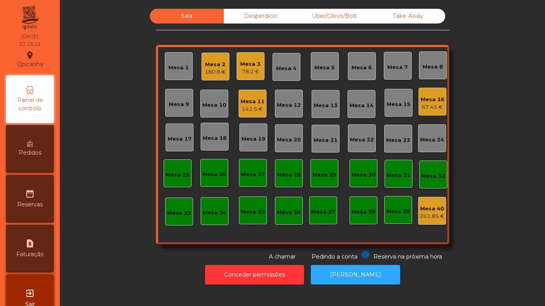
click at [217, 73] on div "180.8 €" at bounding box center [215, 72] width 21 height 8
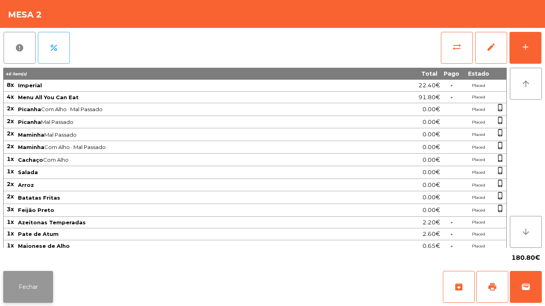
click at [51, 278] on button "Fechar" at bounding box center [28, 287] width 50 height 32
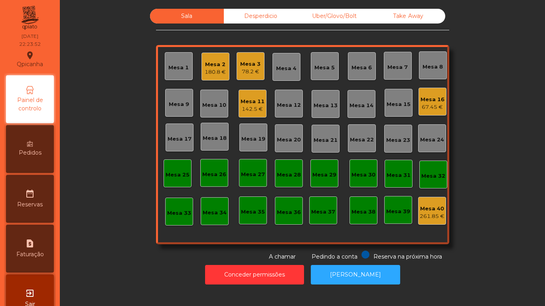
click at [247, 96] on div "Mesa 11 142.5 €" at bounding box center [253, 104] width 24 height 19
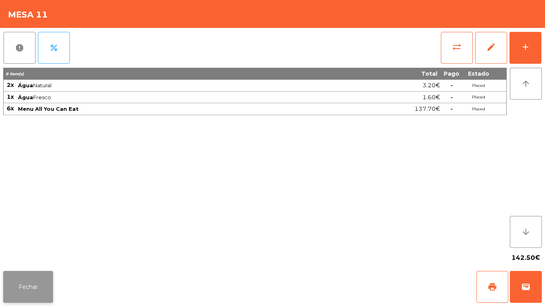
click at [38, 279] on button "Fechar" at bounding box center [28, 287] width 50 height 32
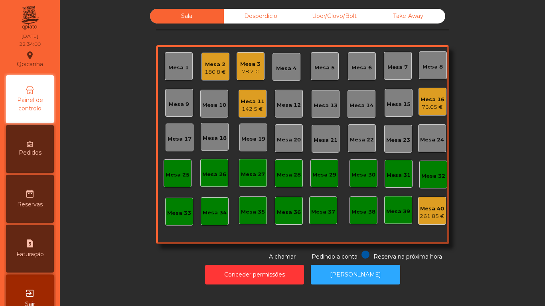
click at [255, 110] on div "142.5 €" at bounding box center [253, 109] width 24 height 8
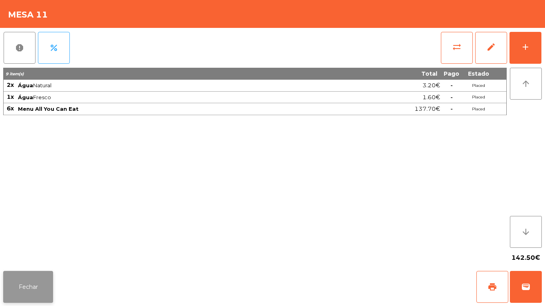
click at [24, 284] on button "Fechar" at bounding box center [28, 287] width 50 height 32
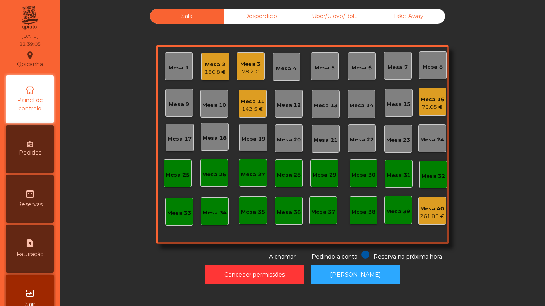
click at [254, 109] on div "142.5 €" at bounding box center [253, 109] width 24 height 8
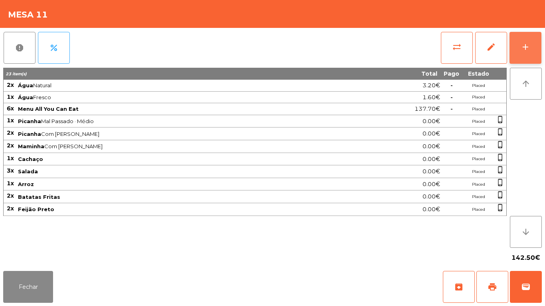
click at [527, 36] on button "add" at bounding box center [525, 48] width 32 height 32
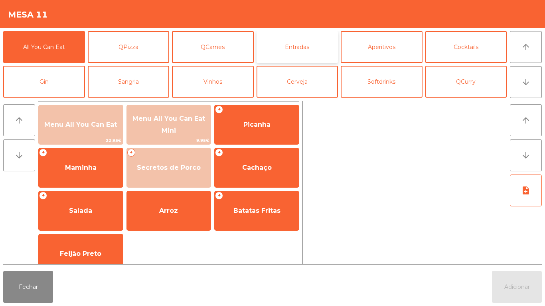
click at [288, 49] on button "Entradas" at bounding box center [297, 47] width 82 height 32
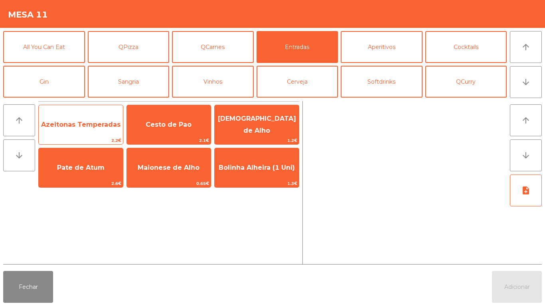
click at [89, 124] on span "Azeitonas Temperadas" at bounding box center [80, 125] width 79 height 8
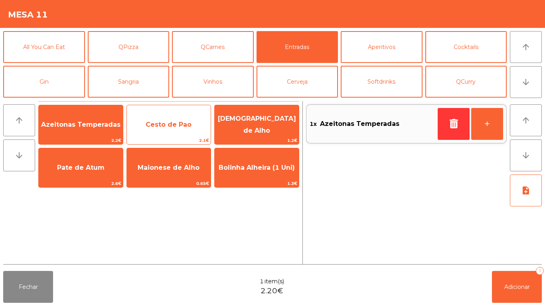
click at [177, 130] on span "Cesto de Pao" at bounding box center [169, 125] width 84 height 22
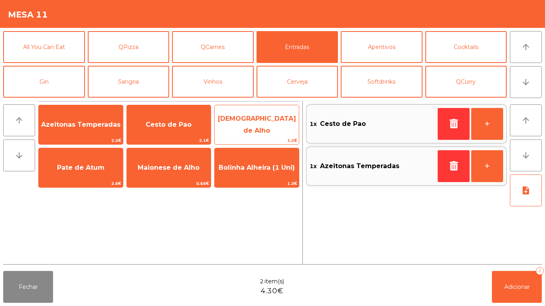
click at [259, 124] on span "[DEMOGRAPHIC_DATA] de Alho" at bounding box center [257, 125] width 78 height 20
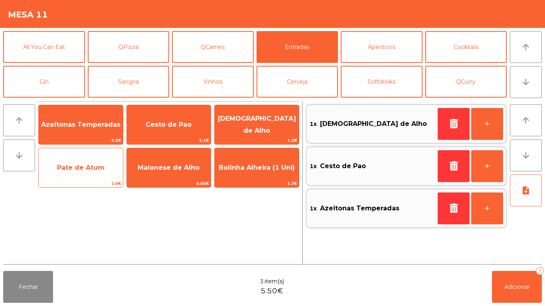
click at [89, 170] on span "Pate de Atum" at bounding box center [80, 168] width 47 height 8
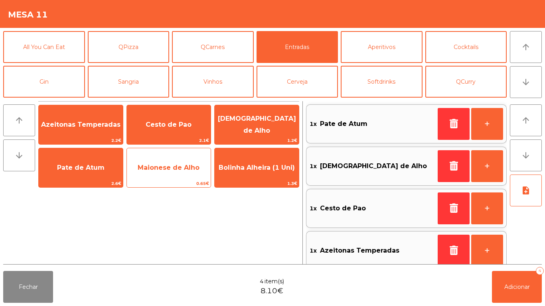
click at [183, 174] on span "Maionese de Alho" at bounding box center [169, 168] width 84 height 22
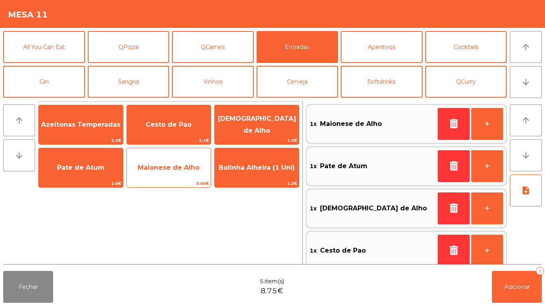
scroll to position [3, 0]
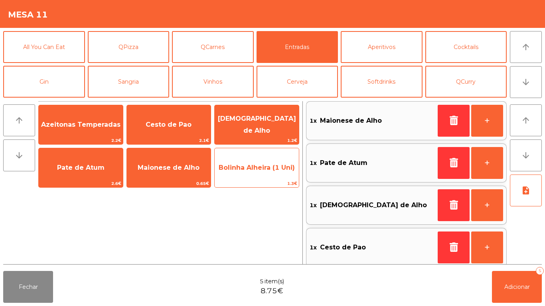
click at [260, 174] on span "Bolinha Alheira (1 Uni)" at bounding box center [257, 168] width 84 height 22
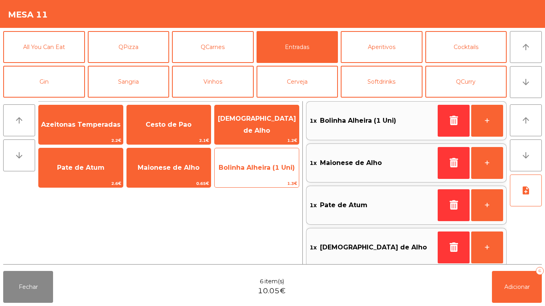
click at [260, 172] on span "Bolinha Alheira (1 Uni)" at bounding box center [257, 168] width 84 height 22
click at [260, 173] on span "Bolinha Alheira (1 Uni)" at bounding box center [257, 168] width 84 height 22
click at [264, 171] on span "Bolinha Alheira (1 Uni)" at bounding box center [257, 168] width 76 height 8
click at [261, 173] on span "Bolinha Alheira (1 Uni)" at bounding box center [257, 168] width 84 height 22
click at [258, 171] on span "Bolinha Alheira (1 Uni)" at bounding box center [257, 168] width 76 height 8
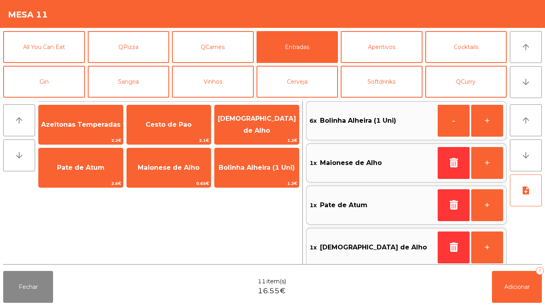
click at [502, 304] on div "Fechar 11 item(s) 16.55€ Adicionar 11" at bounding box center [272, 287] width 545 height 38
click at [519, 280] on button "Adicionar 11" at bounding box center [517, 287] width 50 height 32
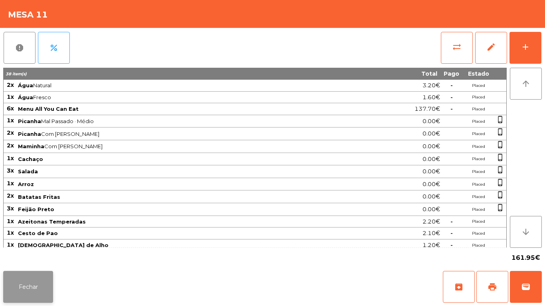
click at [34, 285] on button "Fechar" at bounding box center [28, 287] width 50 height 32
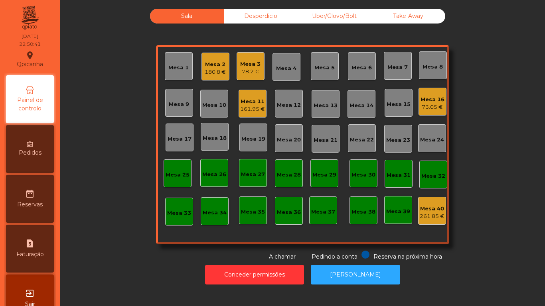
click at [243, 65] on div "Mesa 3" at bounding box center [250, 64] width 20 height 8
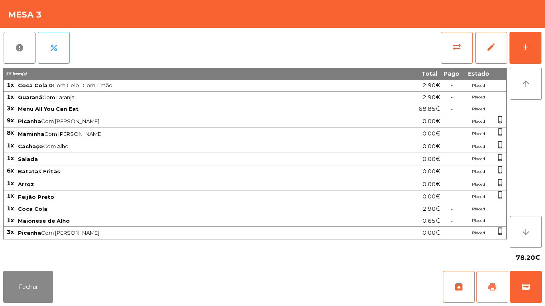
click at [484, 294] on button "print" at bounding box center [492, 287] width 32 height 32
click at [30, 277] on button "Fechar" at bounding box center [28, 287] width 50 height 32
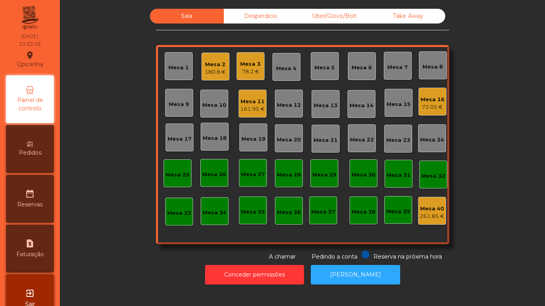
click at [257, 111] on div "161.95 €" at bounding box center [252, 109] width 25 height 8
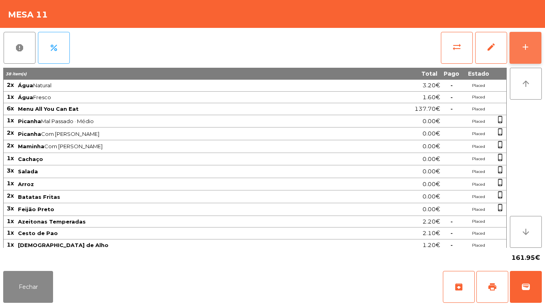
click at [534, 52] on button "add" at bounding box center [525, 48] width 32 height 32
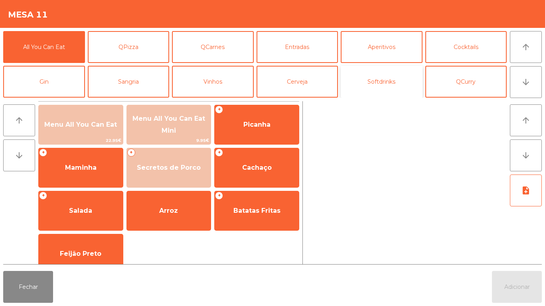
click at [378, 91] on button "Softdrinks" at bounding box center [382, 82] width 82 height 32
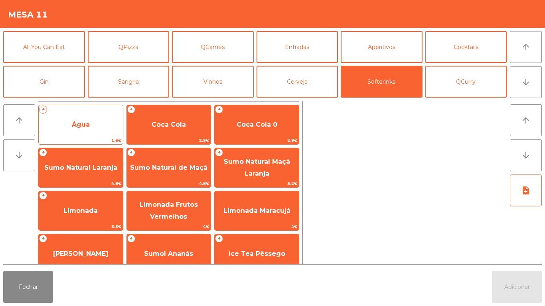
click at [85, 129] on span "Água" at bounding box center [81, 125] width 84 height 22
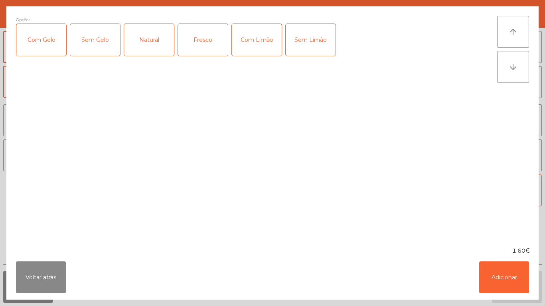
click at [211, 46] on div "Fresco" at bounding box center [203, 40] width 50 height 32
click at [501, 272] on button "Adicionar" at bounding box center [504, 278] width 50 height 32
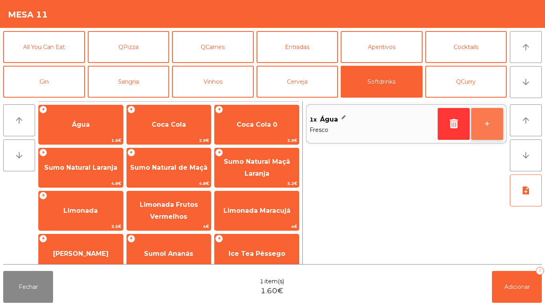
click at [487, 126] on button "+" at bounding box center [487, 124] width 32 height 32
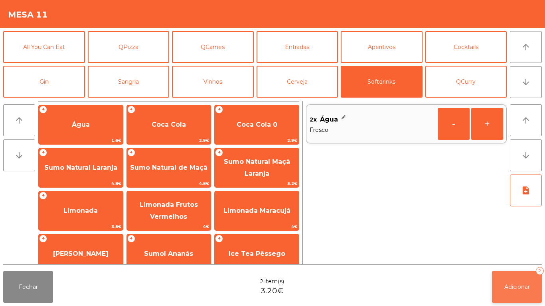
click at [512, 283] on button "Adicionar 2" at bounding box center [517, 287] width 50 height 32
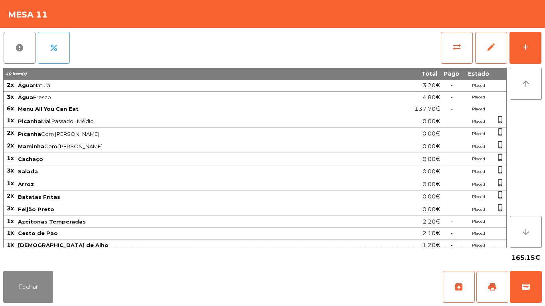
click at [26, 306] on div "Fechar archive print wallet" at bounding box center [272, 287] width 545 height 38
click at [20, 288] on button "Fechar" at bounding box center [28, 287] width 50 height 32
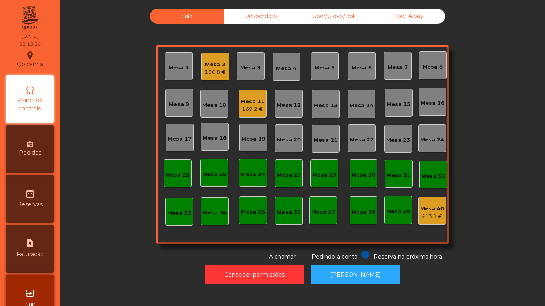
click at [223, 65] on div "Mesa 2" at bounding box center [215, 65] width 21 height 8
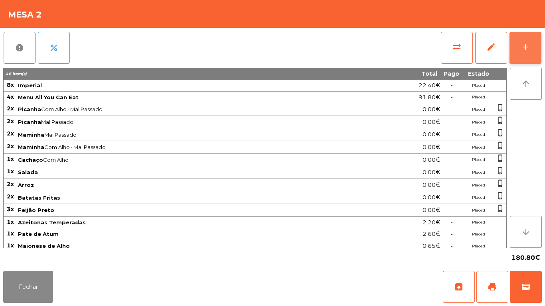
click at [519, 52] on button "add" at bounding box center [525, 48] width 32 height 32
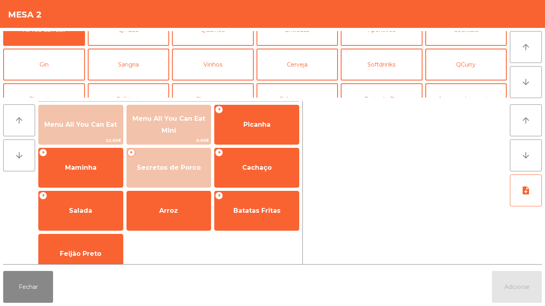
scroll to position [24, 0]
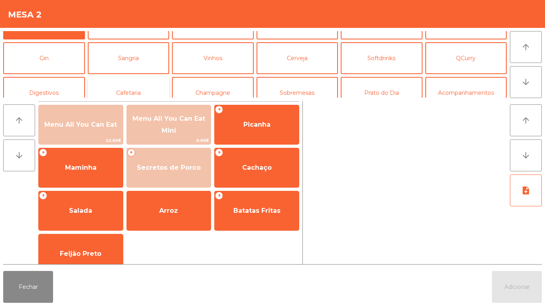
click at [146, 89] on button "Cafetaria" at bounding box center [129, 93] width 82 height 32
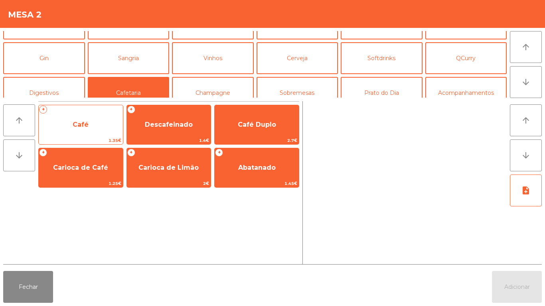
click at [108, 126] on span "Café" at bounding box center [81, 125] width 84 height 22
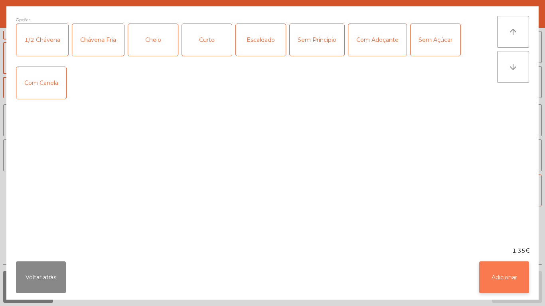
click at [501, 281] on button "Adicionar" at bounding box center [504, 278] width 50 height 32
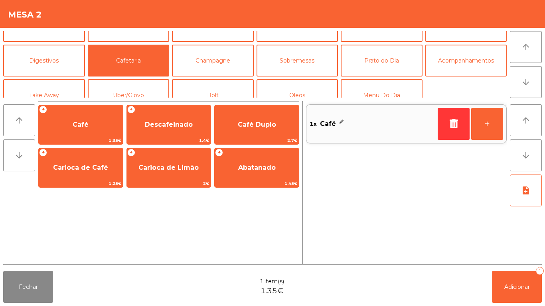
scroll to position [59, 0]
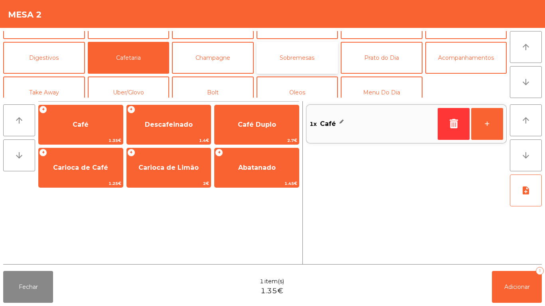
click at [311, 64] on button "Sobremesas" at bounding box center [297, 58] width 82 height 32
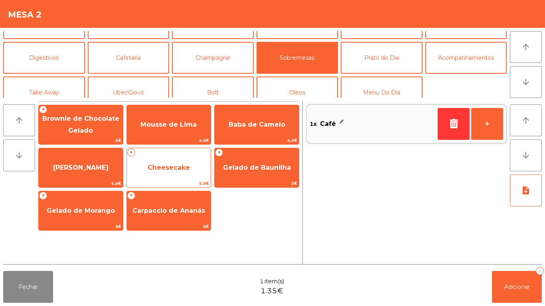
click at [188, 168] on span "Cheesecake" at bounding box center [169, 168] width 42 height 8
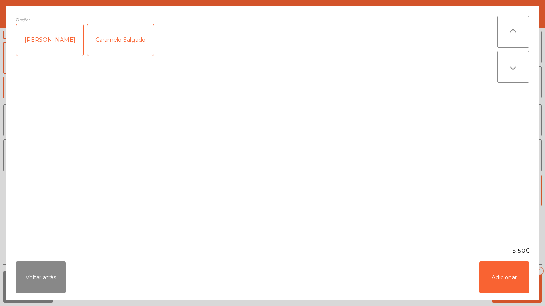
click at [124, 41] on div "Caramelo Salgado" at bounding box center [120, 40] width 66 height 32
click at [499, 273] on button "Adicionar" at bounding box center [504, 278] width 50 height 32
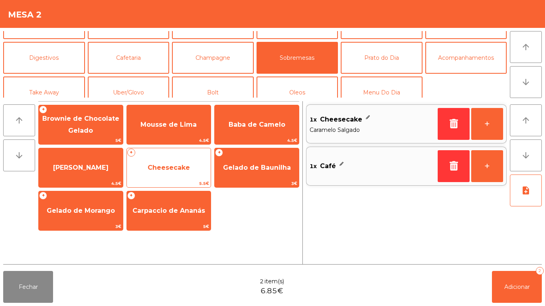
click at [196, 166] on span "Cheesecake" at bounding box center [169, 168] width 84 height 22
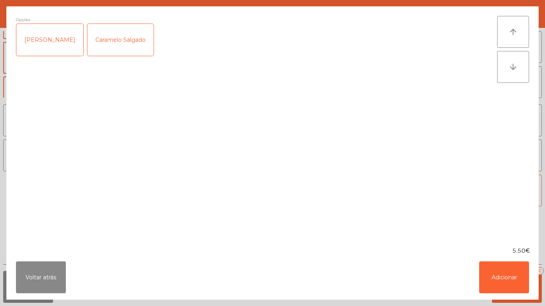
click at [66, 48] on div "Frutos Vermelhos" at bounding box center [49, 40] width 67 height 32
click at [488, 279] on button "Adicionar" at bounding box center [504, 278] width 50 height 32
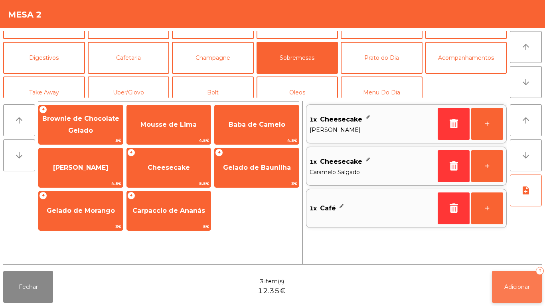
click at [506, 281] on button "Adicionar 3" at bounding box center [517, 287] width 50 height 32
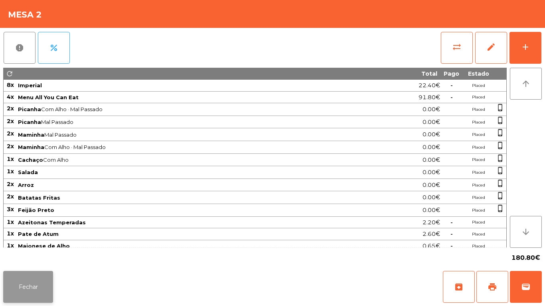
click at [37, 281] on button "Fechar" at bounding box center [28, 287] width 50 height 32
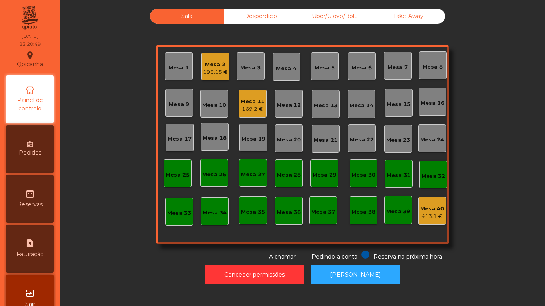
click at [219, 71] on div "193.15 €" at bounding box center [215, 72] width 25 height 8
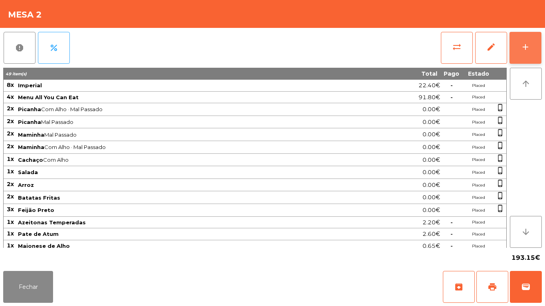
click at [527, 53] on button "add" at bounding box center [525, 48] width 32 height 32
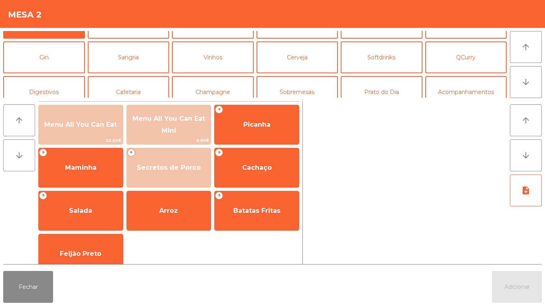
scroll to position [28, 0]
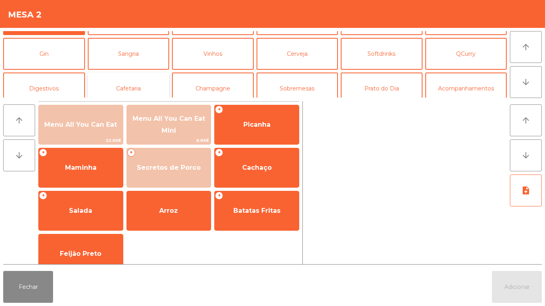
click at [155, 89] on button "Cafetaria" at bounding box center [129, 89] width 82 height 32
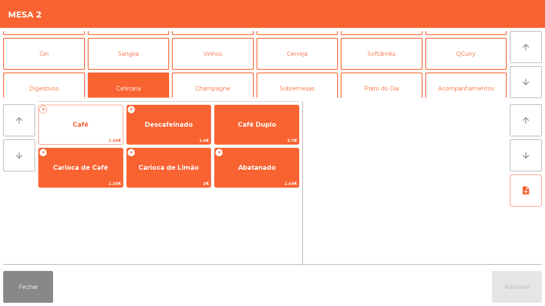
click at [95, 128] on span "Café" at bounding box center [81, 125] width 84 height 22
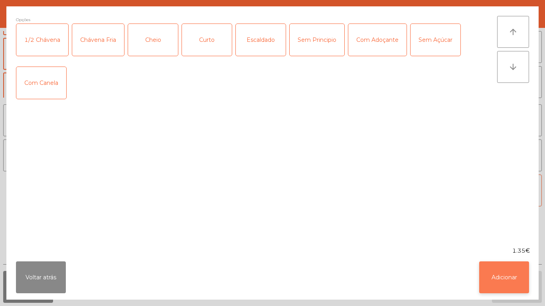
click at [496, 273] on button "Adicionar" at bounding box center [504, 278] width 50 height 32
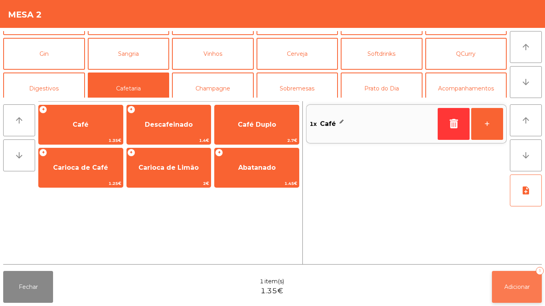
click at [523, 278] on button "Adicionar 1" at bounding box center [517, 287] width 50 height 32
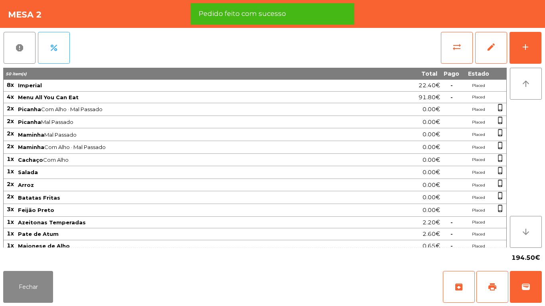
click at [544, 48] on div "report percent sync_alt edit add 50 item(s) Total Pago Estado 8x Imperial 22.40…" at bounding box center [272, 148] width 545 height 240
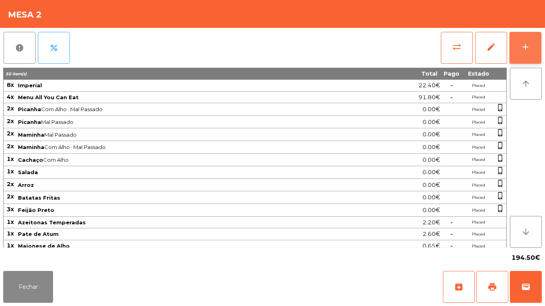
click at [524, 48] on div "add" at bounding box center [526, 47] width 10 height 10
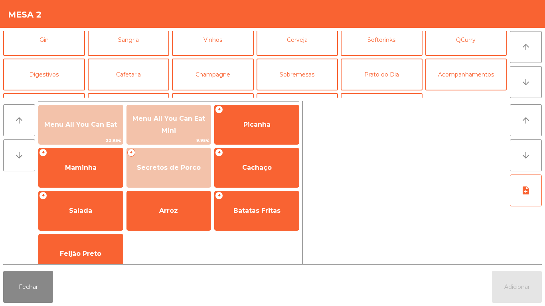
scroll to position [49, 0]
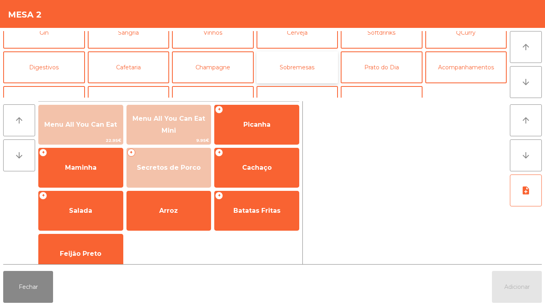
click at [293, 64] on button "Sobremesas" at bounding box center [297, 67] width 82 height 32
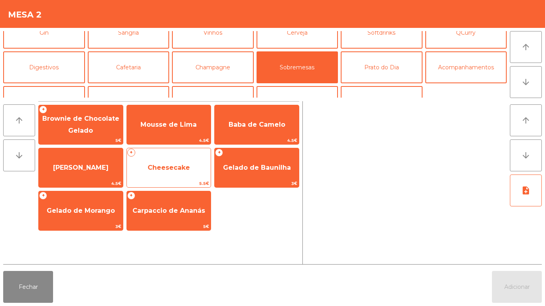
click at [174, 169] on span "Cheesecake" at bounding box center [169, 168] width 42 height 8
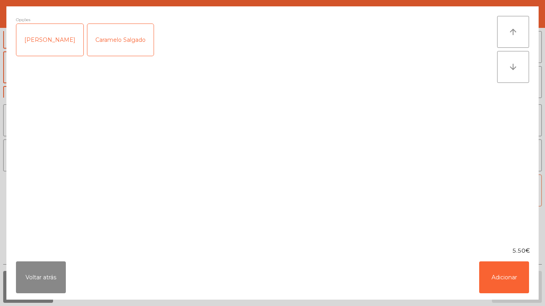
click at [61, 45] on div "Frutos Vermelhos" at bounding box center [49, 40] width 67 height 32
click at [505, 283] on button "Adicionar" at bounding box center [504, 278] width 50 height 32
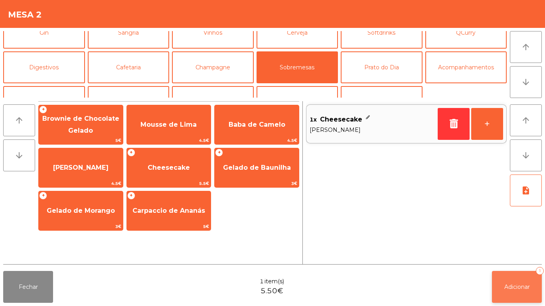
click at [523, 291] on button "Adicionar 1" at bounding box center [517, 287] width 50 height 32
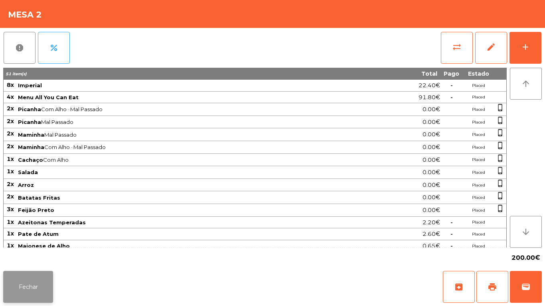
click at [36, 284] on button "Fechar" at bounding box center [28, 287] width 50 height 32
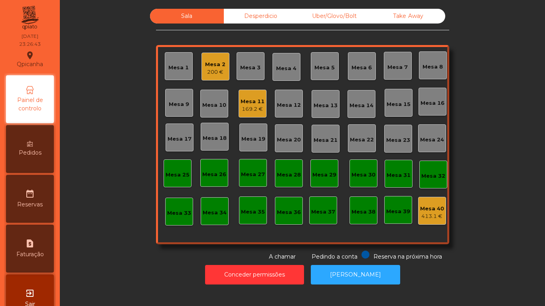
click at [216, 63] on div "Mesa 2" at bounding box center [215, 65] width 20 height 8
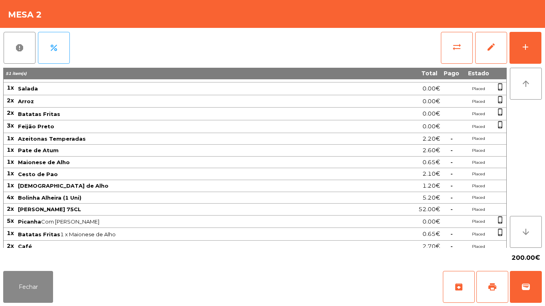
scroll to position [112, 0]
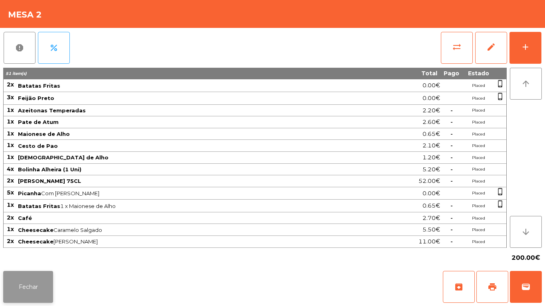
click at [46, 279] on button "Fechar" at bounding box center [28, 287] width 50 height 32
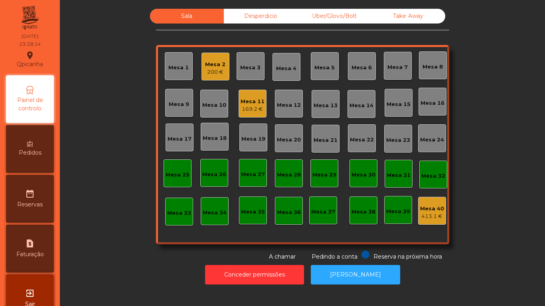
click at [247, 109] on div "169.2 €" at bounding box center [253, 109] width 24 height 8
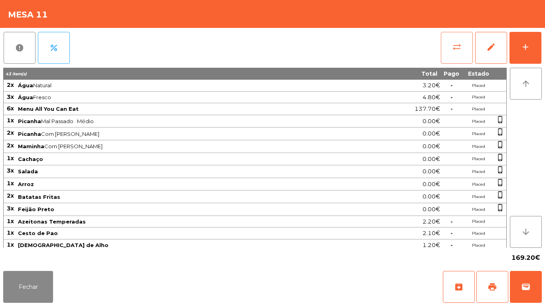
click at [456, 43] on span "sync_alt" at bounding box center [457, 47] width 10 height 10
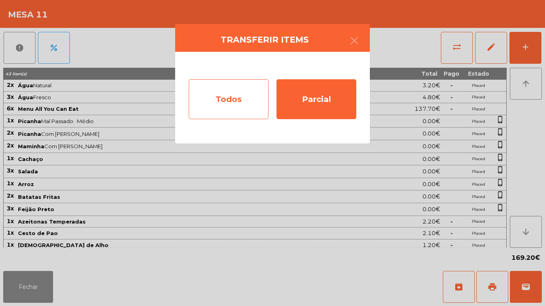
click at [239, 89] on div "Todos" at bounding box center [229, 99] width 80 height 40
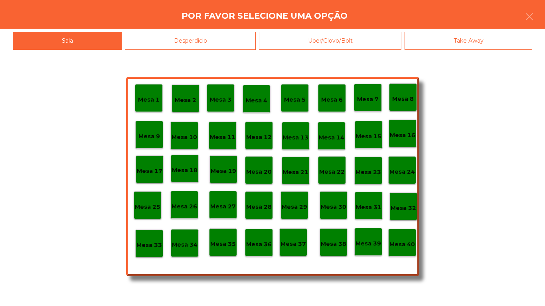
click at [366, 239] on p "Mesa 39" at bounding box center [368, 243] width 26 height 9
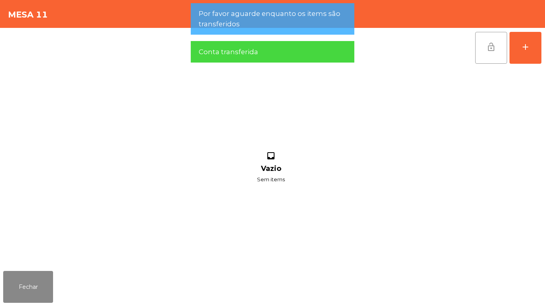
click at [492, 49] on span "lock_open" at bounding box center [491, 47] width 10 height 10
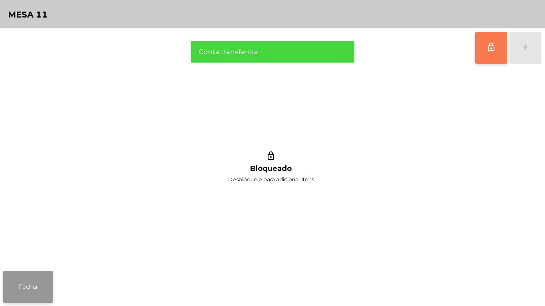
click at [52, 284] on button "Fechar" at bounding box center [28, 287] width 50 height 32
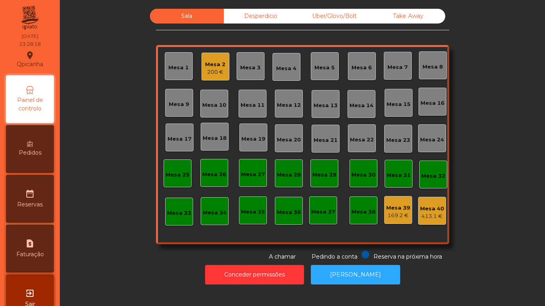
click at [218, 66] on div "Mesa 2" at bounding box center [215, 65] width 20 height 8
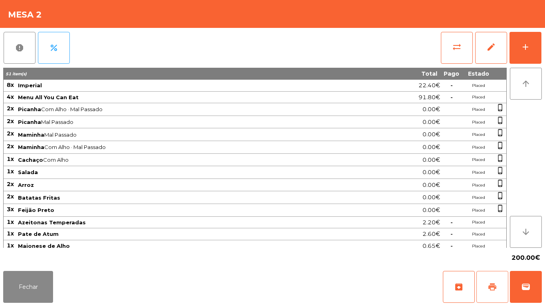
click at [482, 274] on button "print" at bounding box center [492, 287] width 32 height 32
click at [39, 278] on button "Fechar" at bounding box center [28, 287] width 50 height 32
